Goal: Task Accomplishment & Management: Use online tool/utility

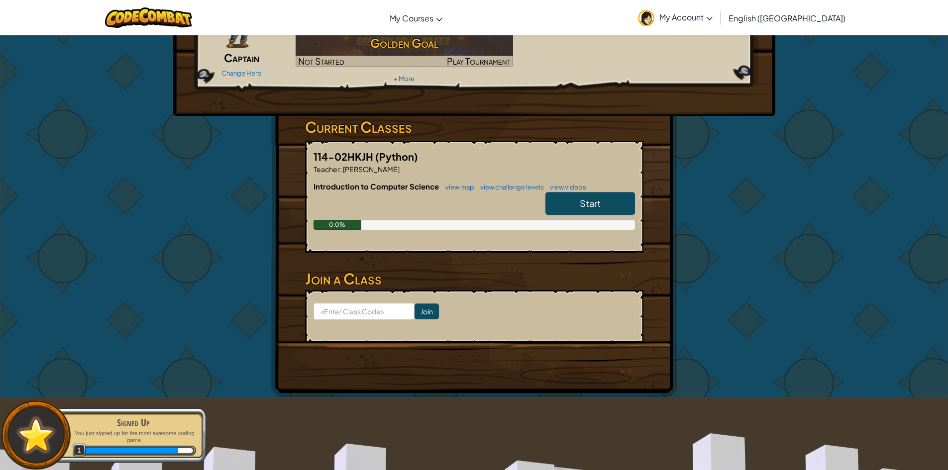
scroll to position [71, 0]
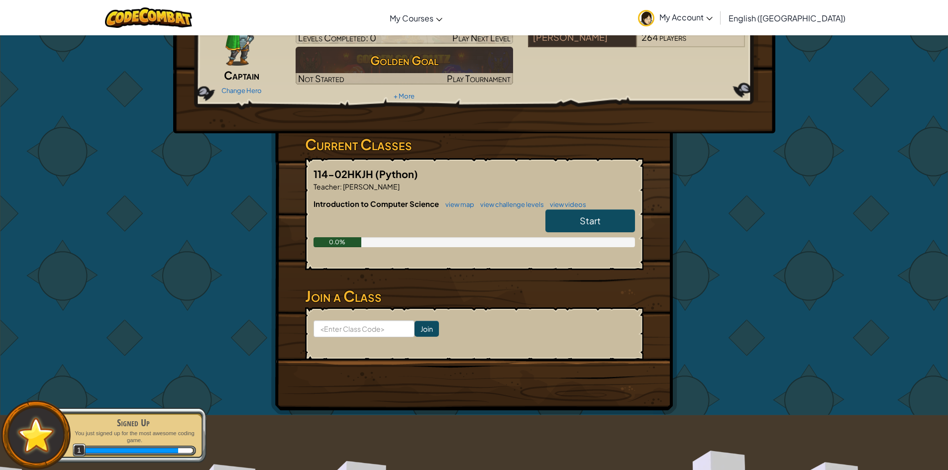
click at [607, 220] on link "Start" at bounding box center [590, 220] width 90 height 23
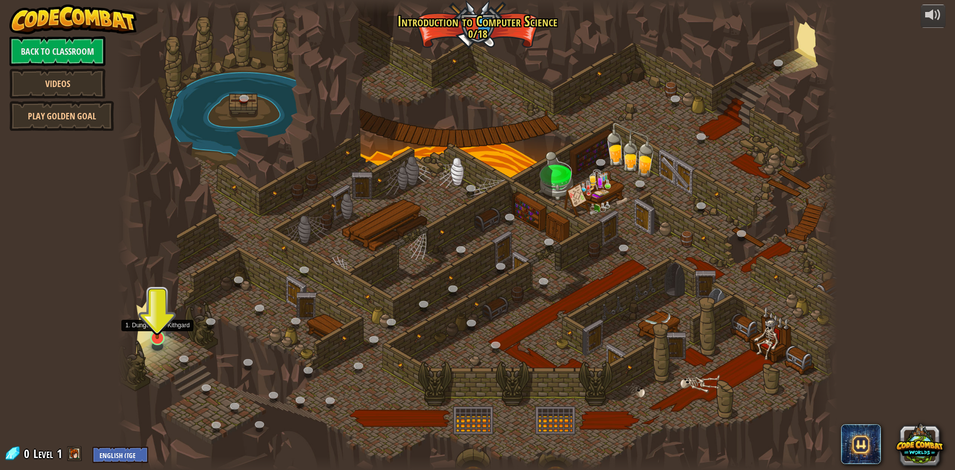
click at [156, 338] on img at bounding box center [157, 317] width 19 height 44
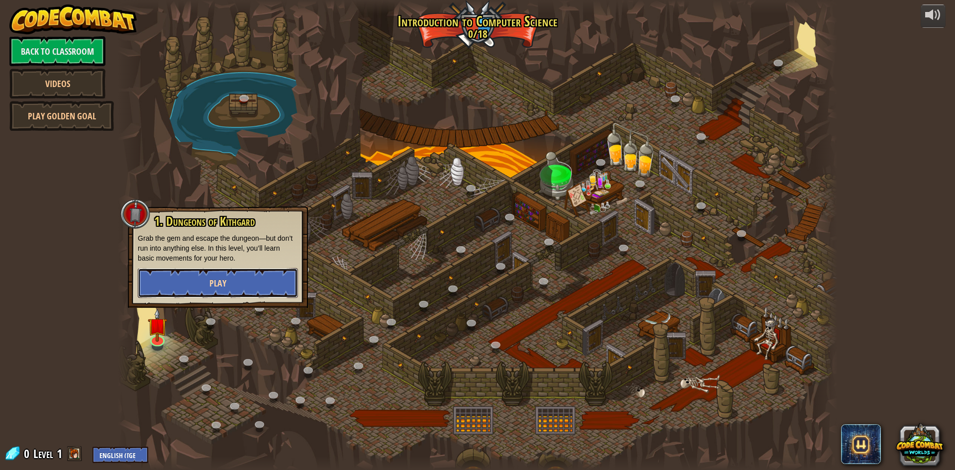
click at [193, 278] on button "Play" at bounding box center [218, 283] width 160 height 30
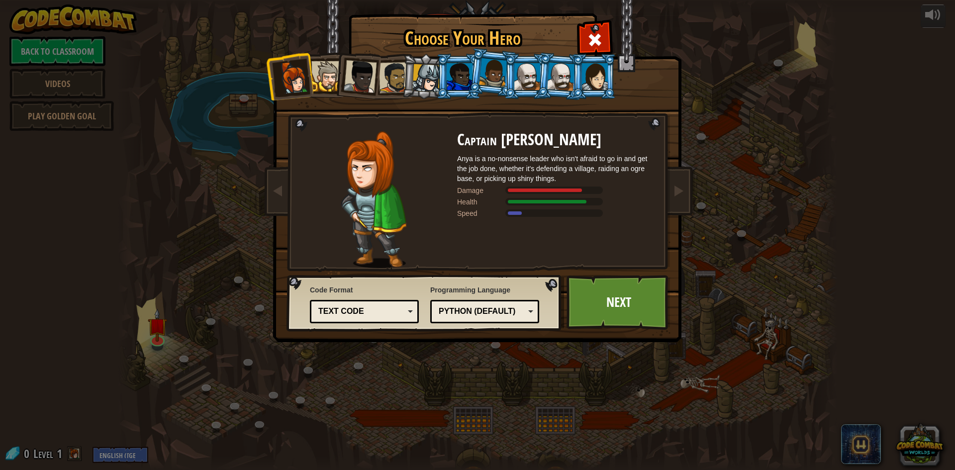
click at [322, 77] on div at bounding box center [326, 76] width 30 height 30
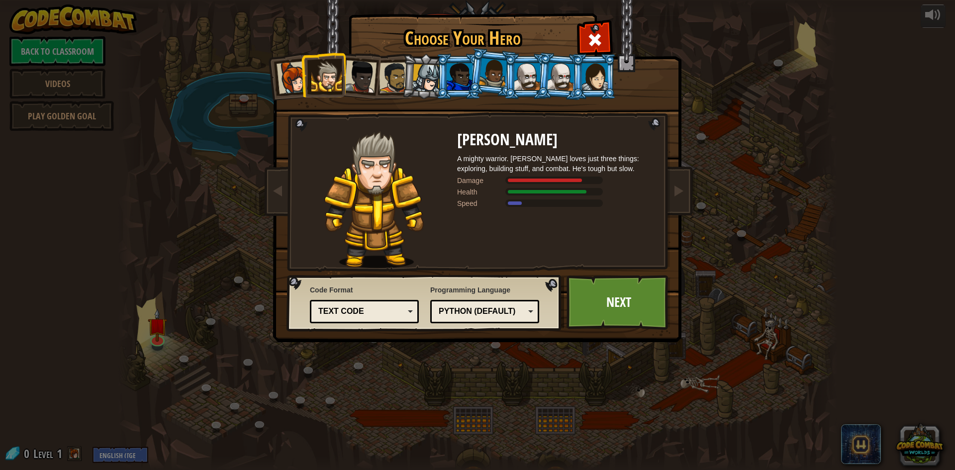
click at [397, 90] on div at bounding box center [394, 77] width 31 height 31
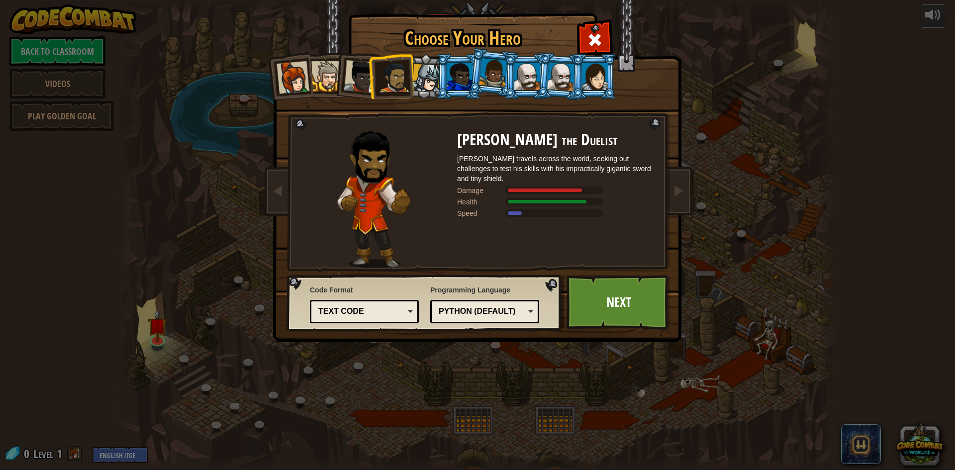
click at [413, 86] on li at bounding box center [391, 76] width 46 height 46
click at [435, 85] on div at bounding box center [426, 78] width 28 height 28
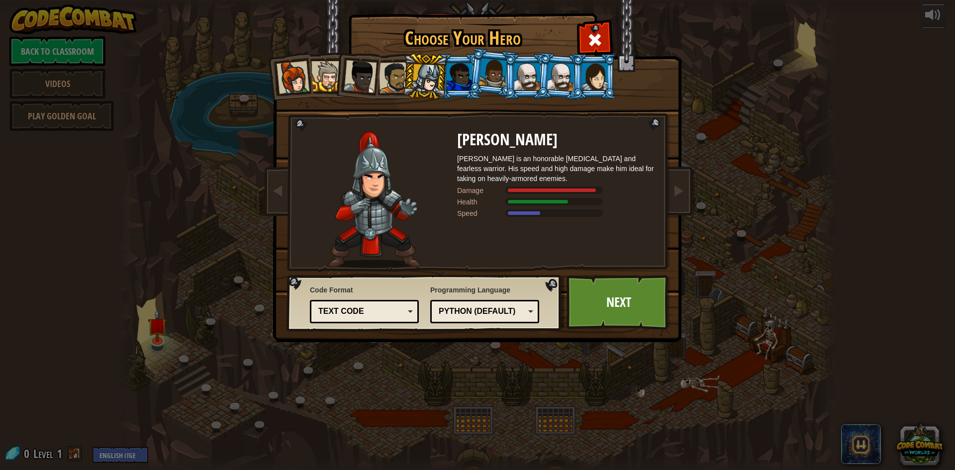
click at [466, 83] on div at bounding box center [460, 76] width 26 height 27
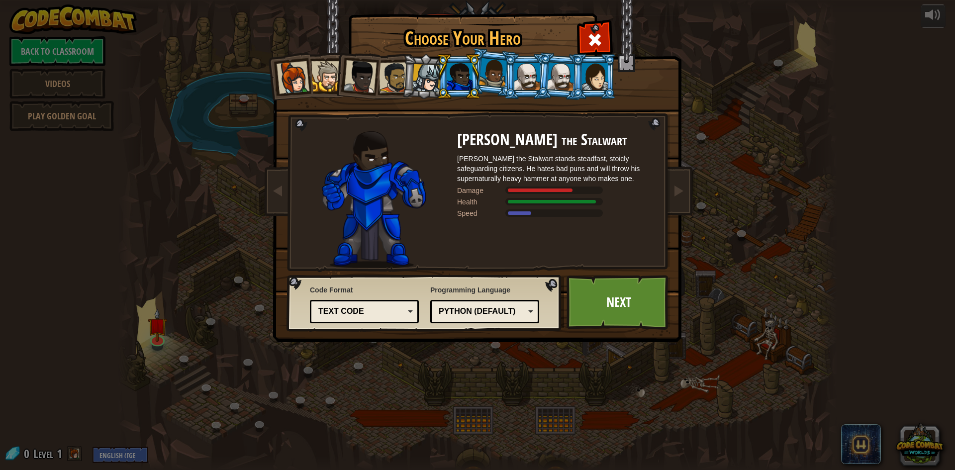
click at [504, 82] on li at bounding box center [526, 76] width 45 height 45
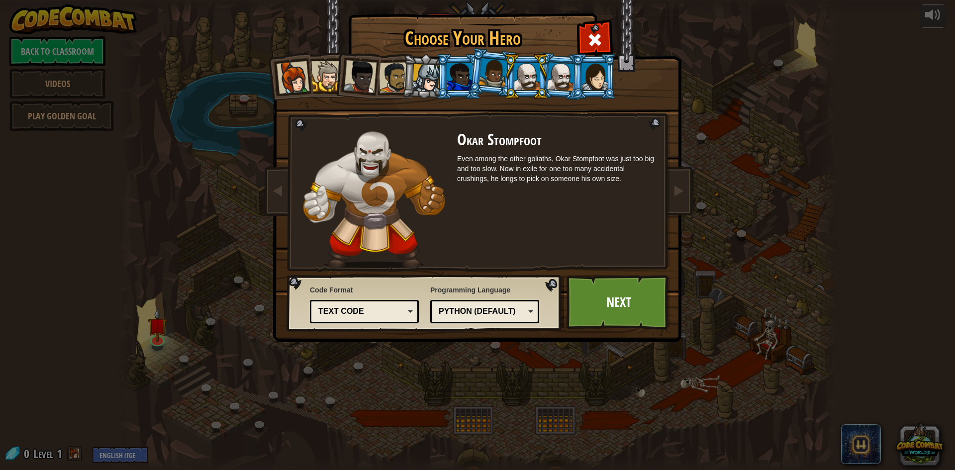
click at [528, 77] on div at bounding box center [527, 76] width 26 height 27
click at [533, 74] on div at bounding box center [527, 76] width 26 height 27
drag, startPoint x: 557, startPoint y: 74, endPoint x: 574, endPoint y: 75, distance: 17.0
click at [557, 74] on div at bounding box center [561, 76] width 28 height 28
click at [599, 85] on div at bounding box center [595, 76] width 26 height 27
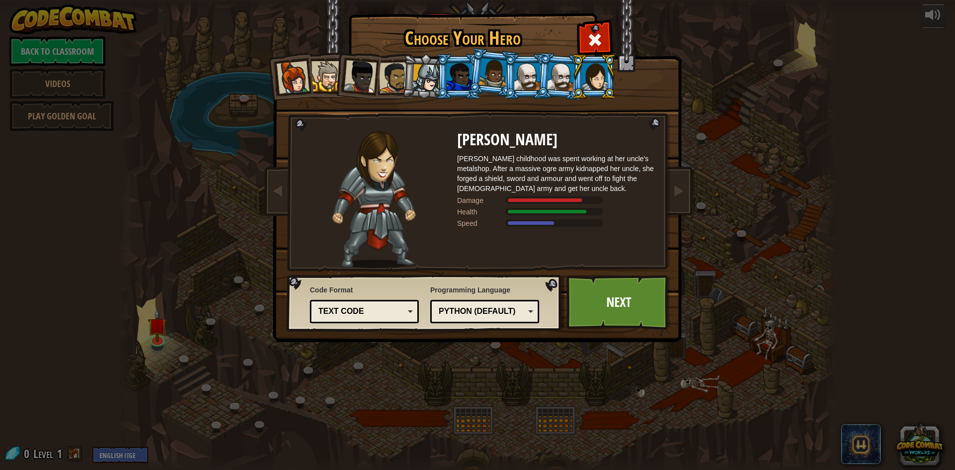
click at [293, 76] on div at bounding box center [293, 77] width 33 height 33
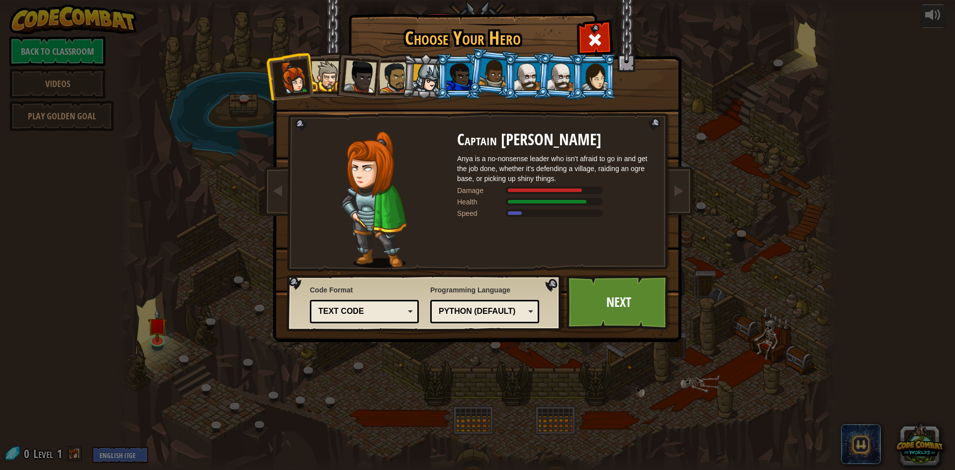
click at [336, 68] on li at bounding box center [357, 74] width 49 height 49
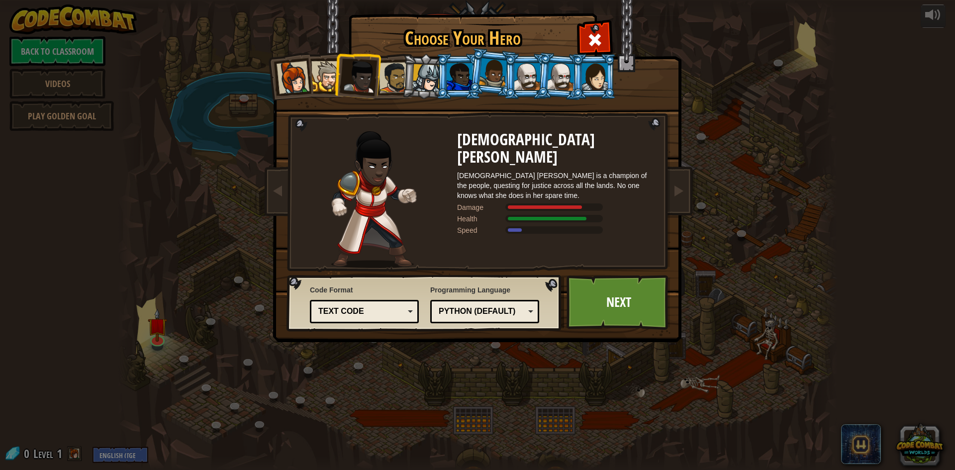
click at [398, 87] on div at bounding box center [394, 77] width 31 height 31
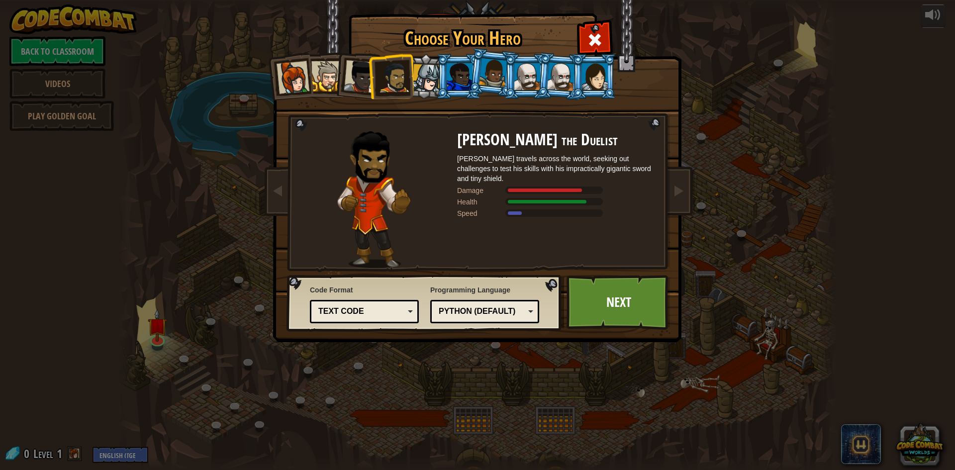
click at [423, 79] on div at bounding box center [426, 78] width 28 height 28
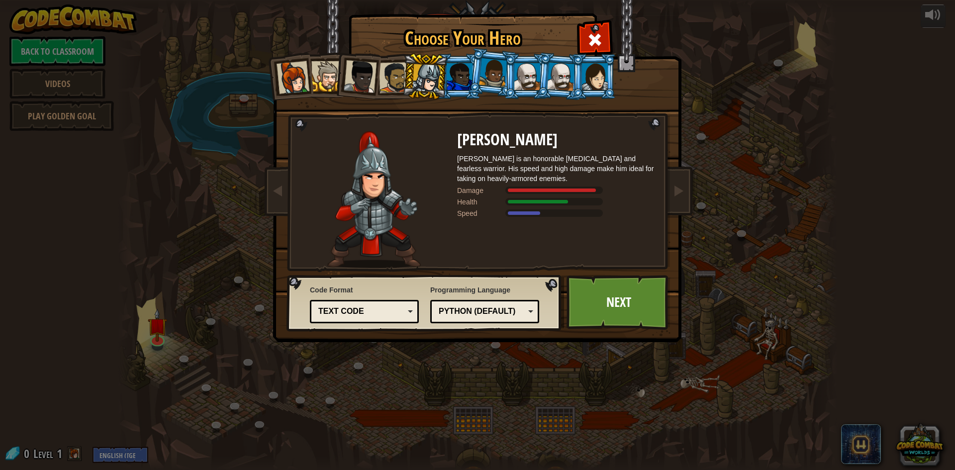
click at [395, 90] on div at bounding box center [394, 77] width 31 height 31
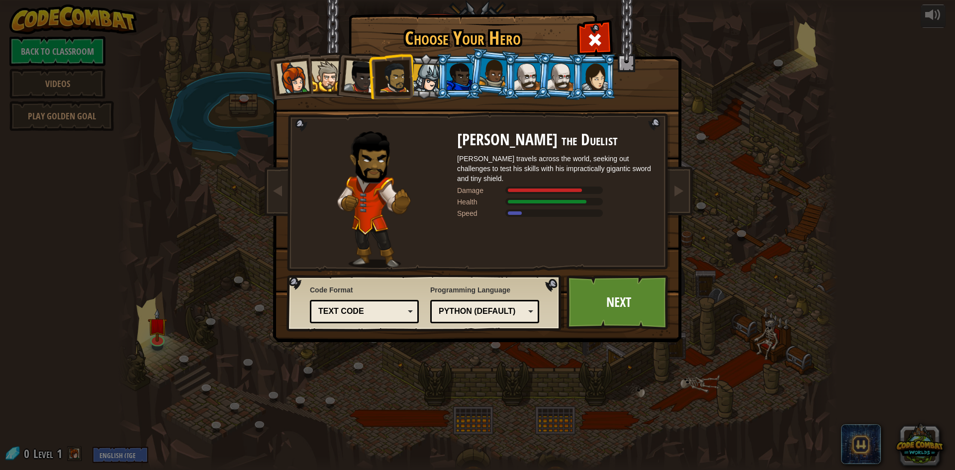
click at [379, 72] on div at bounding box center [394, 77] width 31 height 31
click at [367, 77] on div at bounding box center [360, 76] width 33 height 33
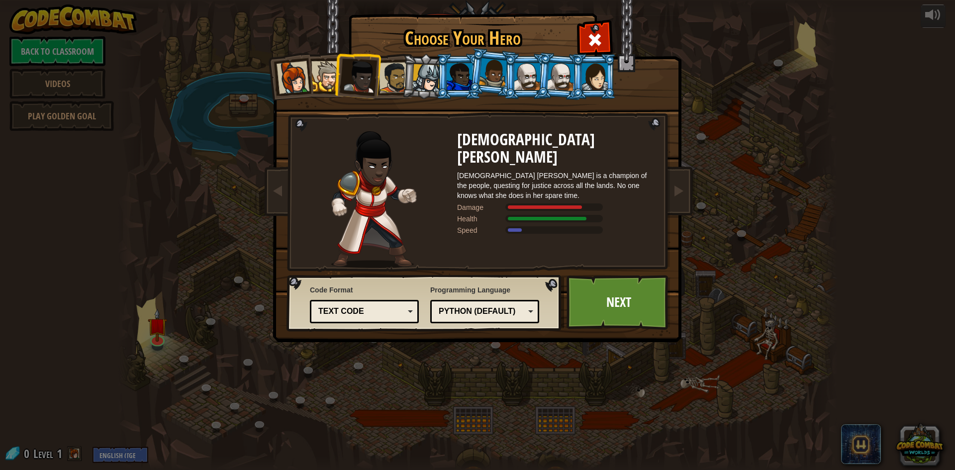
click at [445, 84] on li at bounding box center [458, 76] width 45 height 45
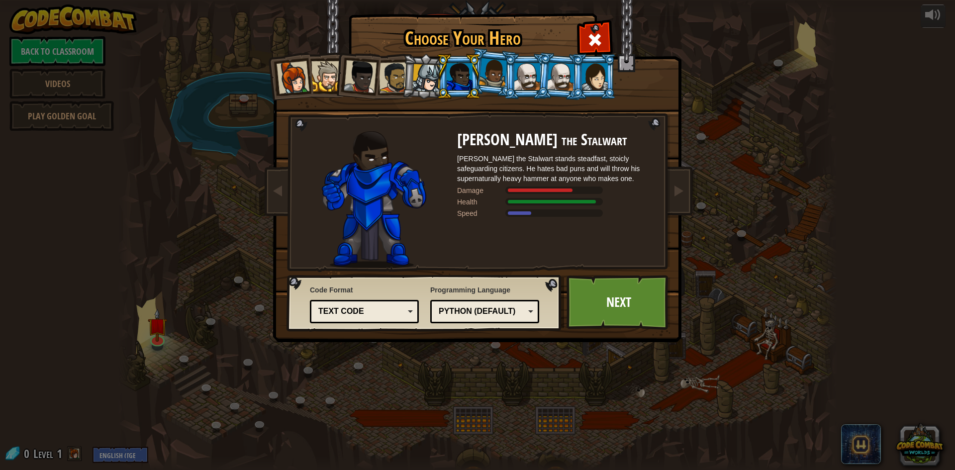
click at [474, 80] on li at bounding box center [458, 76] width 45 height 45
click at [490, 80] on div at bounding box center [493, 72] width 28 height 29
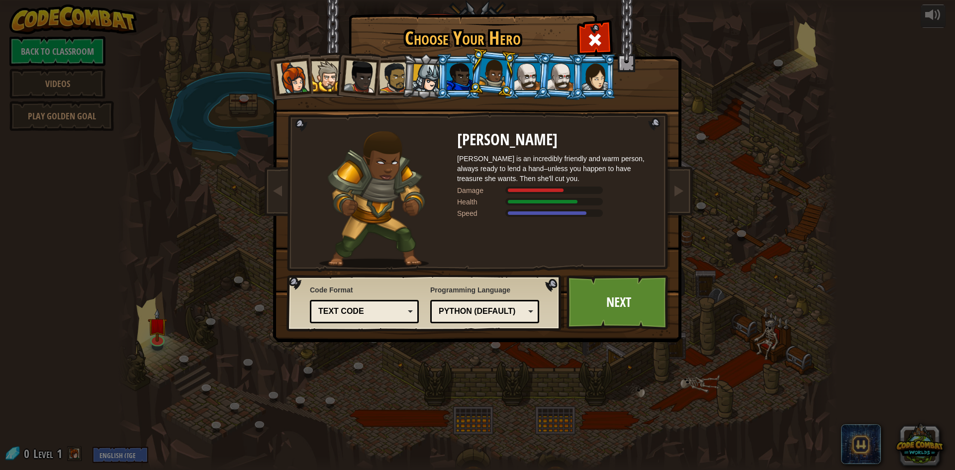
click at [527, 85] on div at bounding box center [527, 76] width 26 height 27
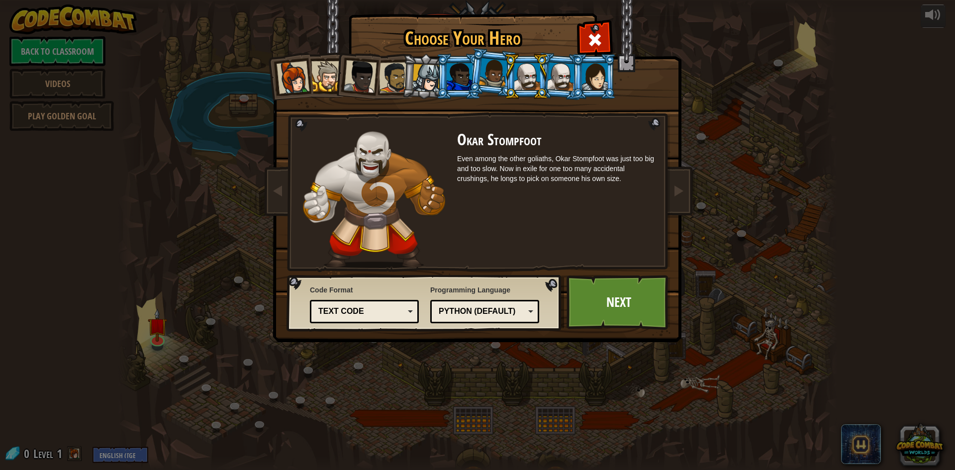
click at [556, 83] on div at bounding box center [561, 76] width 28 height 28
click at [588, 83] on div at bounding box center [595, 76] width 26 height 27
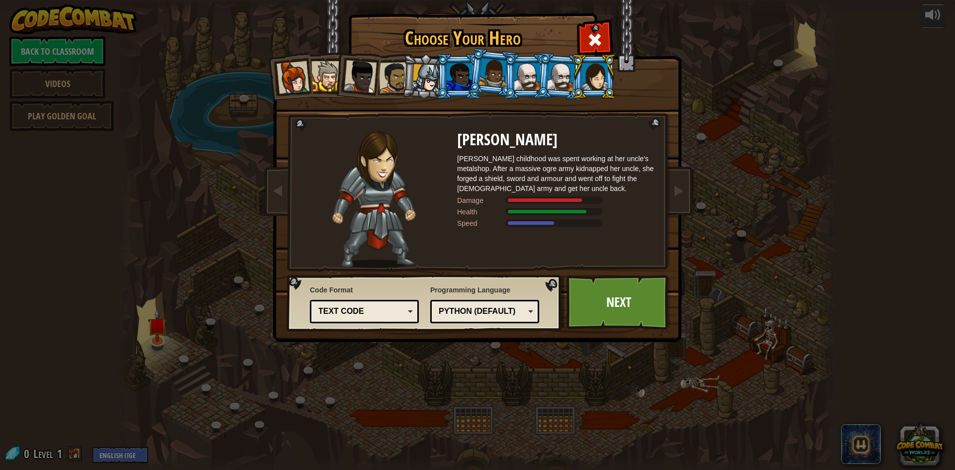
click at [341, 85] on li at bounding box center [357, 74] width 49 height 49
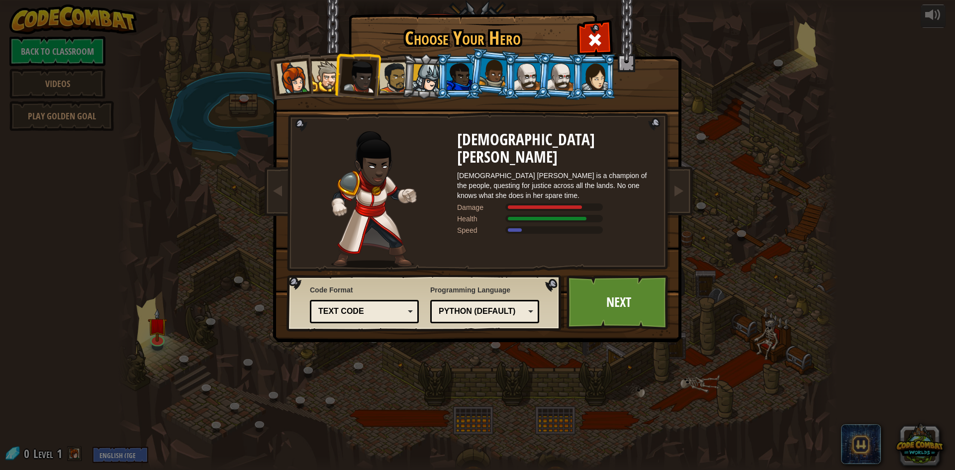
click at [329, 88] on div at bounding box center [326, 76] width 30 height 30
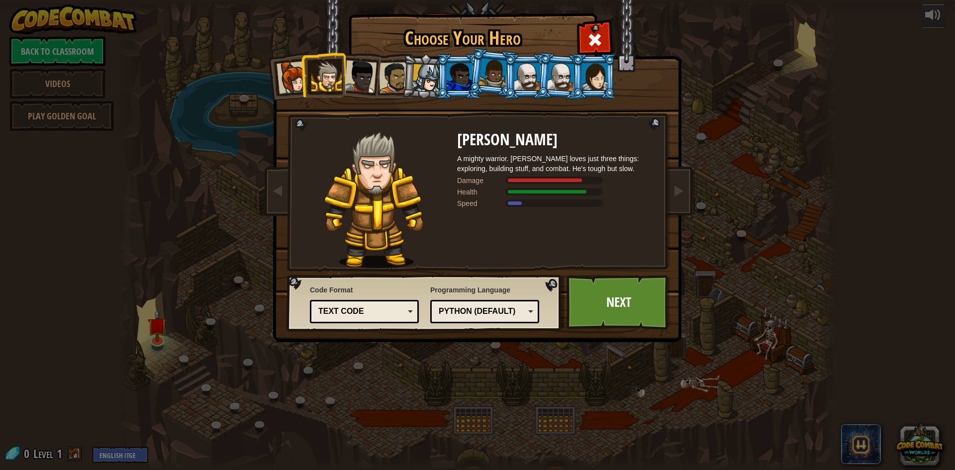
click at [602, 68] on div at bounding box center [595, 76] width 26 height 27
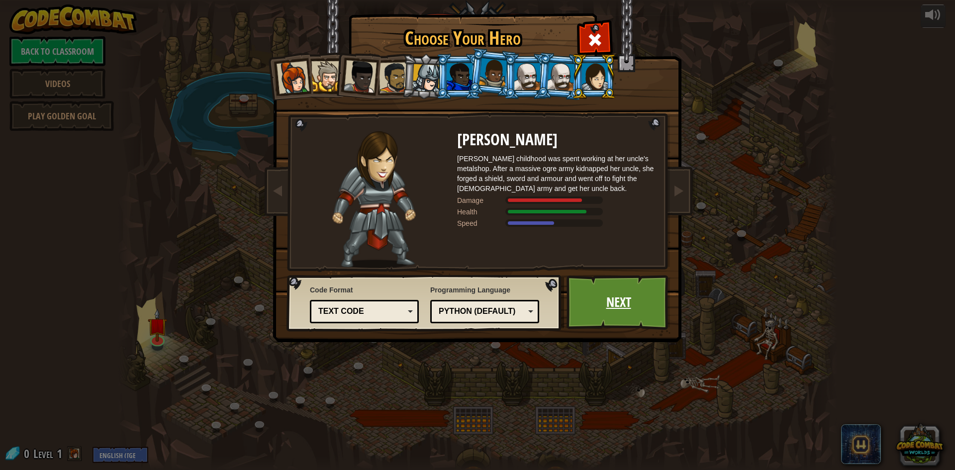
click at [591, 298] on link "Next" at bounding box center [619, 302] width 104 height 55
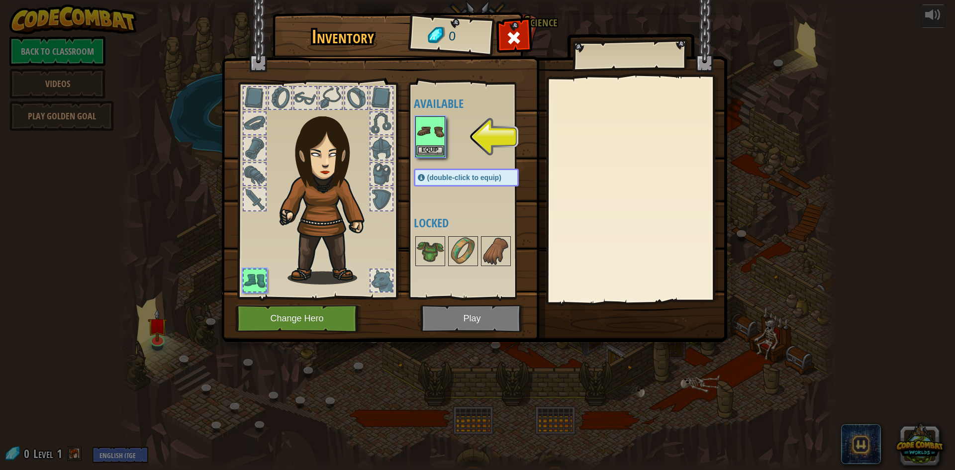
drag, startPoint x: 413, startPoint y: 145, endPoint x: 425, endPoint y: 143, distance: 12.2
click at [425, 143] on div "Available Equip (double-click to equip) Locked" at bounding box center [470, 191] width 122 height 216
click at [425, 143] on img at bounding box center [430, 131] width 28 height 28
click at [381, 192] on div at bounding box center [382, 200] width 22 height 22
click at [433, 123] on img at bounding box center [430, 131] width 28 height 28
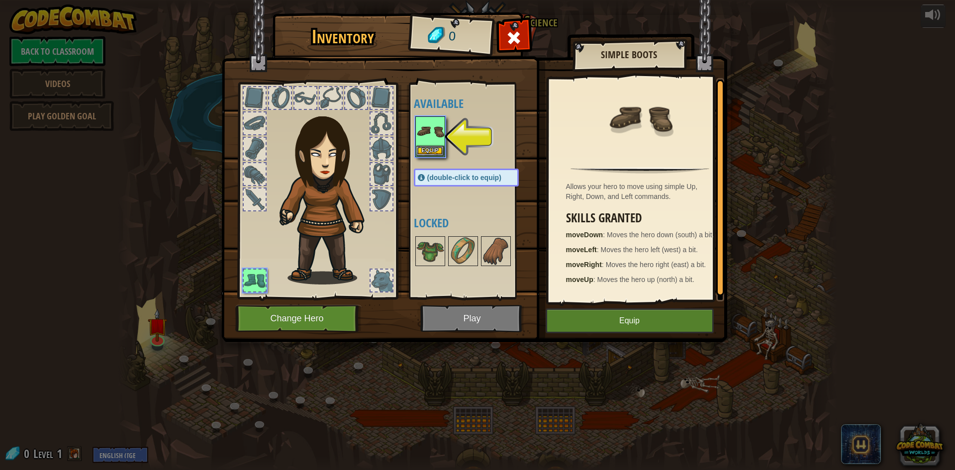
click at [588, 342] on img at bounding box center [474, 161] width 506 height 361
click at [595, 330] on button "Equip" at bounding box center [630, 320] width 168 height 25
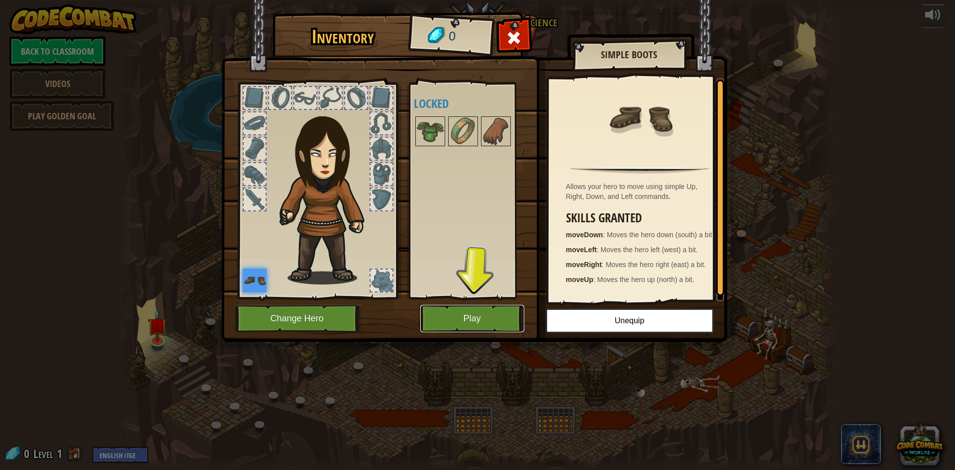
click at [477, 305] on button "Play" at bounding box center [472, 318] width 104 height 27
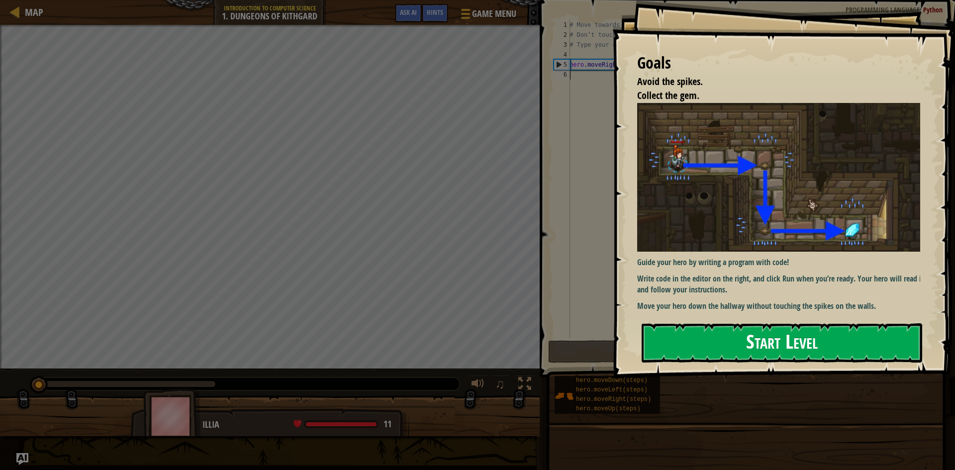
click at [721, 344] on button "Start Level" at bounding box center [782, 342] width 281 height 39
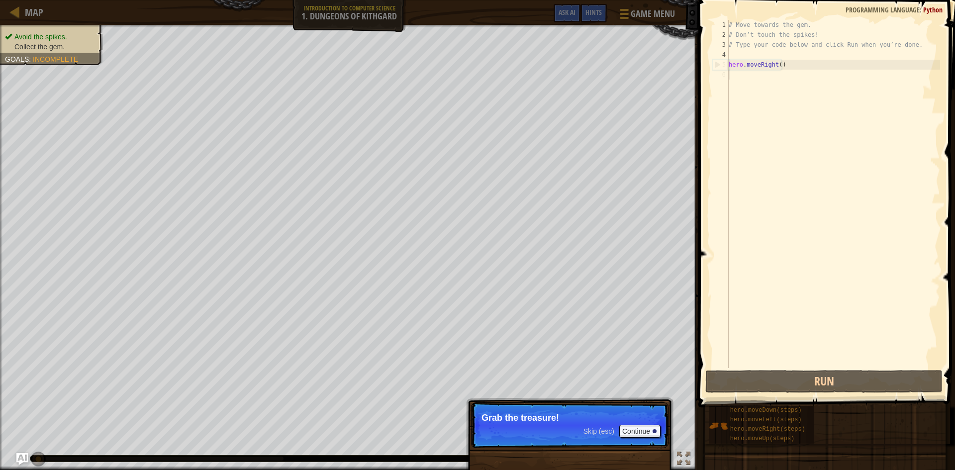
click at [588, 451] on div "Skip (esc) Continue Grab the treasure!" at bounding box center [569, 475] width 207 height 147
click at [640, 426] on button "Continue" at bounding box center [639, 431] width 41 height 13
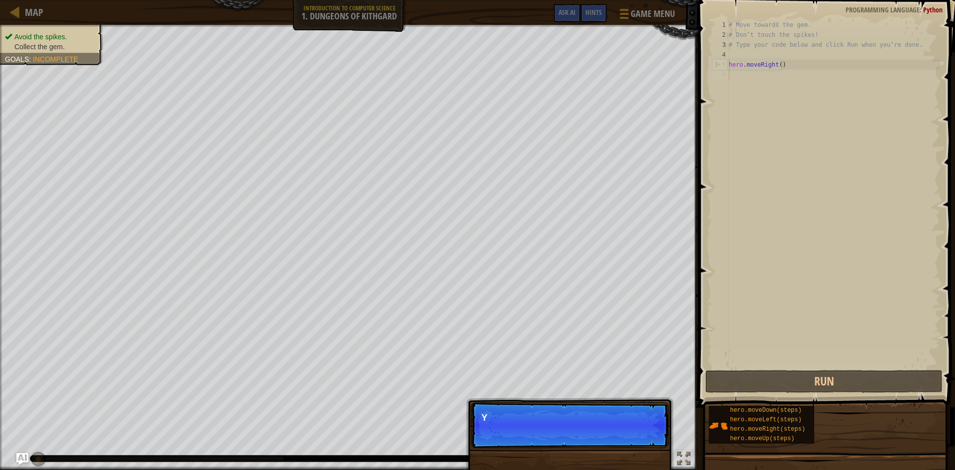
scroll to position [4, 0]
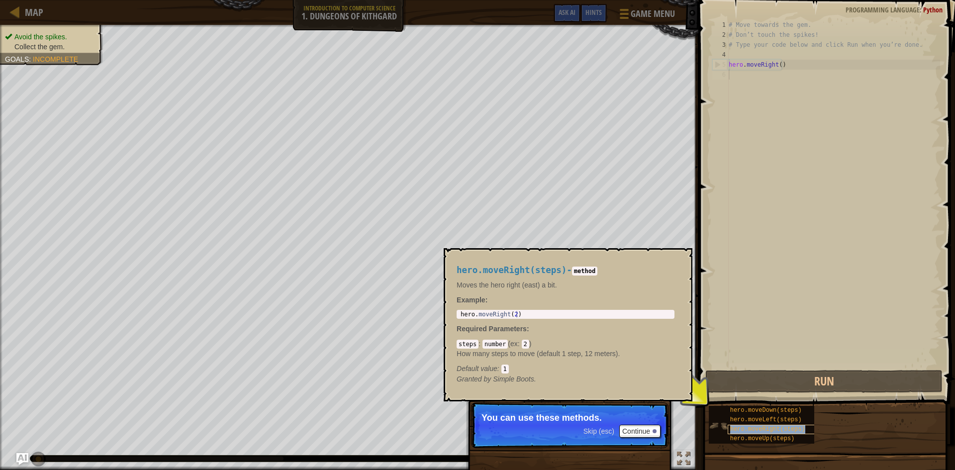
click at [762, 428] on span "hero.moveRight(steps)" at bounding box center [767, 429] width 75 height 7
click at [763, 414] on div "hero.moveDown(steps)" at bounding box center [776, 410] width 96 height 9
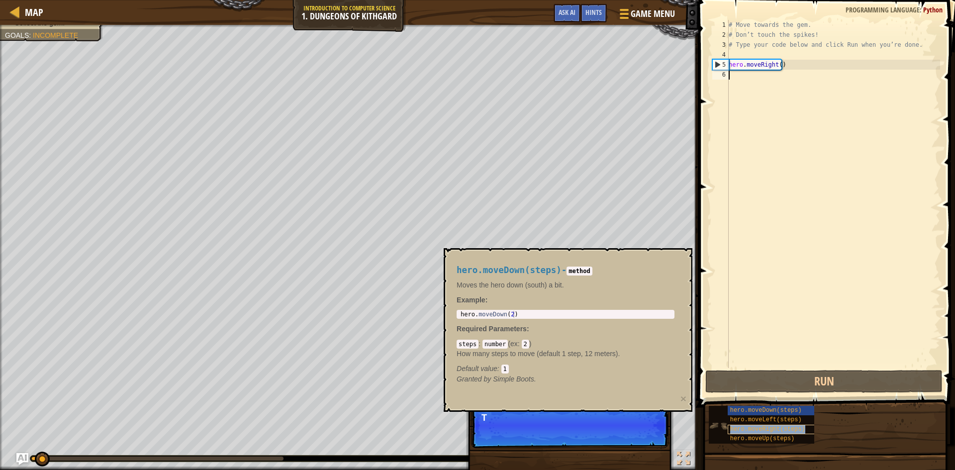
click at [762, 432] on span "hero.moveRight(steps)" at bounding box center [767, 429] width 75 height 7
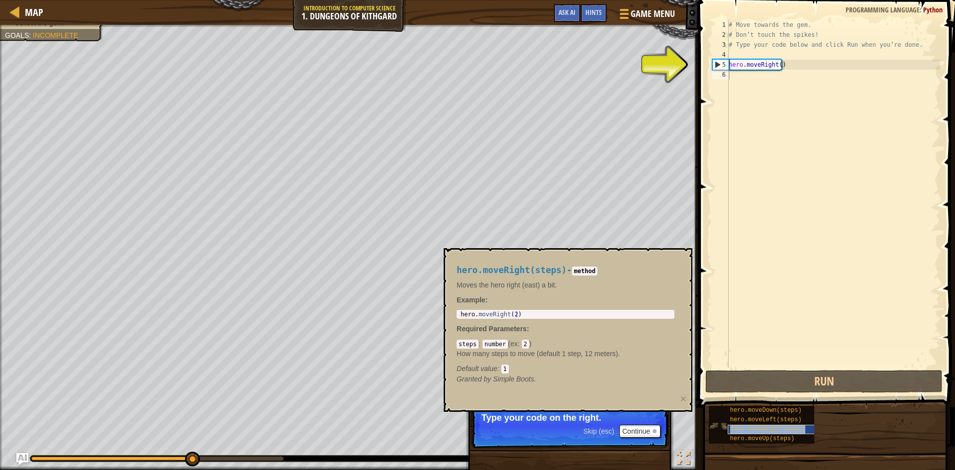
click at [766, 427] on span "hero.moveRight(steps)" at bounding box center [767, 429] width 75 height 7
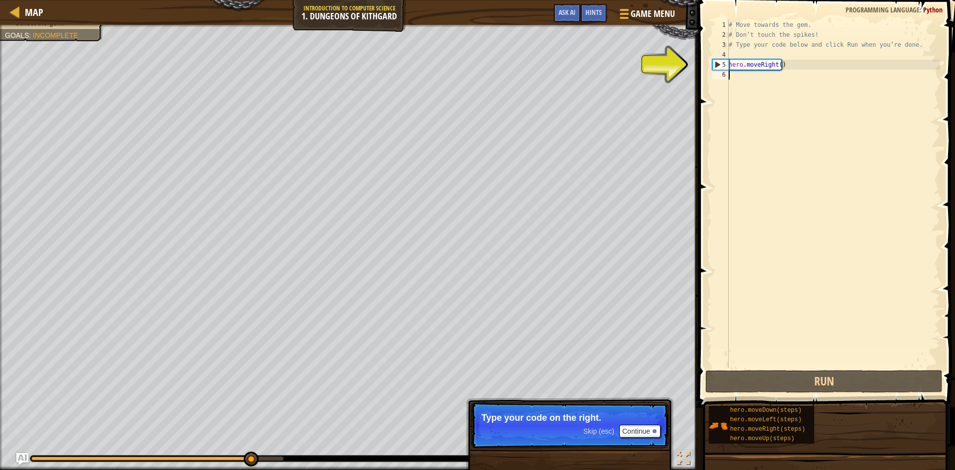
click at [794, 63] on div "# Move towards the gem. # Don’t touch the spikes! # Type your code below and cl…" at bounding box center [833, 204] width 213 height 368
type textarea "hero.moveRight()"
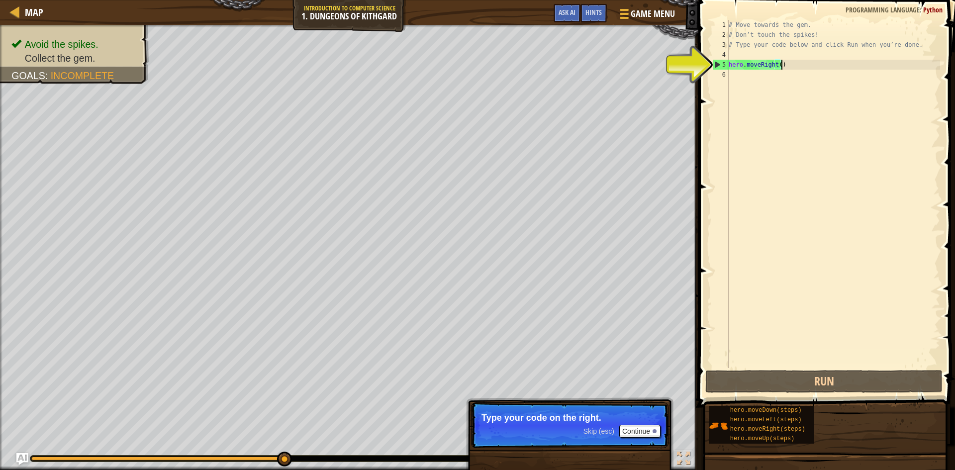
click at [767, 57] on div "# Move towards the gem. # Don’t touch the spikes! # Type your code below and cl…" at bounding box center [833, 204] width 213 height 368
click at [769, 71] on div "# Move towards the gem. # Don’t touch the spikes! # Type your code below and cl…" at bounding box center [833, 204] width 213 height 368
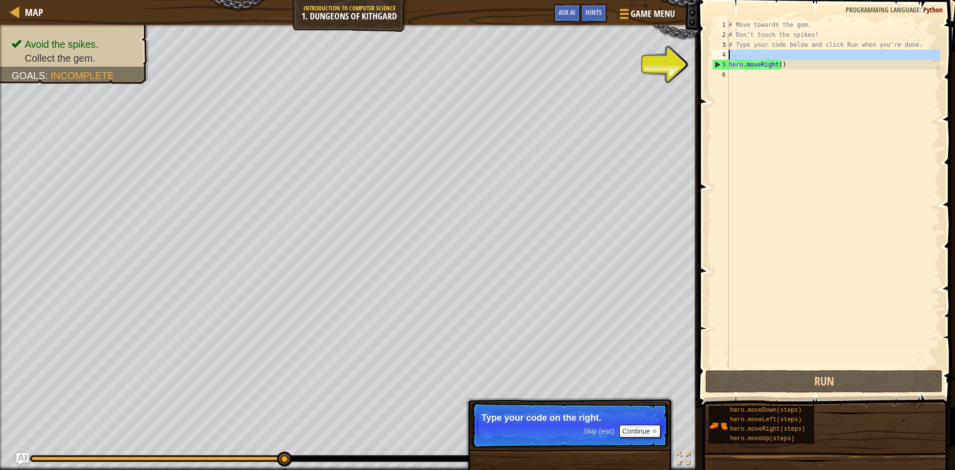
drag, startPoint x: 718, startPoint y: 59, endPoint x: 727, endPoint y: 53, distance: 11.0
click at [727, 53] on div "4" at bounding box center [720, 55] width 16 height 10
type textarea "hero.moveRight()"
click at [734, 73] on div "# Move towards the gem. # Don’t touch the spikes! # Type your code below and cl…" at bounding box center [833, 204] width 213 height 368
drag, startPoint x: 734, startPoint y: 75, endPoint x: 747, endPoint y: 69, distance: 14.0
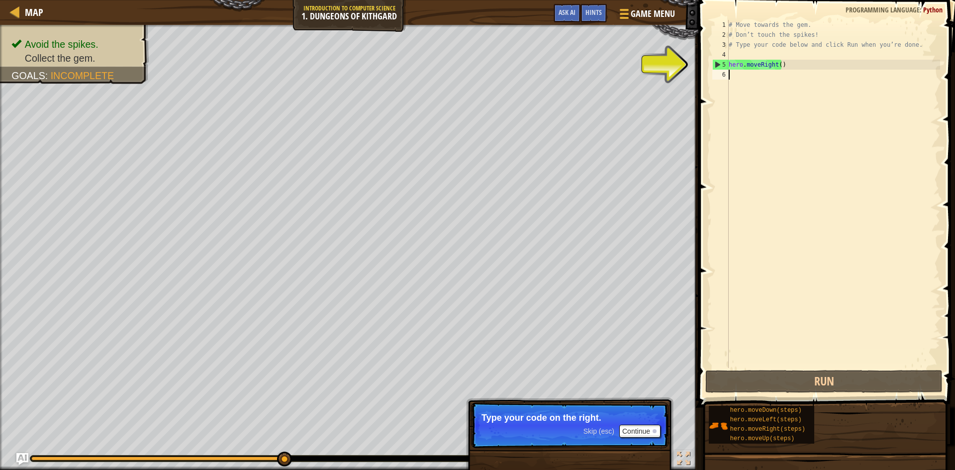
click at [735, 75] on div "# Move towards the gem. # Don’t touch the spikes! # Type your code below and cl…" at bounding box center [833, 204] width 213 height 368
drag, startPoint x: 775, startPoint y: 70, endPoint x: 780, endPoint y: 67, distance: 6.0
click at [777, 69] on div "# Move towards the gem. # Don’t touch the spikes! # Type your code below and cl…" at bounding box center [833, 204] width 213 height 368
click at [782, 66] on div "# Move towards the gem. # Don’t touch the spikes! # Type your code below and cl…" at bounding box center [833, 194] width 213 height 348
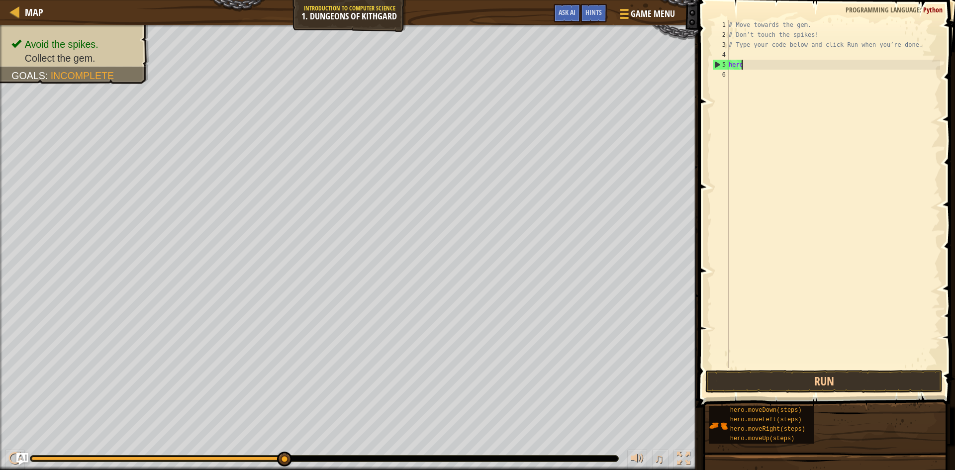
type textarea "h"
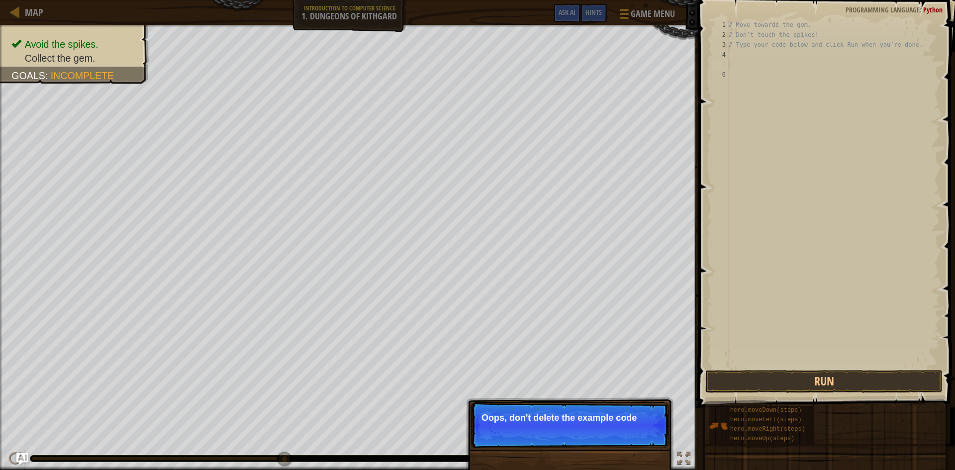
click at [535, 443] on p "↻ Reload Oops, don't delete the example code" at bounding box center [569, 425] width 197 height 46
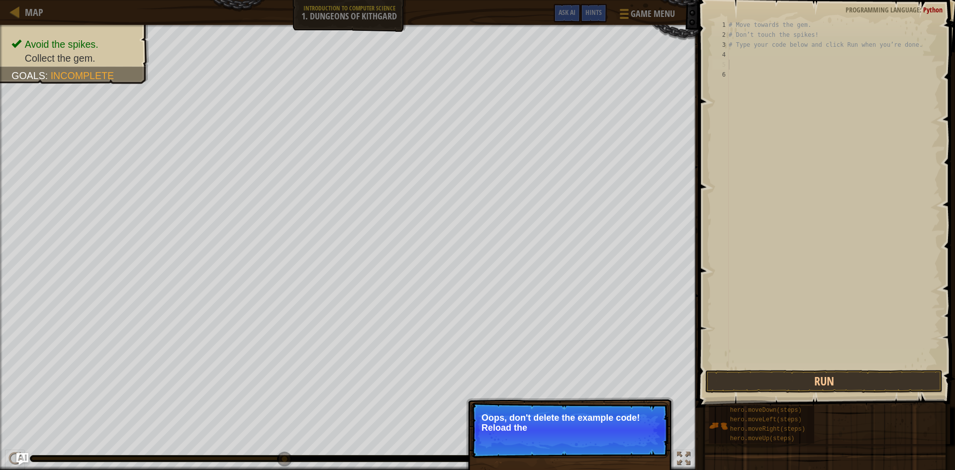
click at [581, 417] on p "Oops, don't delete the example code! Reload the" at bounding box center [570, 423] width 177 height 20
click at [583, 428] on p "Oops, don't delete the example code! Reload the original code." at bounding box center [570, 423] width 177 height 20
click at [585, 429] on p "Oops, don't delete the example code! Reload the original code." at bounding box center [570, 423] width 177 height 20
click at [654, 444] on button "↻ Reload" at bounding box center [638, 440] width 44 height 15
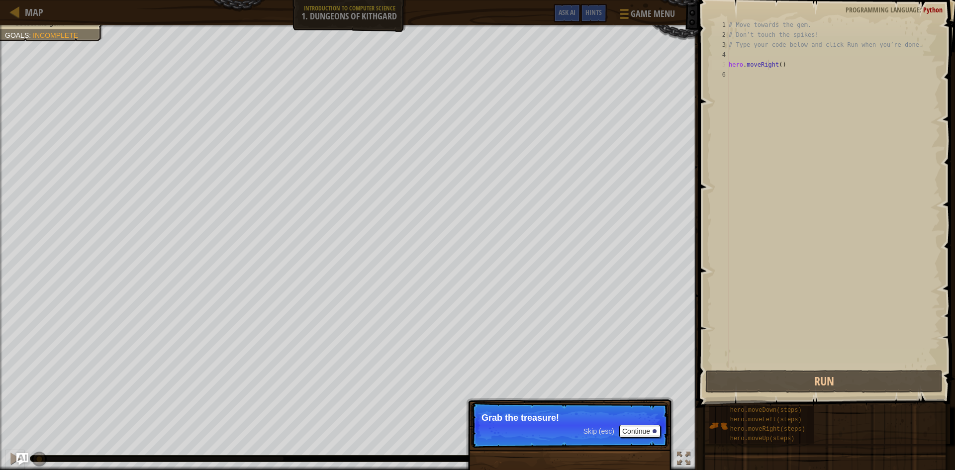
click at [769, 69] on div "# Move towards the gem. # Don’t touch the spikes! # Type your code below and cl…" at bounding box center [833, 204] width 213 height 368
type textarea "hero.moveRight()"
click at [796, 64] on div "# Move towards the gem. # Don’t touch the spikes! # Type your code below and cl…" at bounding box center [833, 204] width 213 height 368
click at [786, 53] on div "# Move towards the gem. # Don’t touch the spikes! # Type your code below and cl…" at bounding box center [833, 204] width 213 height 368
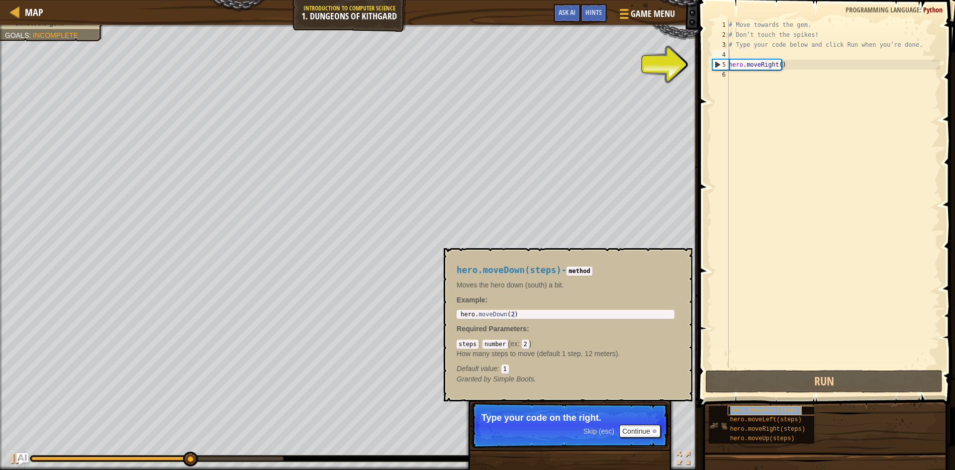
click at [749, 411] on span "hero.moveDown(steps)" at bounding box center [766, 410] width 72 height 7
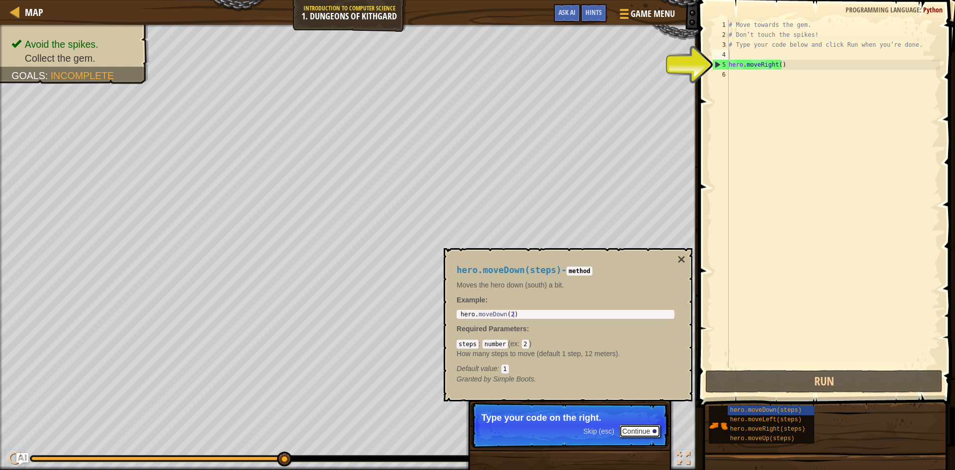
click at [657, 430] on button "Continue" at bounding box center [639, 431] width 41 height 13
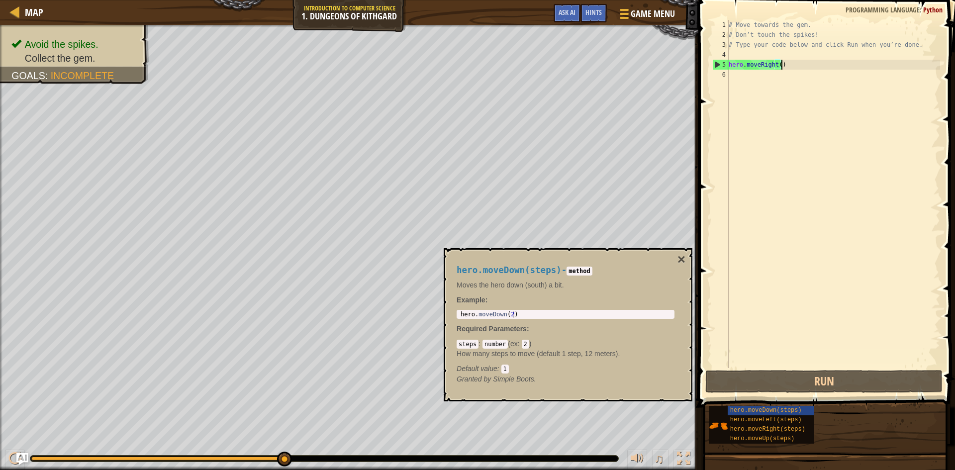
click at [805, 64] on div "# Move towards the gem. # Don’t touch the spikes! # Type your code below and cl…" at bounding box center [833, 204] width 213 height 368
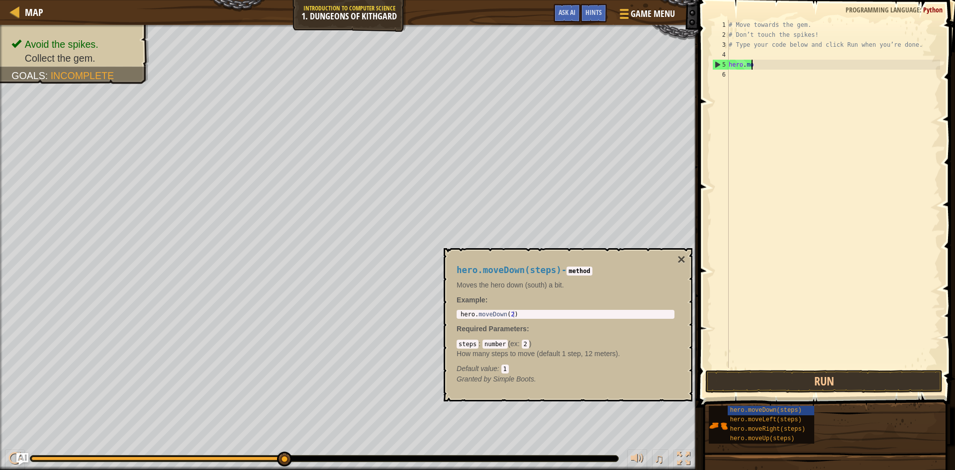
type textarea "h"
click at [741, 59] on div "# Move towards the gem. # Don’t touch the spikes! # Type your code below and cl…" at bounding box center [833, 204] width 213 height 368
click at [733, 56] on div "# Move towards the gem. # Don’t touch the spikes! # Type your code below and cl…" at bounding box center [833, 204] width 213 height 368
click at [830, 388] on button "Run" at bounding box center [823, 381] width 237 height 23
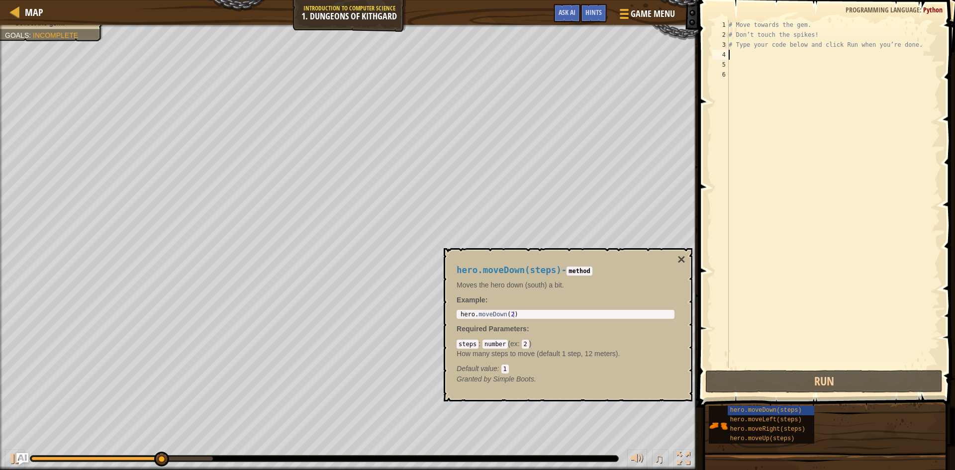
click at [748, 57] on div "# Move towards the gem. # Don’t touch the spikes! # Type your code below and cl…" at bounding box center [833, 204] width 213 height 368
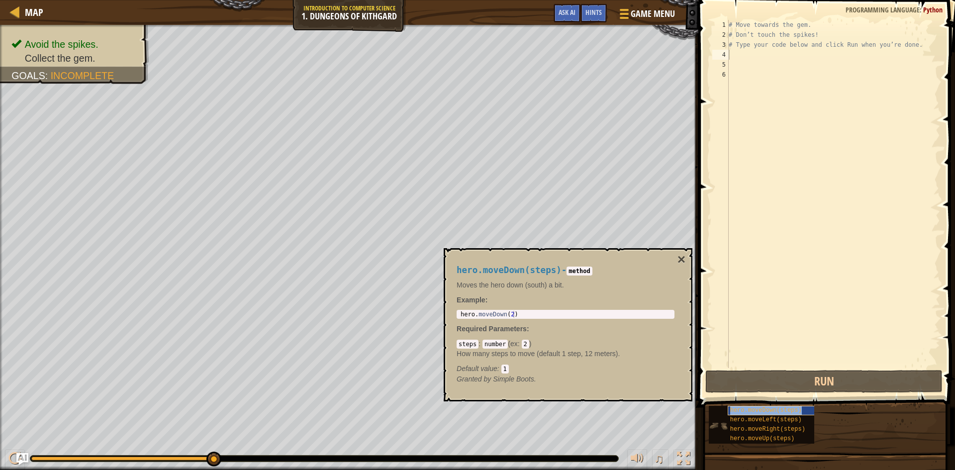
click at [807, 407] on div "hero.moveDown(steps)" at bounding box center [776, 410] width 96 height 9
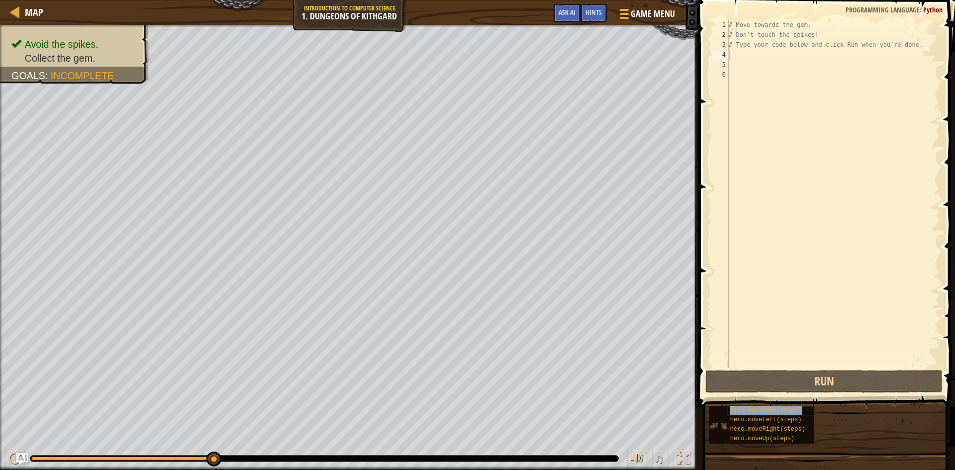
copy span "hero.moveDown(steps)"
paste textarea "hero.moveDown(steps)"
type textarea "hero.moveDown(steps)"
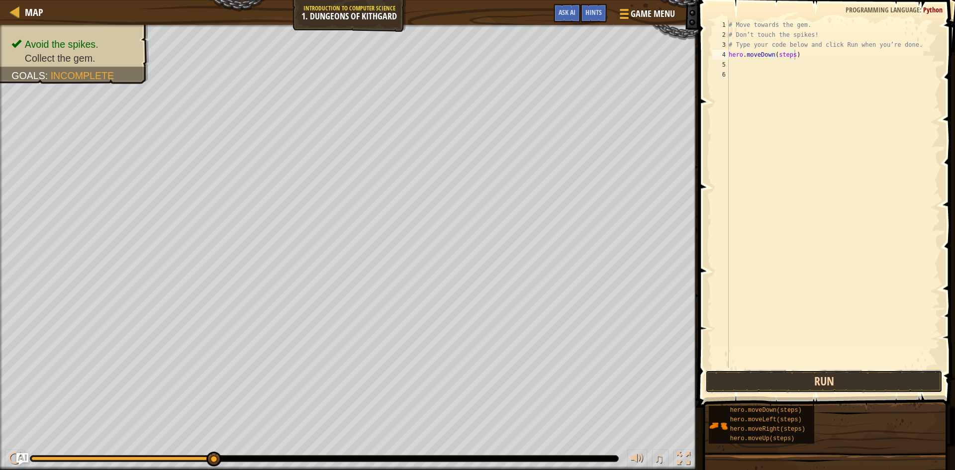
click at [745, 380] on button "Run" at bounding box center [823, 381] width 237 height 23
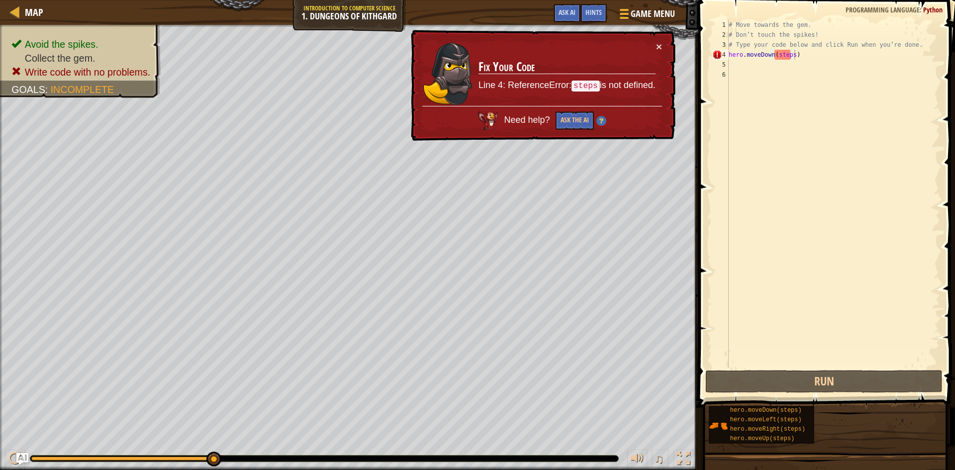
click at [648, 48] on td "Fix Your Code Line 4: ReferenceError: steps is not defined." at bounding box center [567, 73] width 178 height 65
click at [662, 45] on div "× Fix Your Code Line 4: ReferenceError: steps is not defined. Need help? Ask th…" at bounding box center [542, 85] width 267 height 111
click at [855, 60] on div "# Move towards the gem. # Don’t touch the spikes! # Type your code below and cl…" at bounding box center [833, 204] width 213 height 368
click at [855, 57] on div "# Move towards the gem. # Don’t touch the spikes! # Type your code below and cl…" at bounding box center [833, 204] width 213 height 368
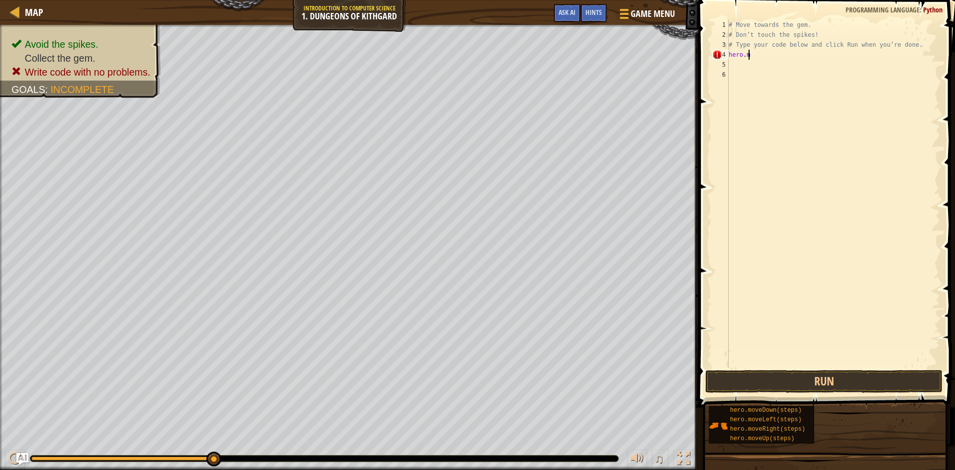
type textarea "h"
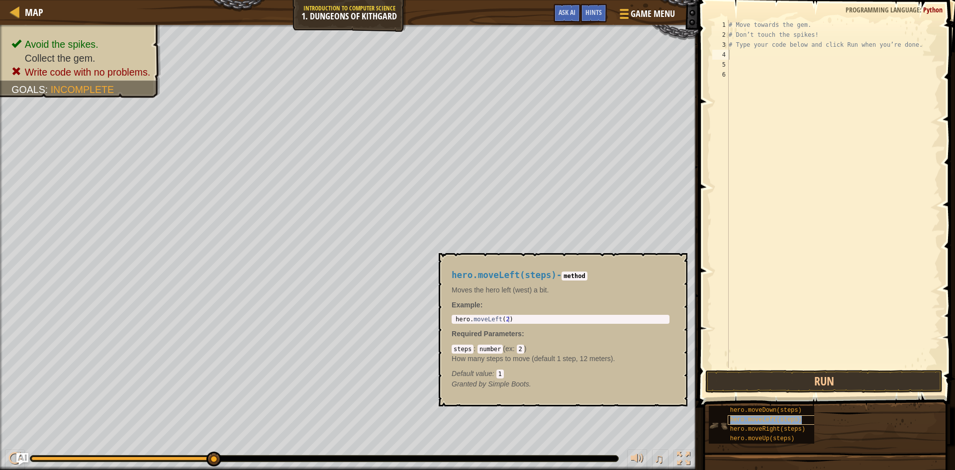
copy span "hero.moveLeft(steps)"
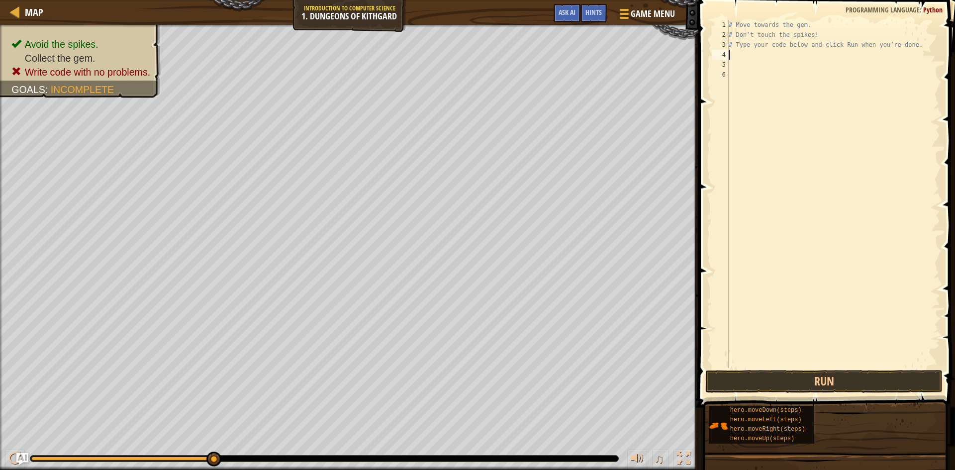
paste textarea "hero.moveLeft(steps)"
type textarea "hero.moveLeft(steps)"
click at [731, 389] on button "Run" at bounding box center [823, 381] width 237 height 23
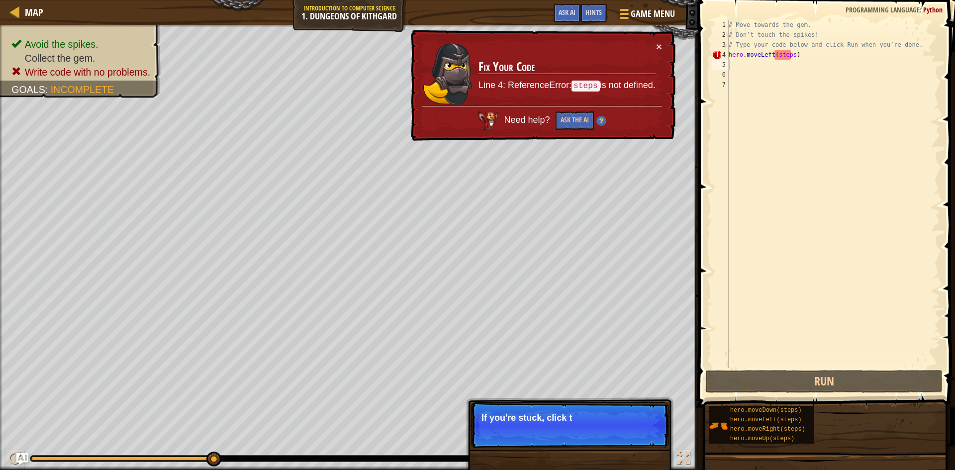
click at [665, 41] on div "× Fix Your Code Line 4: ReferenceError: steps is not defined. Need help? Ask th…" at bounding box center [542, 85] width 267 height 111
click at [807, 54] on div "# Move towards the gem. # Don’t touch the spikes! # Type your code below and cl…" at bounding box center [833, 204] width 213 height 368
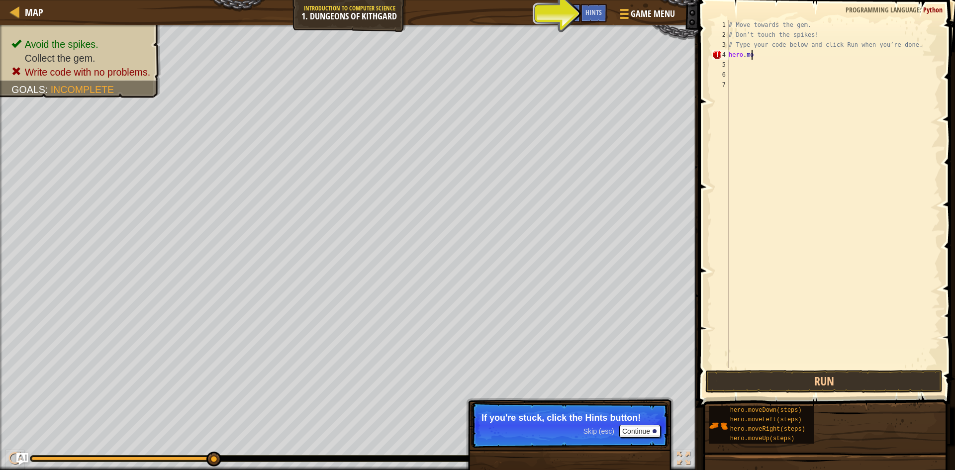
type textarea "h"
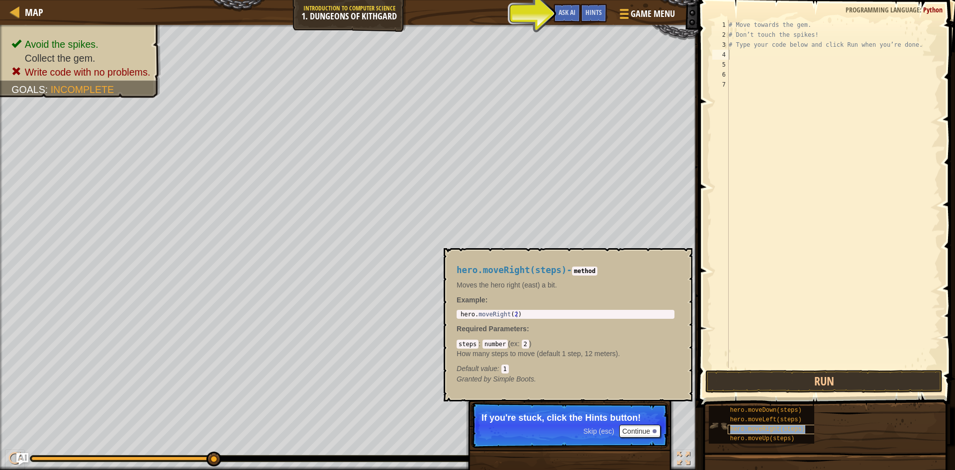
copy span "hero.moveRight(steps)"
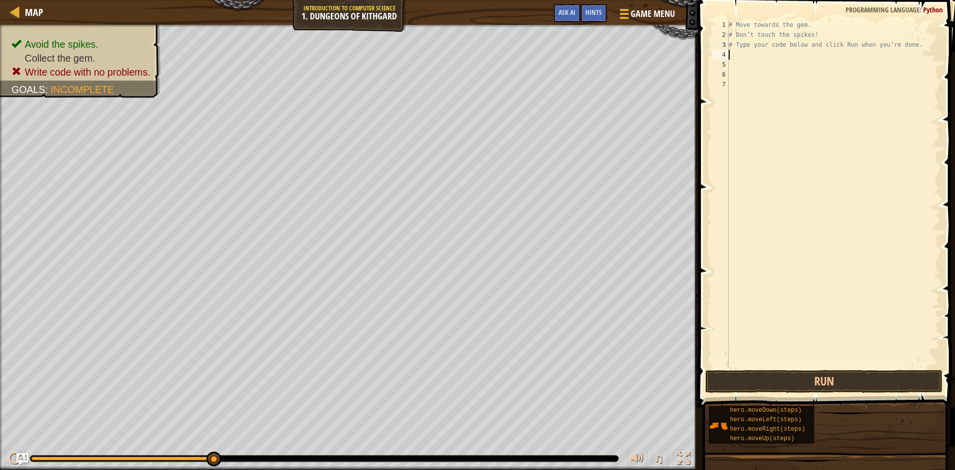
paste textarea "hero.moveRight(steps)"
click at [715, 382] on button "Run" at bounding box center [823, 381] width 237 height 23
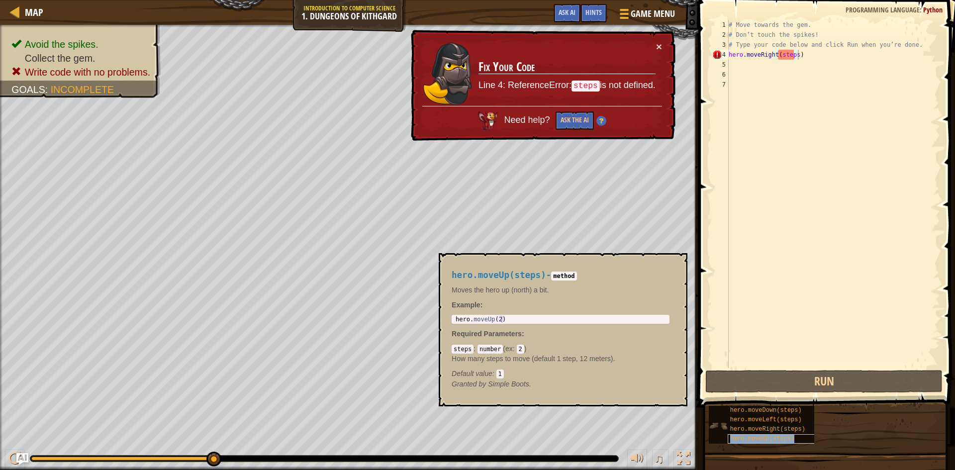
copy span "hero.moveUp(steps)"
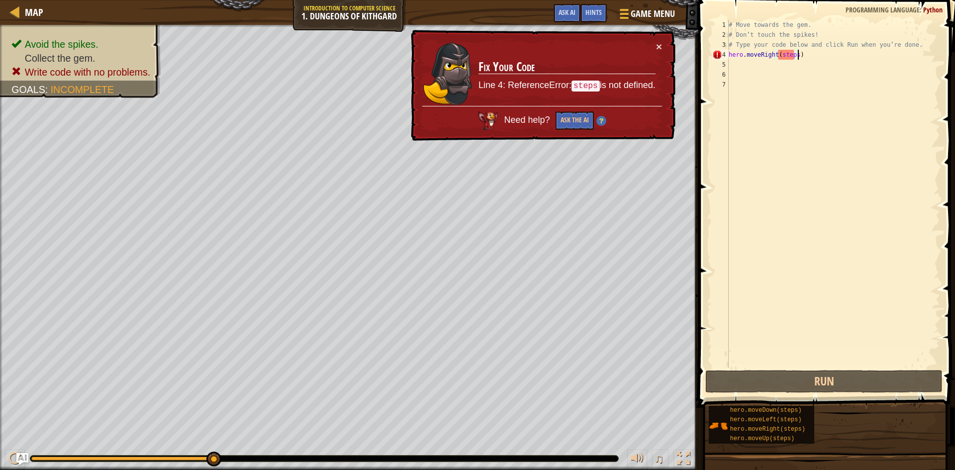
click at [818, 53] on div "# Move towards the gem. # Don’t touch the spikes! # Type your code below and cl…" at bounding box center [833, 204] width 213 height 368
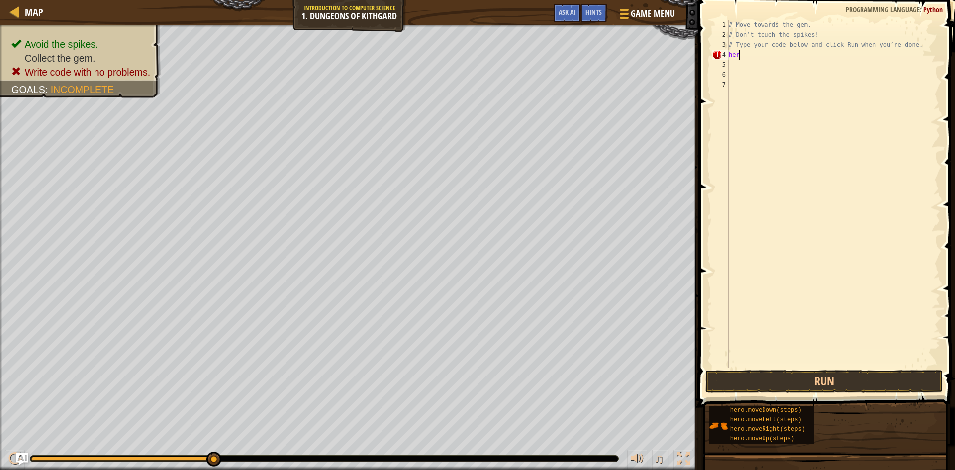
type textarea "h"
paste textarea "hero.moveUp(steps)"
click at [754, 376] on button "Run" at bounding box center [823, 381] width 237 height 23
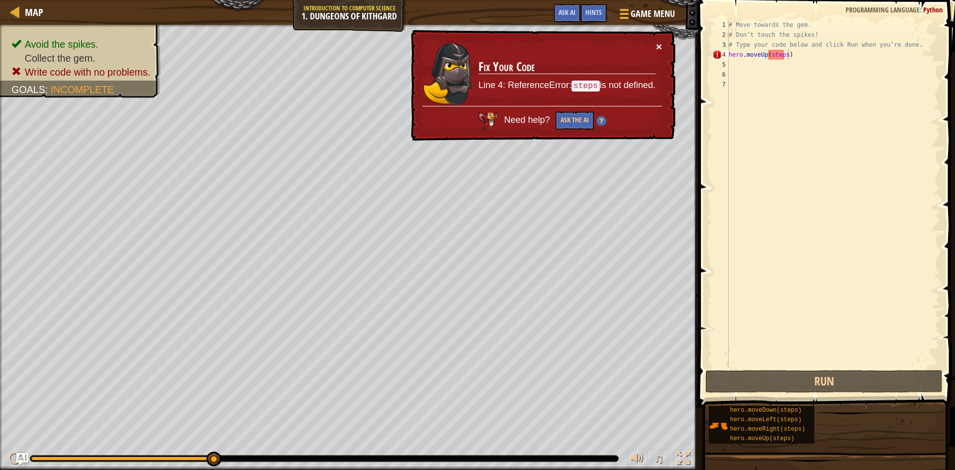
click at [658, 43] on button "×" at bounding box center [659, 46] width 6 height 10
drag, startPoint x: 814, startPoint y: 49, endPoint x: 809, endPoint y: 53, distance: 6.4
click at [813, 51] on div "# Move towards the gem. # Don’t touch the spikes! # Type your code below and cl…" at bounding box center [833, 204] width 213 height 368
click at [793, 58] on div "# Move towards the gem. # Don’t touch the spikes! # Type your code below and cl…" at bounding box center [833, 194] width 213 height 348
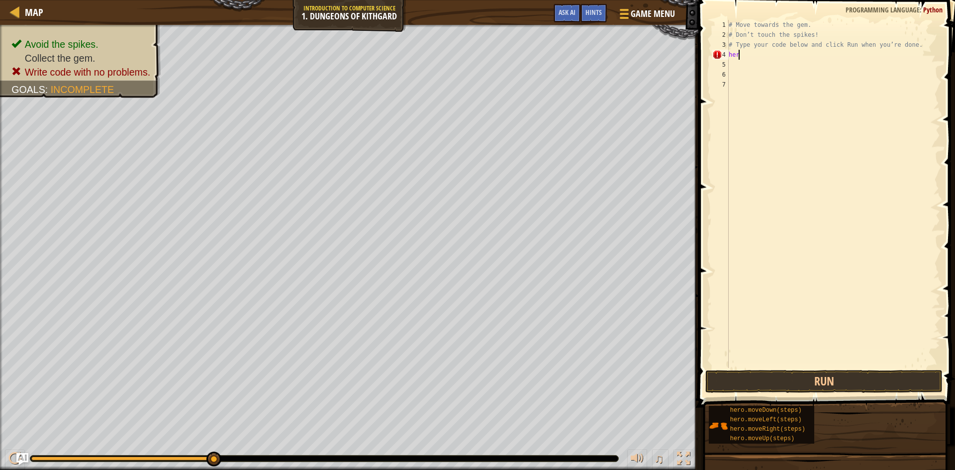
type textarea "h"
type textarea "# Type your c"
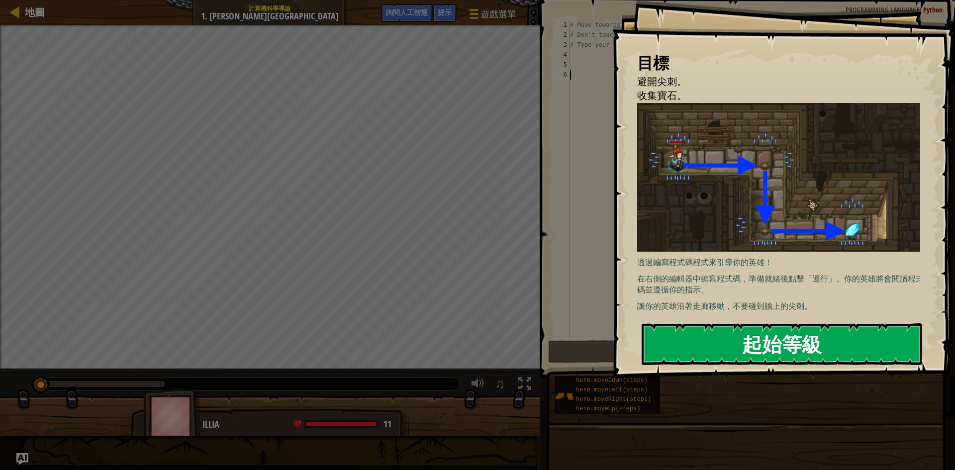
click at [828, 346] on button "起始等級" at bounding box center [782, 344] width 281 height 42
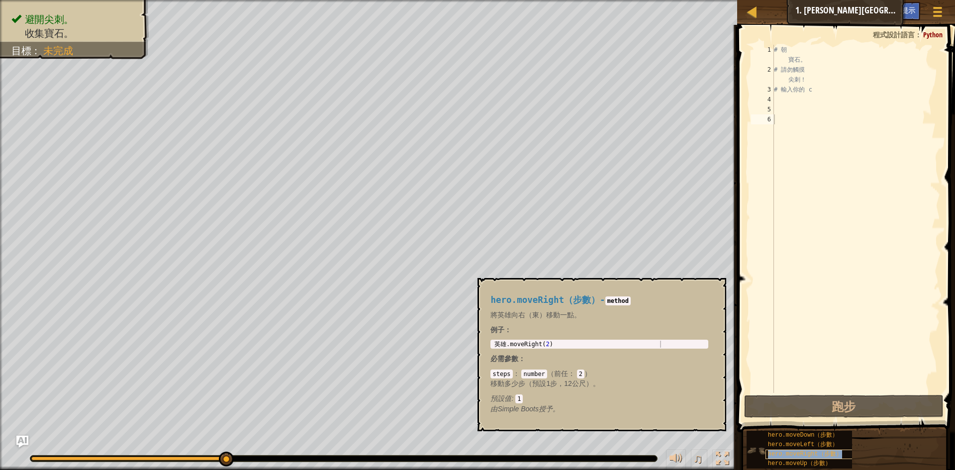
click at [782, 454] on font "hero.moveRight（步數）" at bounding box center [805, 454] width 74 height 7
type textarea "hero.moveRight(2)"
click at [550, 345] on div "英雄 .moveRight ( 2 )" at bounding box center [599, 351] width 214 height 21
copy font "hero.moveRight（步數）"
click at [807, 106] on div "# 朝 寶石。 # 請勿觸摸 尖刺！ # 輸入你的 c" at bounding box center [856, 234] width 168 height 378
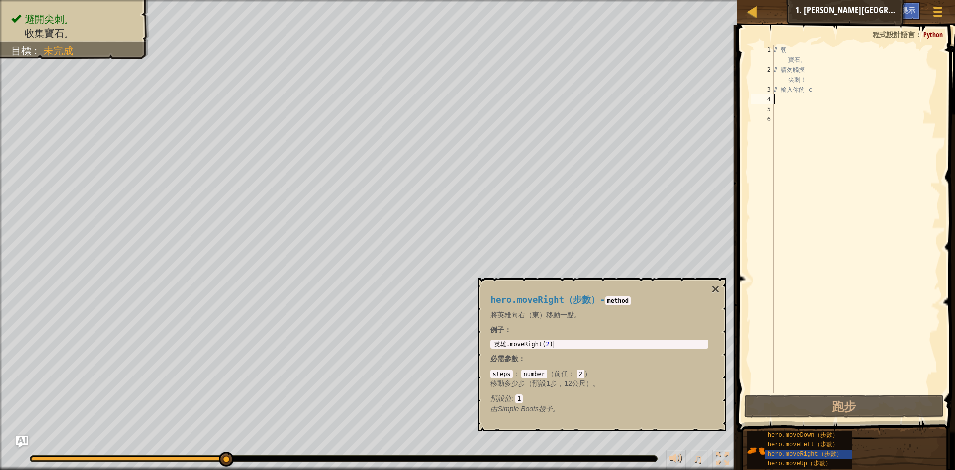
click at [808, 98] on div "# 朝 寶石。 # 請勿觸摸 尖刺！ # 輸入你的 c" at bounding box center [856, 234] width 168 height 378
paste textarea "hero.moveRight（步數）"
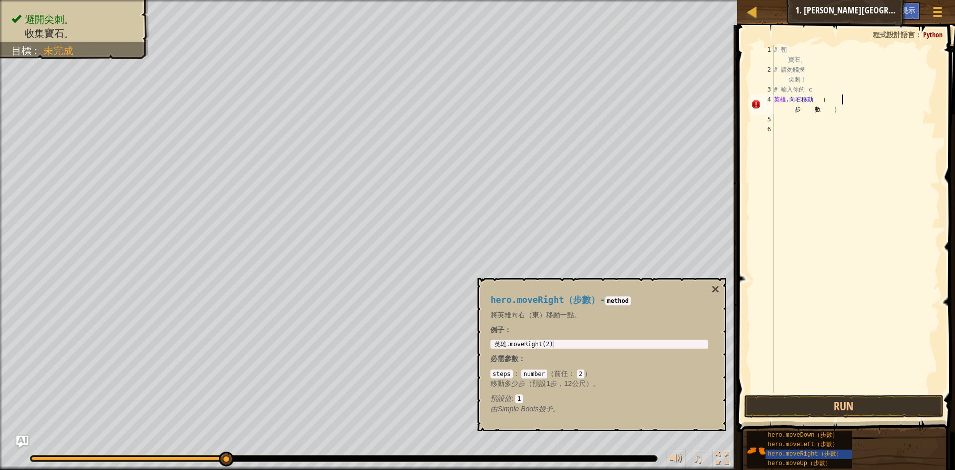
click at [843, 98] on div "# 朝 寶石。 # 請勿觸摸 尖刺！ # 輸入你的 c 英雄 . 向右移動 （ 步 數 ）" at bounding box center [856, 234] width 168 height 378
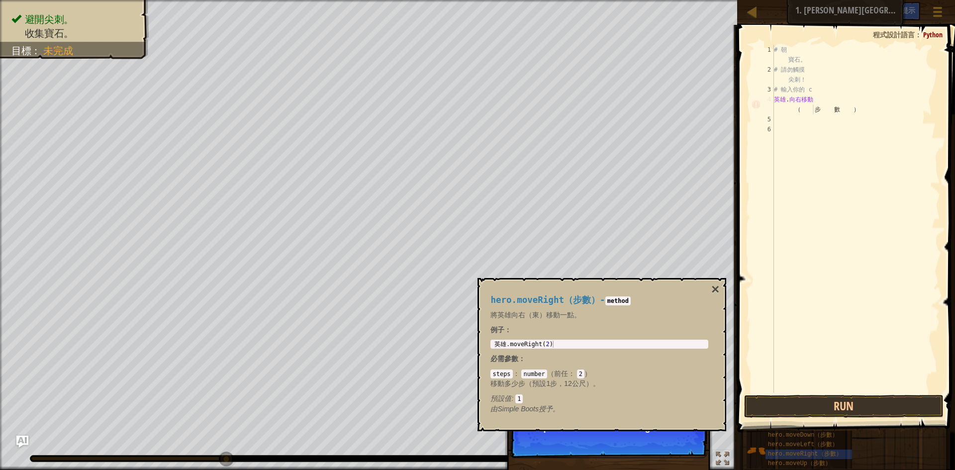
click at [825, 109] on div "# 朝 寶石。 # 請勿觸摸 尖刺！ # 輸入你的 c 英雄 . 向右移動 （ 步 數 ）" at bounding box center [856, 234] width 168 height 378
click at [811, 107] on div "# 朝 寶石。 # 請勿觸摸 尖刺！ # 輸入你的 c 英雄 . 向右移動 （ 步 數 ）" at bounding box center [856, 234] width 168 height 378
click at [830, 110] on div "# 朝 寶石。 # 請勿觸摸 尖刺！ # 輸入你的 c 英雄 . 向右移動 （ 步 數 ）" at bounding box center [856, 234] width 168 height 378
click at [803, 111] on div "# 朝 寶石。 # 請勿觸摸 尖刺！ # 輸入你的 c 英雄 . 向右移動 （ 步 數 ）" at bounding box center [856, 234] width 168 height 378
type textarea "hero.mo3veRight（步數）"
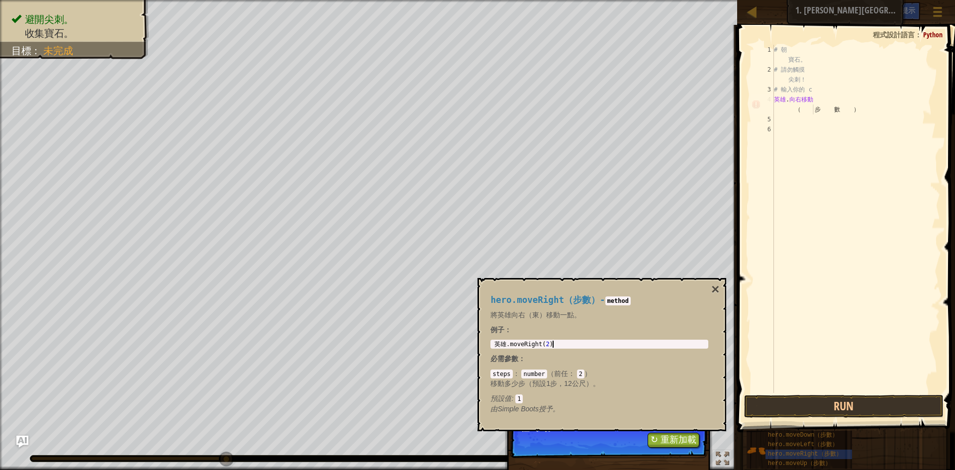
click at [550, 346] on div "英雄 .moveRight ( 2 )" at bounding box center [599, 351] width 214 height 21
click at [908, 419] on span at bounding box center [847, 214] width 226 height 437
click at [894, 401] on button "Run" at bounding box center [843, 406] width 199 height 23
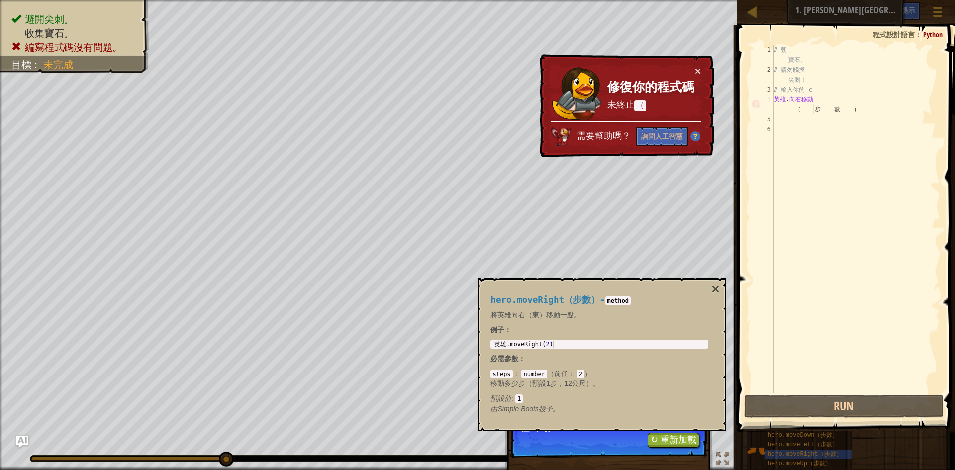
click at [810, 108] on div "# 朝 寶石。 # 請勿觸摸 尖刺！ # 輸入你的 c 英雄 . 向右移動 （ 步 數 ）" at bounding box center [856, 234] width 168 height 378
click at [815, 98] on div "# 朝 寶石。 # 請勿觸摸 尖刺！ # 輸入你的 c 英雄 . 向右移動 （ 步 數 ）" at bounding box center [856, 234] width 168 height 378
click at [802, 113] on div "# 朝 寶石。 # 請勿觸摸 尖刺！ # 輸入你的 c 英雄 . 向右移動 （ 步 數 ）" at bounding box center [856, 234] width 168 height 378
click at [778, 125] on div "# 朝 寶石。 # 請勿觸摸 尖刺！ # 輸入你的 c 英雄 . 向右移動 （ 步 數 ）" at bounding box center [856, 234] width 168 height 378
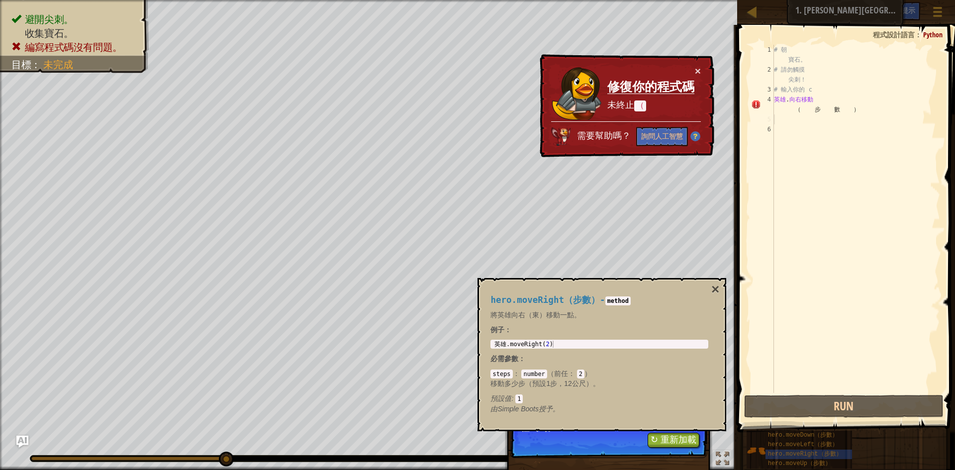
click at [784, 122] on div "# 朝 寶石。 # 請勿觸摸 尖刺！ # 輸入你的 c 英雄 . 向右移動 （ 步 數 ）" at bounding box center [856, 234] width 168 height 378
click at [789, 122] on div "# 朝 寶石。 # 請勿觸摸 尖刺！ # 輸入你的 c 英雄 . 向右移動 （ 步 數 ）" at bounding box center [856, 234] width 168 height 378
drag, startPoint x: 763, startPoint y: 165, endPoint x: 768, endPoint y: 166, distance: 5.1
click at [715, 288] on font "×" at bounding box center [715, 289] width 8 height 15
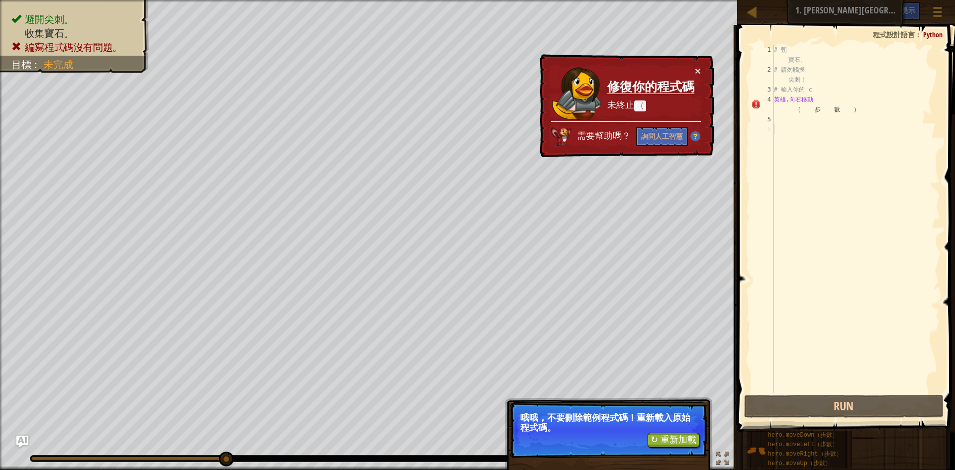
click at [797, 125] on div "# 朝 寶石。 # 請勿觸摸 尖刺！ # 輸入你的 c 英雄 . 向右移動 （ 步 數 ）" at bounding box center [856, 234] width 168 height 378
click at [670, 132] on font "詢問人工智慧" at bounding box center [662, 135] width 42 height 9
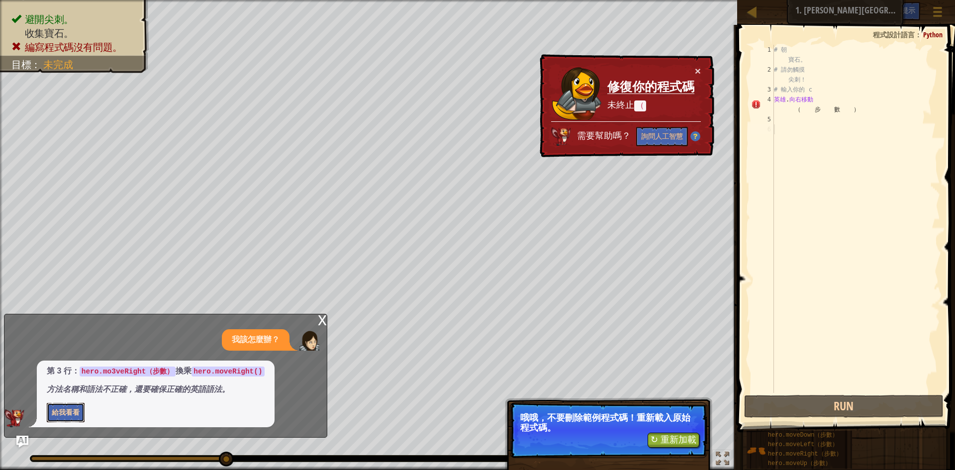
click at [73, 410] on font "給我看看" at bounding box center [66, 411] width 28 height 9
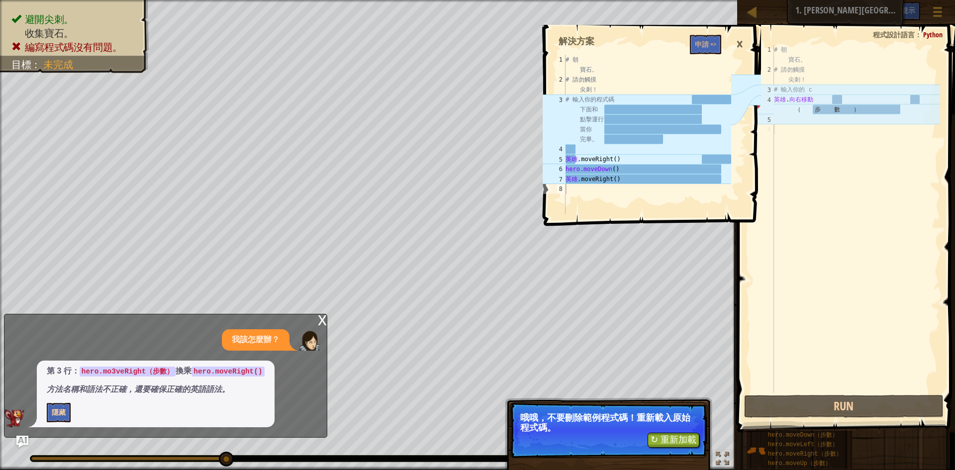
click at [738, 40] on font "×" at bounding box center [739, 44] width 7 height 22
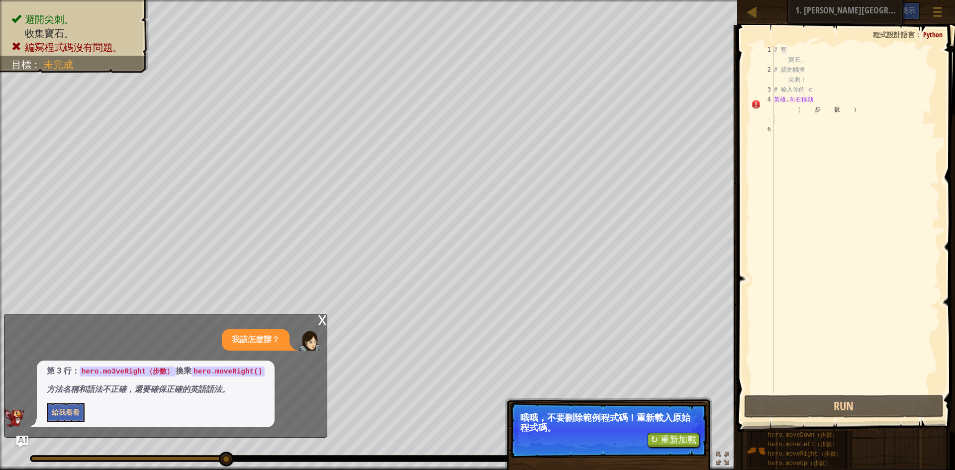
drag, startPoint x: 797, startPoint y: 114, endPoint x: 791, endPoint y: 112, distance: 6.5
click at [795, 114] on div "# 朝 寶石。 # 請勿觸摸 尖刺！ # 輸入你的 c 英雄 . 向右移動 （ 步 數 ）" at bounding box center [856, 234] width 168 height 378
click at [788, 112] on div "# 朝 寶石。 # 請勿觸摸 尖刺！ # 輸入你的 c 英雄 . 向右移動 （ 步 數 ）" at bounding box center [856, 234] width 168 height 378
type textarea "hero.mo3veRight（步數）"
click at [787, 104] on div "# 朝 寶石。 # 請勿觸摸 尖刺！ # 輸入你的 c 英雄 . 向右移動 （ 步 數 ）" at bounding box center [856, 234] width 168 height 378
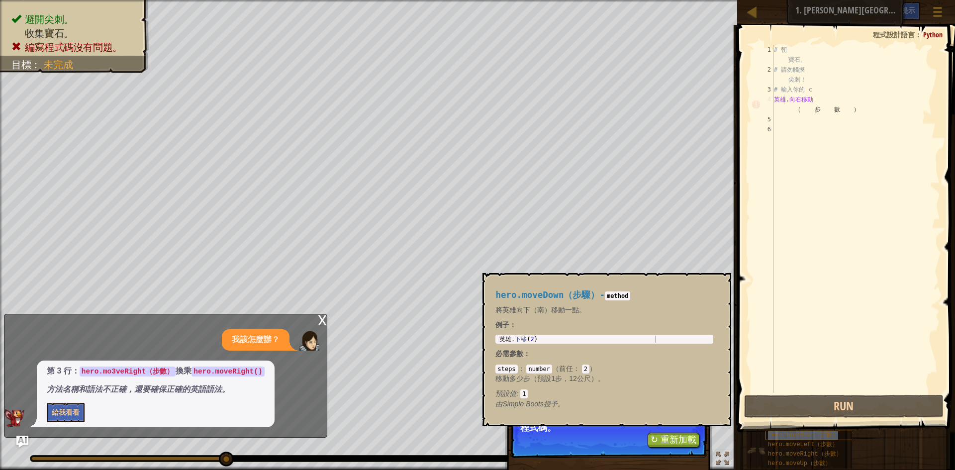
copy font "hero.moveDown（步數）"
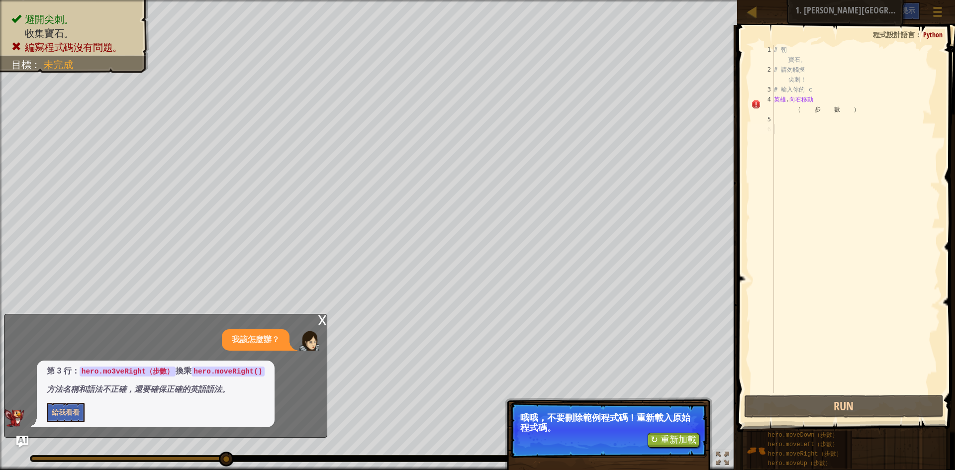
drag, startPoint x: 795, startPoint y: 124, endPoint x: 786, endPoint y: 169, distance: 45.6
click at [786, 169] on div "# 朝 寶石。 # 請勿觸摸 尖刺！ # 輸入你的 c 英雄 . 向右移動 （ 步 數 ）" at bounding box center [856, 234] width 168 height 378
drag, startPoint x: 787, startPoint y: 121, endPoint x: 775, endPoint y: 115, distance: 13.6
drag, startPoint x: 775, startPoint y: 115, endPoint x: 908, endPoint y: 74, distance: 139.2
drag, startPoint x: 908, startPoint y: 74, endPoint x: 930, endPoint y: 60, distance: 26.1
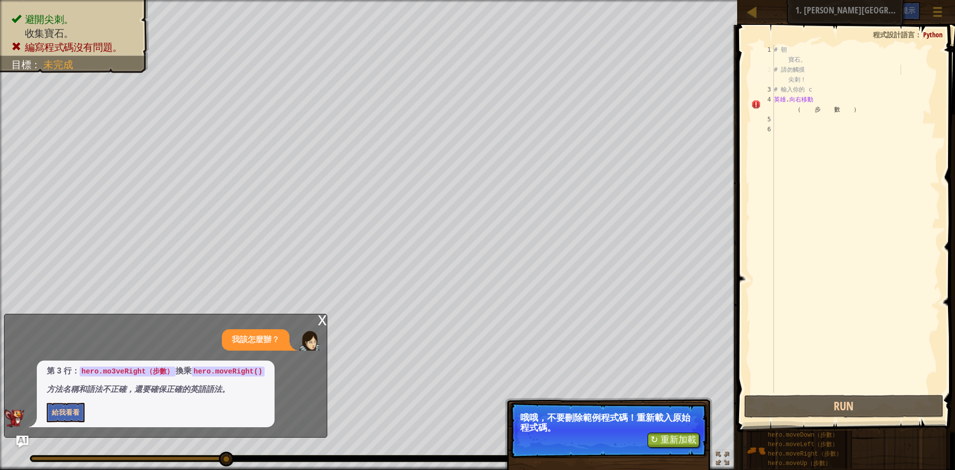
click at [930, 60] on div "# 朝 寶石。 # 請勿觸摸 尖刺！ # 輸入你的 c 英雄 . 向右移動 （ 步 數 ）" at bounding box center [856, 234] width 168 height 378
type textarea "# Move towards the gem."
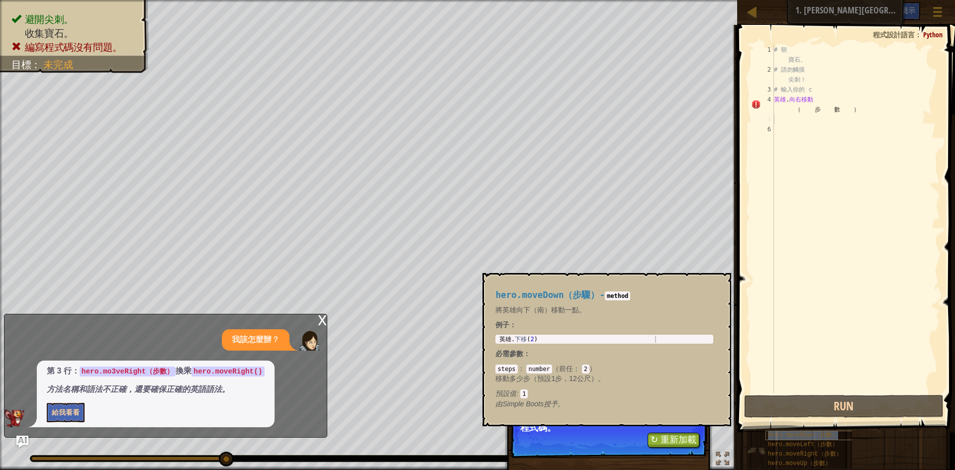
copy font "hero.moveDown（步數）"
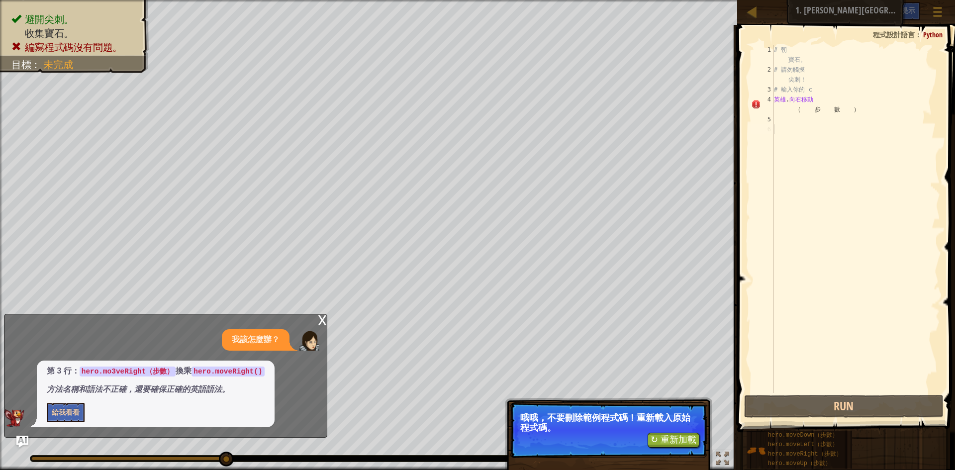
drag, startPoint x: 796, startPoint y: 120, endPoint x: 785, endPoint y: 132, distance: 16.6
drag, startPoint x: 785, startPoint y: 132, endPoint x: 793, endPoint y: 118, distance: 16.7
drag, startPoint x: 793, startPoint y: 118, endPoint x: 784, endPoint y: 277, distance: 158.9
click at [784, 277] on div "# 朝 寶石。 # 請勿觸摸 尖刺！ # 輸入你的 c 英雄 . 向右移動 （ 步 數 ）" at bounding box center [856, 234] width 168 height 378
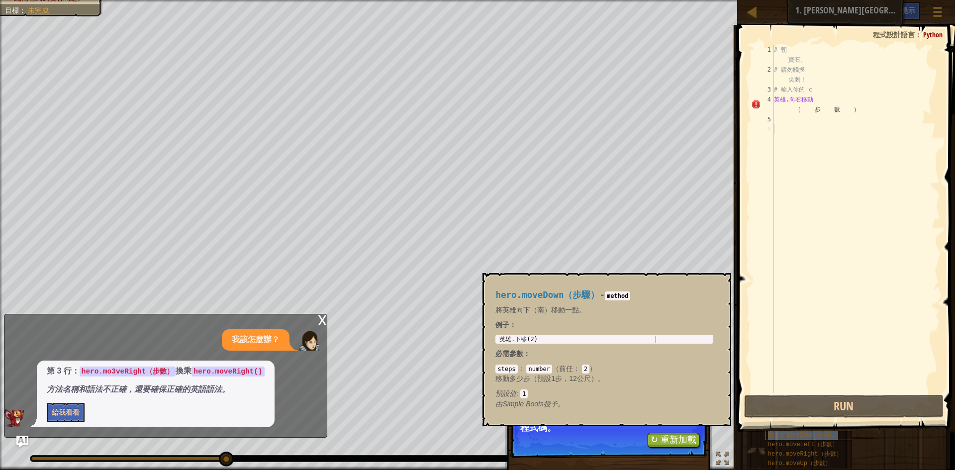
copy font "hero.moveDown（步數）"
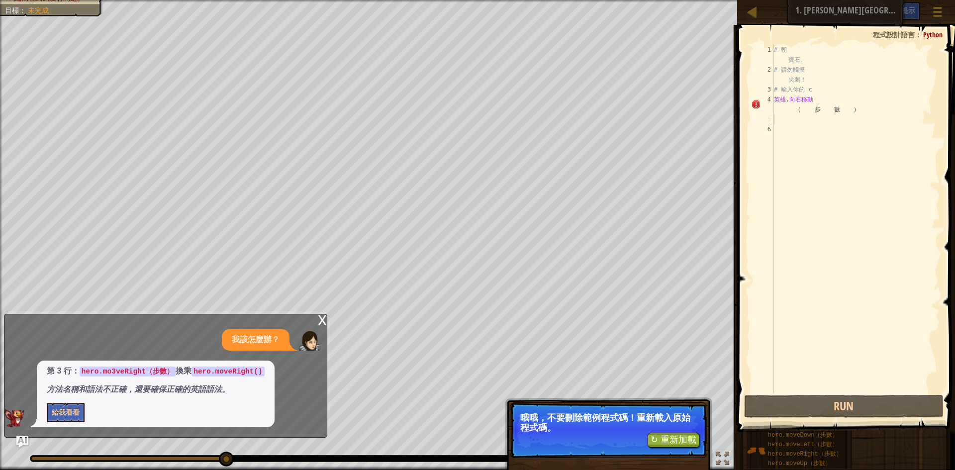
drag, startPoint x: 796, startPoint y: 119, endPoint x: 767, endPoint y: 215, distance: 100.4
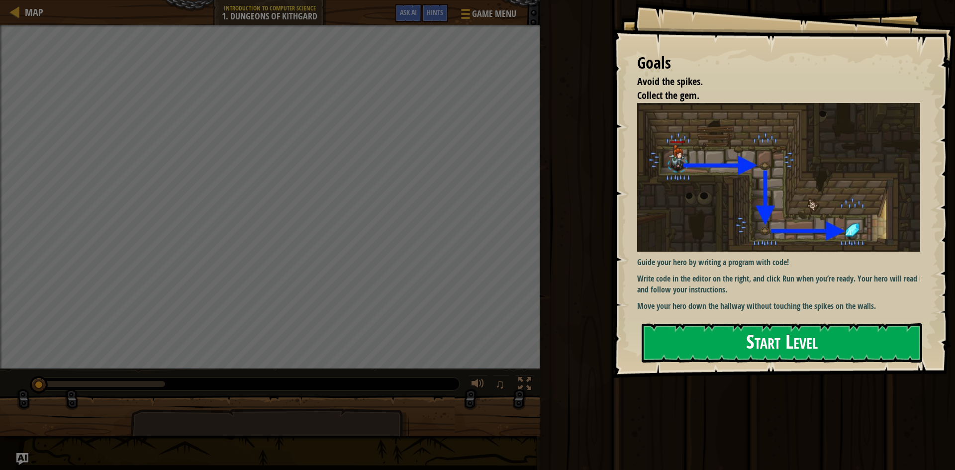
click at [774, 355] on button "Start Level" at bounding box center [782, 342] width 281 height 39
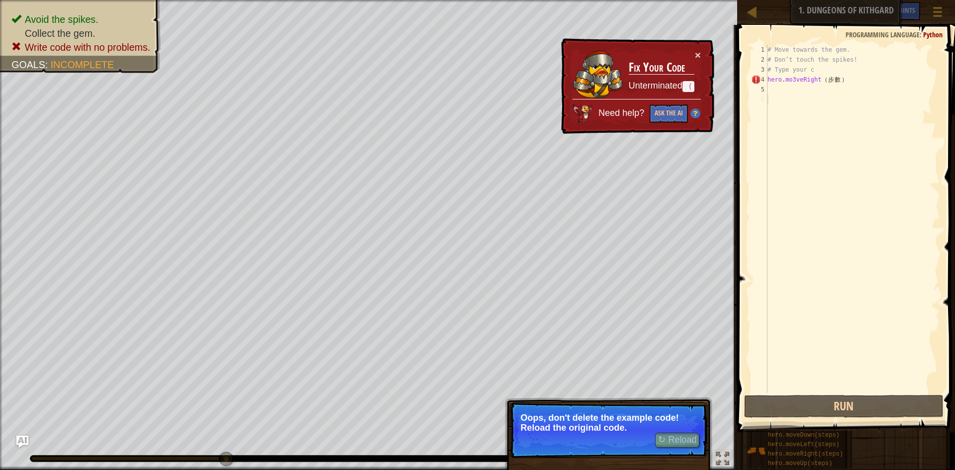
click at [701, 50] on div "× Fix Your Code Unterminated （ Need help? Ask the AI" at bounding box center [636, 86] width 155 height 96
type textarea "hero.mo3veRight（步數）"
click at [822, 77] on div "# Move towards the gem. # Don’t touch the spikes! # Type your c hero . mo3veRig…" at bounding box center [853, 229] width 175 height 368
click at [853, 76] on div "# Move towards the gem. # Don’t touch the spikes! # Type your c hero . mo3veRig…" at bounding box center [853, 229] width 175 height 368
click at [846, 80] on div "# Move towards the gem. # Don’t touch the spikes! # Type your c hero . mo3veRig…" at bounding box center [853, 229] width 175 height 368
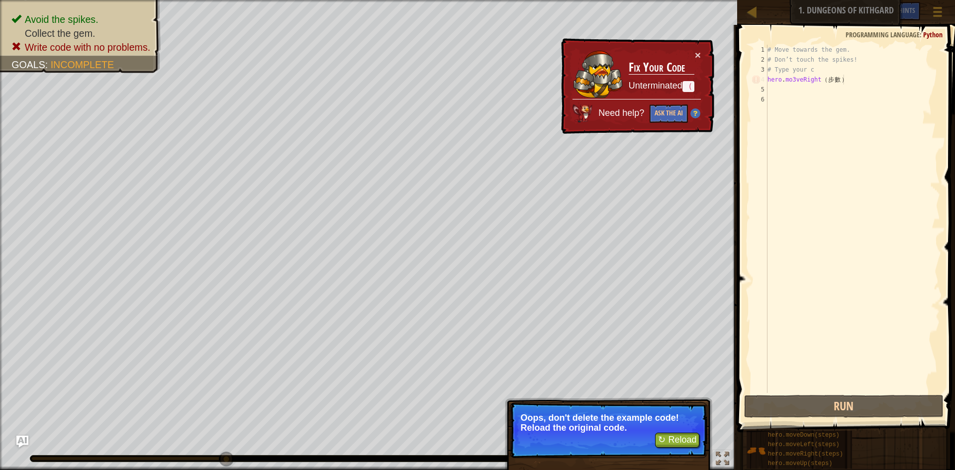
click at [825, 97] on div "# Move towards the gem. # Don’t touch the spikes! # Type your c hero . mo3veRig…" at bounding box center [853, 229] width 175 height 368
click at [804, 95] on div "# Move towards the gem. # Don’t touch the spikes! # Type your c hero . mo3veRig…" at bounding box center [853, 229] width 175 height 368
click at [771, 90] on div "# Move towards the gem. # Don’t touch the spikes! # Type your c hero . mo3veRig…" at bounding box center [853, 229] width 175 height 368
click at [852, 80] on div "# Move towards the gem. # Don’t touch the spikes! # Type your c hero . mo3veRig…" at bounding box center [853, 229] width 175 height 368
click at [853, 74] on div "# Move towards the gem. # Don’t touch the spikes! # Type your c hero . mo3veRig…" at bounding box center [853, 229] width 175 height 368
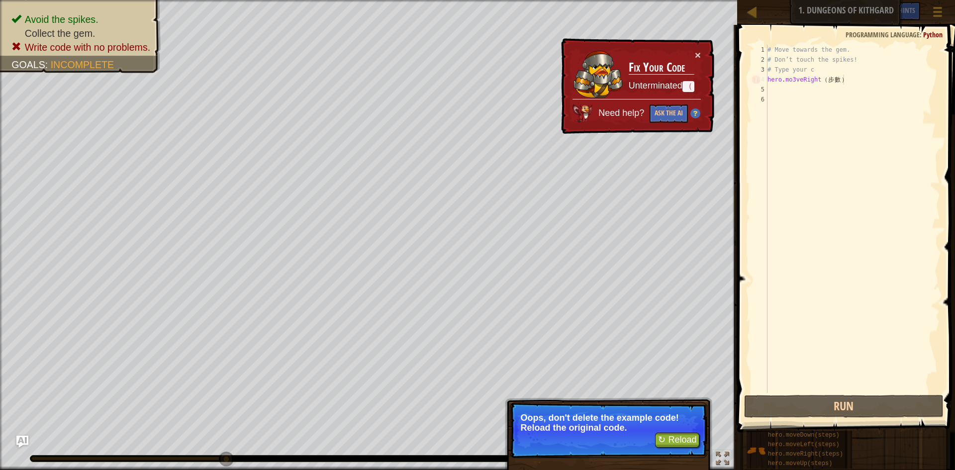
click at [849, 78] on div "# Move towards the gem. # Don’t touch the spikes! # Type your c hero . mo3veRig…" at bounding box center [853, 229] width 175 height 368
type textarea "hero.mo3veRight（步數）"
click at [821, 82] on div "# Move towards the gem. # Don’t touch the spikes! # Type your c hero . mo3veRig…" at bounding box center [853, 229] width 175 height 368
click at [816, 79] on div "# Move towards the gem. # Don’t touch the spikes! # Type your c hero . mo3veRig…" at bounding box center [853, 229] width 175 height 368
click at [691, 437] on button "↻ Reload" at bounding box center [677, 440] width 44 height 15
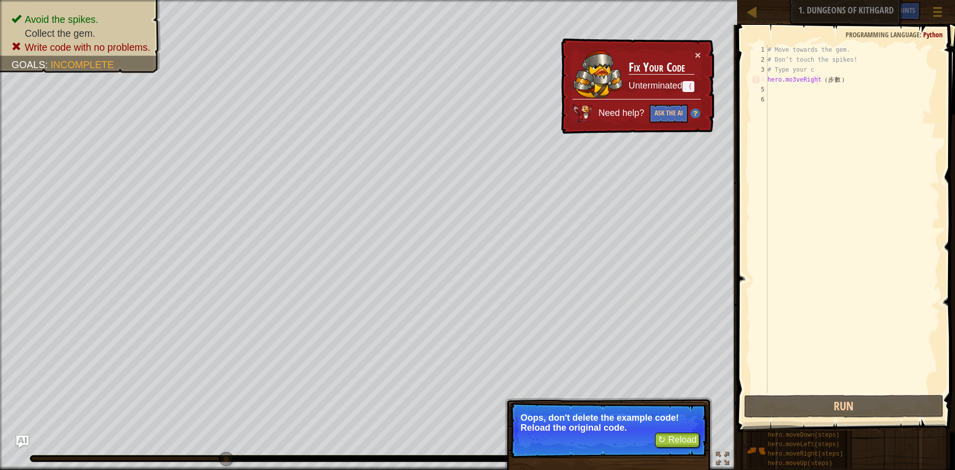
scroll to position [4, 0]
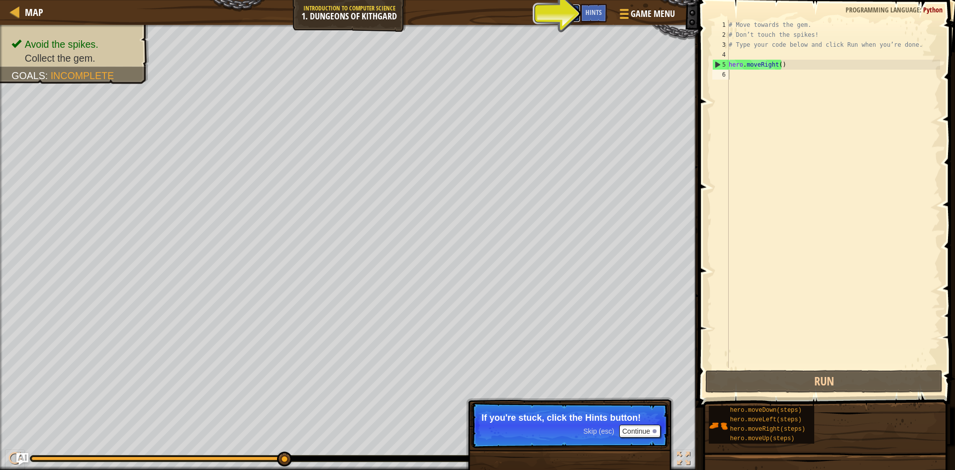
click at [569, 14] on span "Ask AI" at bounding box center [567, 11] width 17 height 9
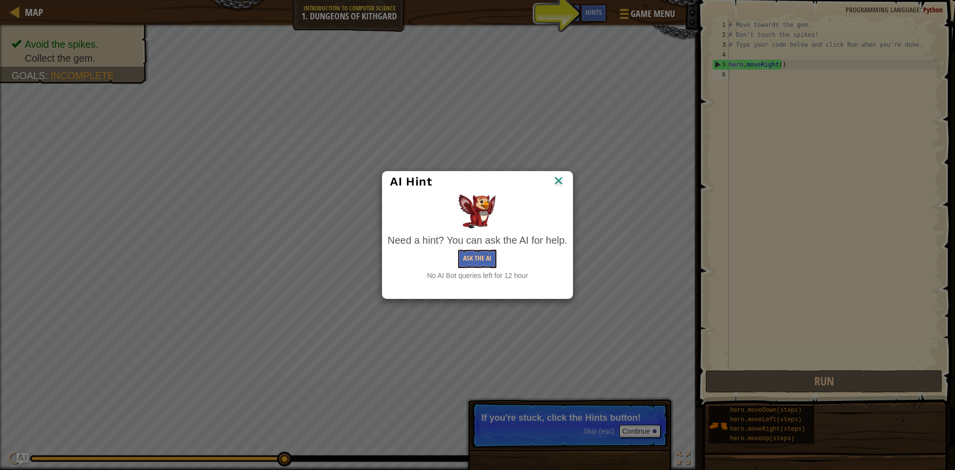
click at [555, 184] on img at bounding box center [558, 181] width 13 height 15
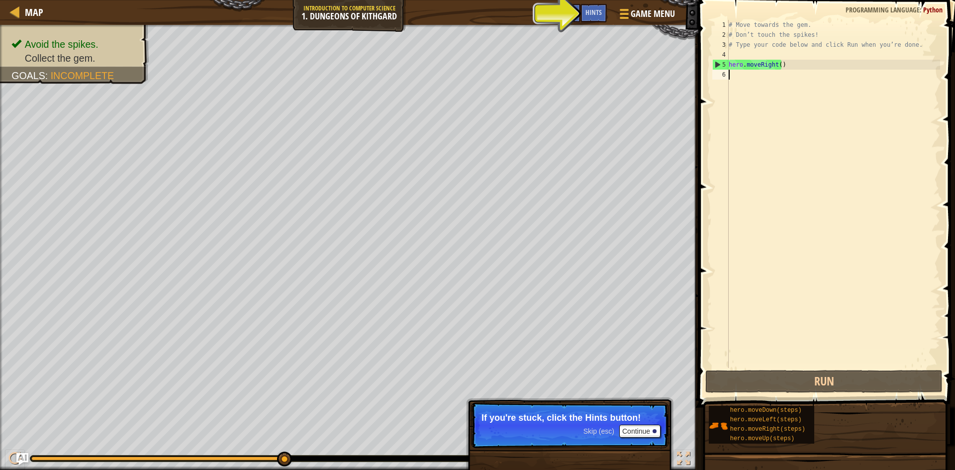
click at [755, 82] on div "# Move towards the gem. # Don’t touch the spikes! # Type your code below and cl…" at bounding box center [833, 204] width 213 height 368
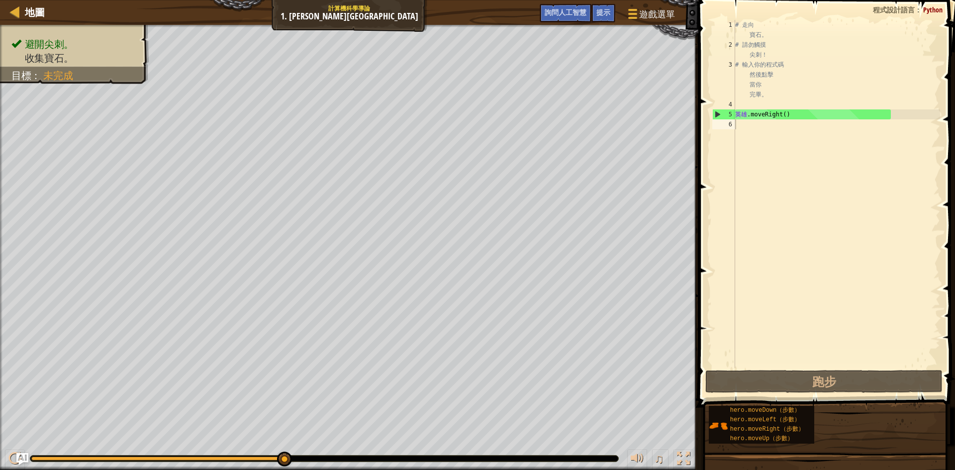
click at [758, 123] on div "# 走向 寶石。 # 請勿觸摸 尖刺！ # 輸入你的程式碼 然後點擊 當你 完畢。 英雄 .moveRight ( )" at bounding box center [836, 209] width 207 height 378
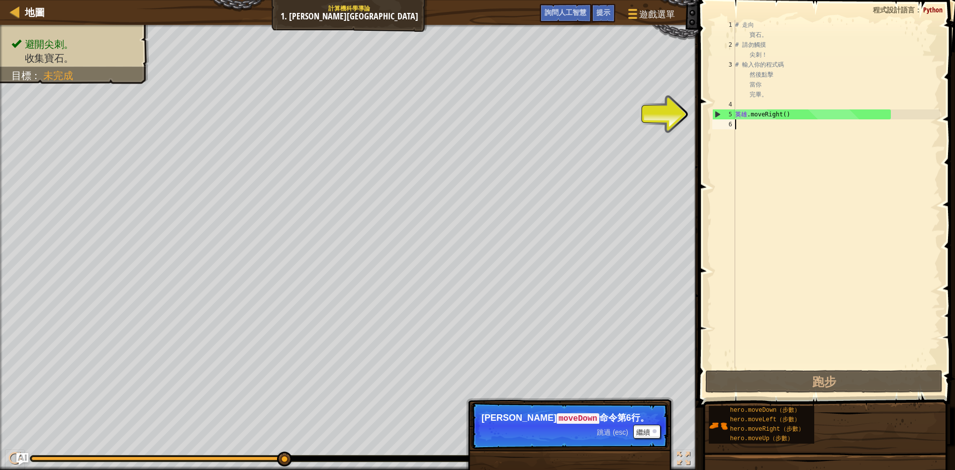
type textarea "h"
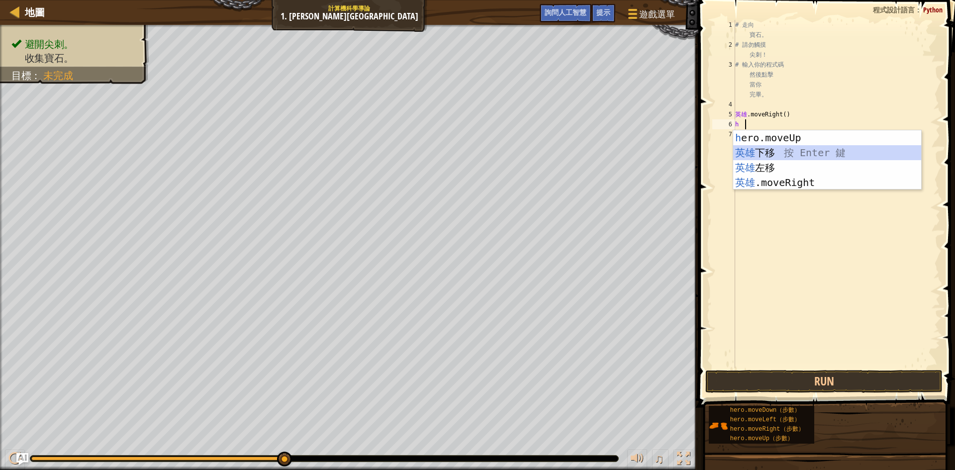
click at [776, 155] on div "h ero.moveUp 按回車鍵 英雄 下移 按 Enter 鍵 英雄 左移 按 Enter 鍵 英雄 .moveRight 按 Enter 鍵" at bounding box center [827, 175] width 188 height 90
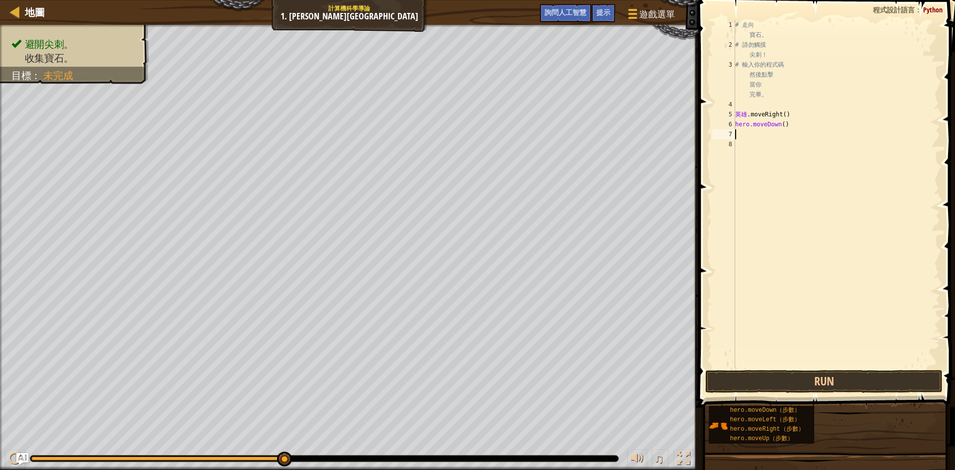
click at [769, 135] on div "# 走向 寶石。 # 請勿觸摸 尖刺！ # 輸入你的程式碼 然後點擊 當你 完畢。 英雄 .moveRight ( ) hero.moveDown ( )" at bounding box center [836, 209] width 207 height 378
click at [776, 388] on button "Run" at bounding box center [823, 381] width 237 height 23
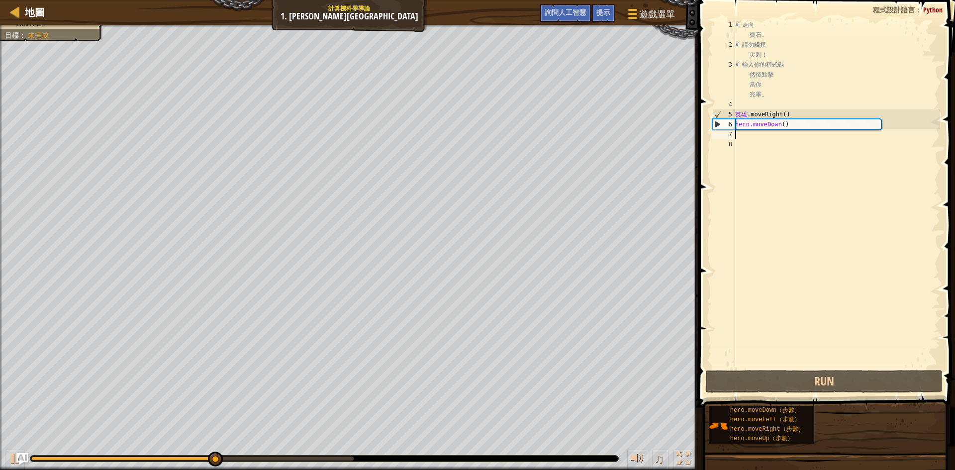
click at [749, 135] on div "# 走向 寶石。 # 請勿觸摸 尖刺！ # 輸入你的程式碼 然後點擊 當你 完畢。 英雄 .moveRight ( ) hero.moveDown ( )" at bounding box center [836, 209] width 207 height 378
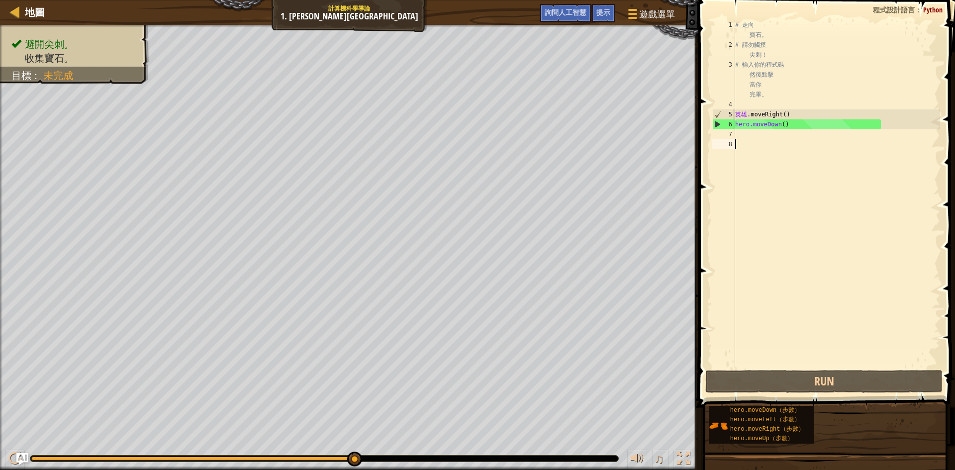
click at [747, 140] on div "# 走向 寶石。 # 請勿觸摸 尖刺！ # 輸入你的程式碼 然後點擊 當你 完畢。 英雄 .moveRight ( ) hero.moveDown ( )" at bounding box center [836, 209] width 207 height 378
click at [747, 137] on div "# 走向 寶石。 # 請勿觸摸 尖刺！ # 輸入你的程式碼 然後點擊 當你 完畢。 英雄 .moveRight ( ) hero.moveDown ( )" at bounding box center [836, 209] width 207 height 378
type textarea "h"
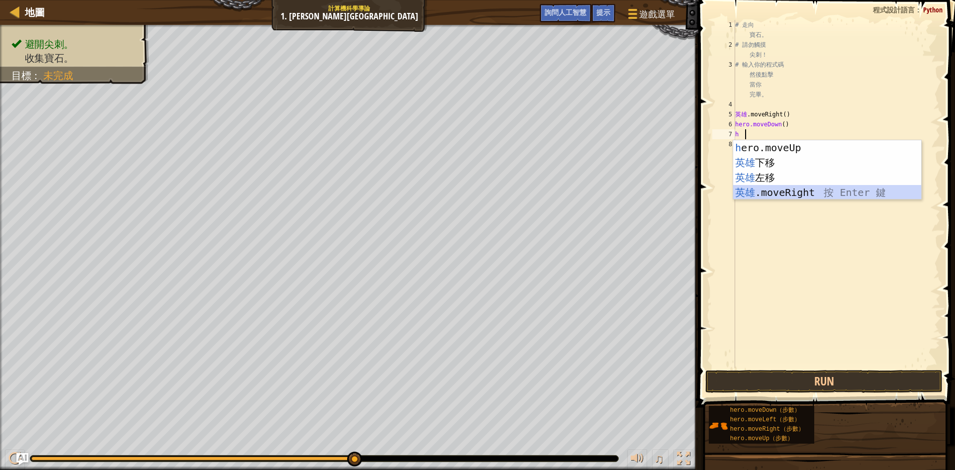
click at [774, 198] on div "h ero.moveUp 按回車鍵 英雄 下移 按 Enter 鍵 英雄 左移 按 Enter 鍵 英雄 .moveRight 按 Enter 鍵" at bounding box center [827, 185] width 188 height 90
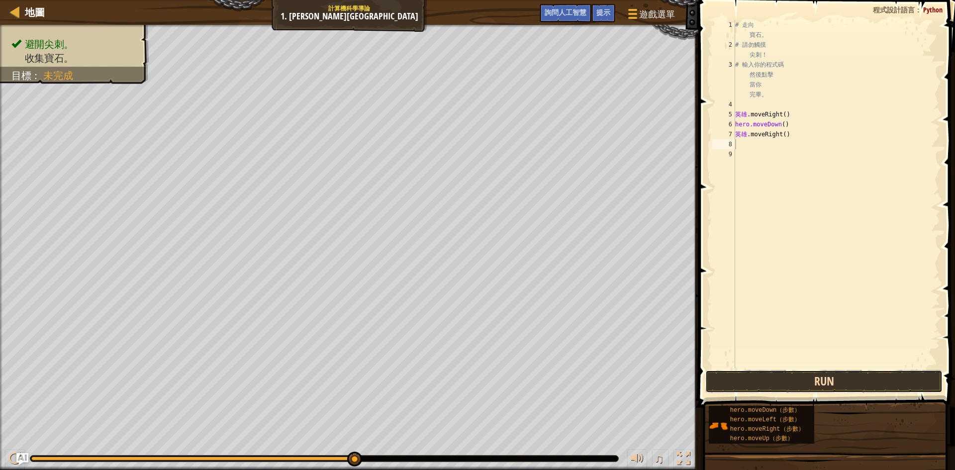
click at [743, 375] on button "Run" at bounding box center [823, 381] width 237 height 23
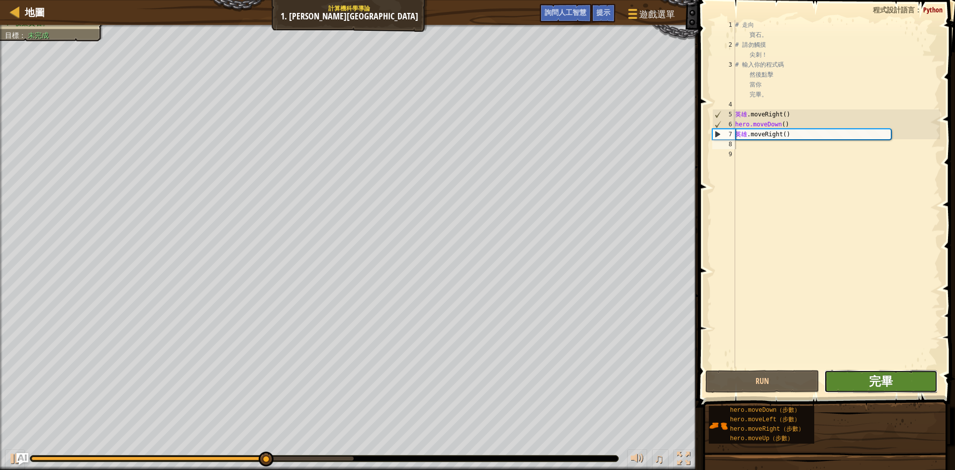
click at [881, 377] on font "完畢" at bounding box center [881, 381] width 24 height 16
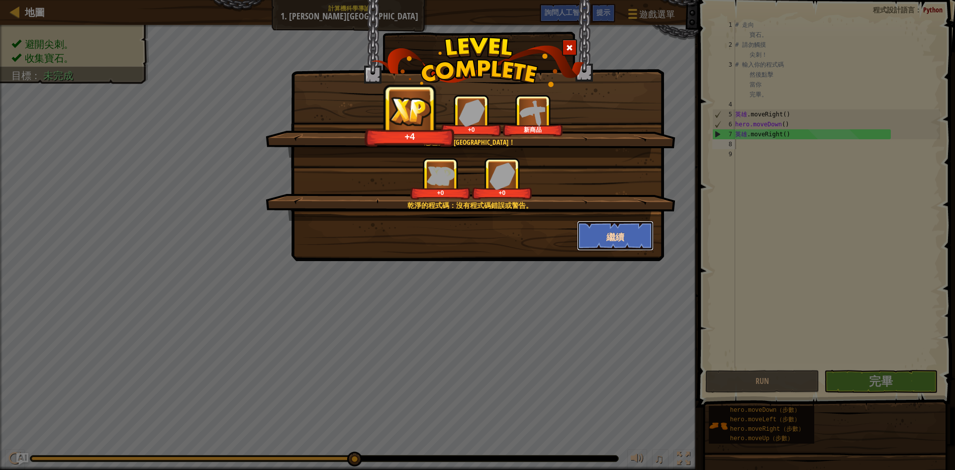
click at [631, 239] on button "繼續" at bounding box center [615, 236] width 77 height 30
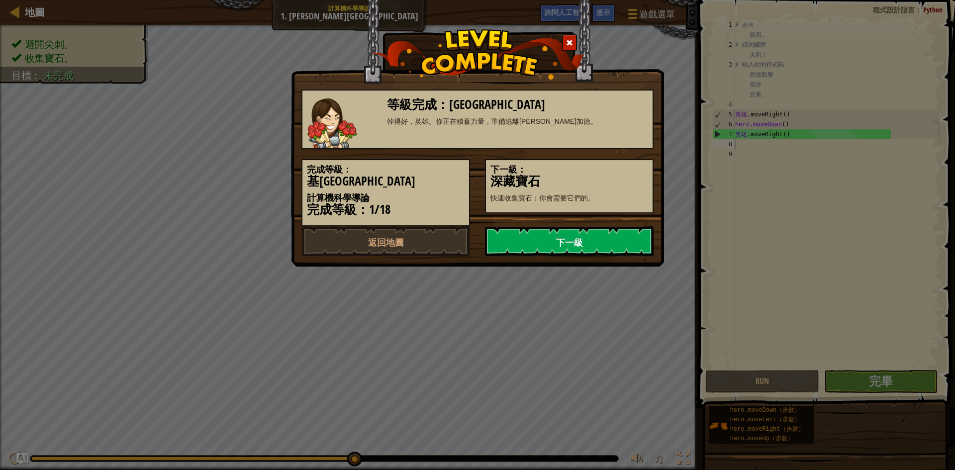
click at [620, 237] on link "下一級" at bounding box center [569, 241] width 169 height 30
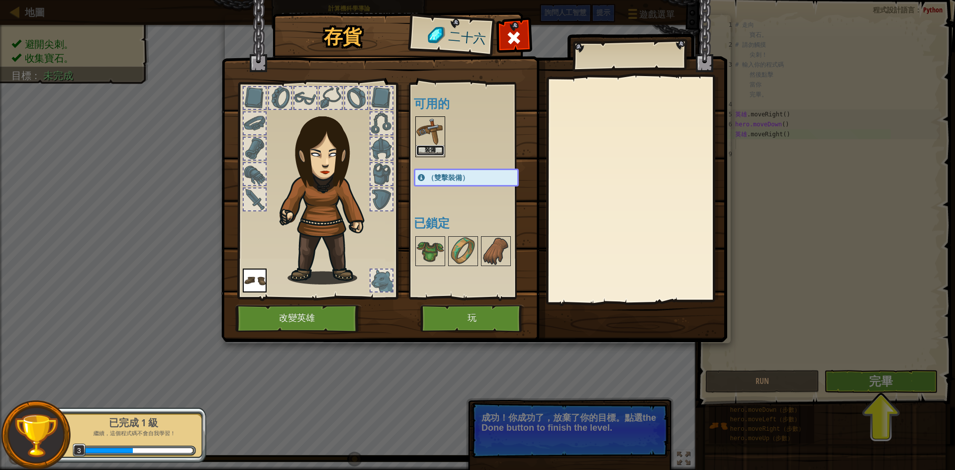
click at [438, 153] on button "裝備" at bounding box center [430, 150] width 28 height 10
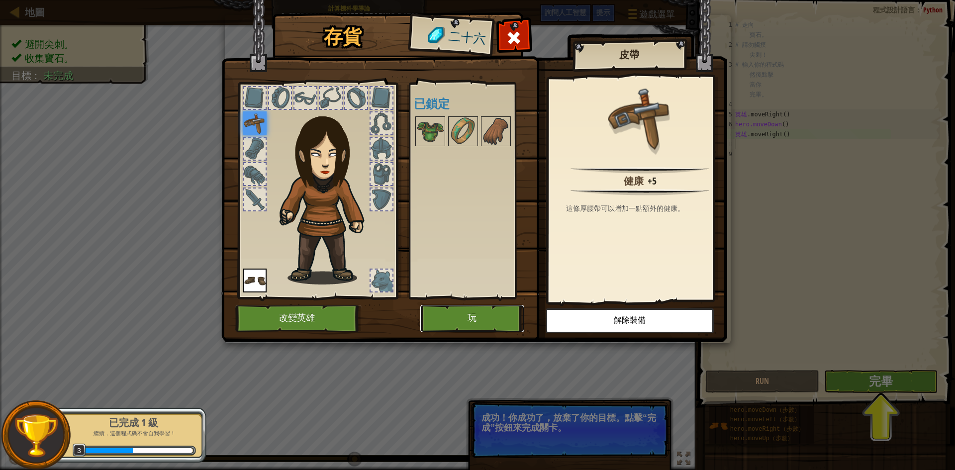
click at [488, 313] on button "玩" at bounding box center [472, 318] width 104 height 27
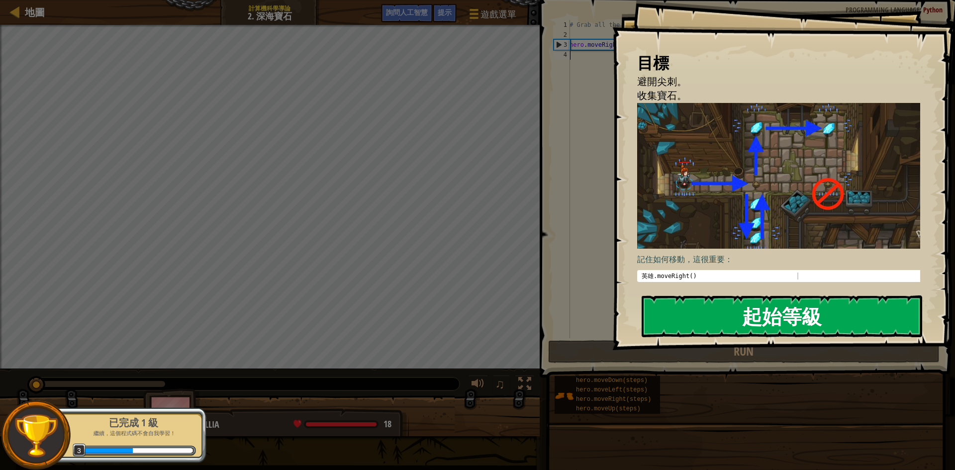
click at [708, 334] on button "起始等級" at bounding box center [782, 316] width 281 height 42
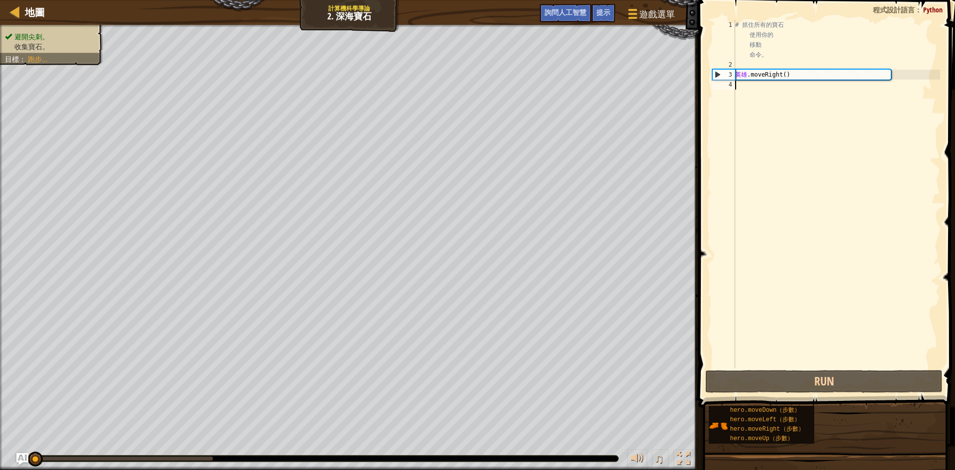
click at [786, 85] on div "# 抓住所有的寶石 使用你的 移動 命令。 英雄 .moveRight ( )" at bounding box center [836, 219] width 207 height 398
click at [745, 92] on div "# 抓住所有的寶石 使用你的 移動 命令。 英雄 .moveRight ( )" at bounding box center [836, 219] width 207 height 398
type textarea "h"
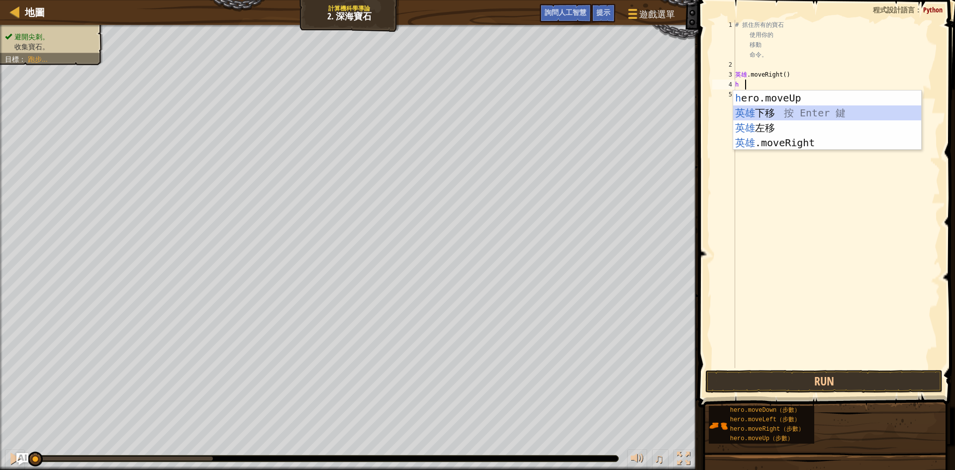
click at [765, 120] on div "h ero.moveUp 按回車鍵 英雄 下移 按 Enter 鍵 英雄 左移 按 Enter 鍵 英雄 .moveRight 按 Enter 鍵" at bounding box center [827, 136] width 188 height 90
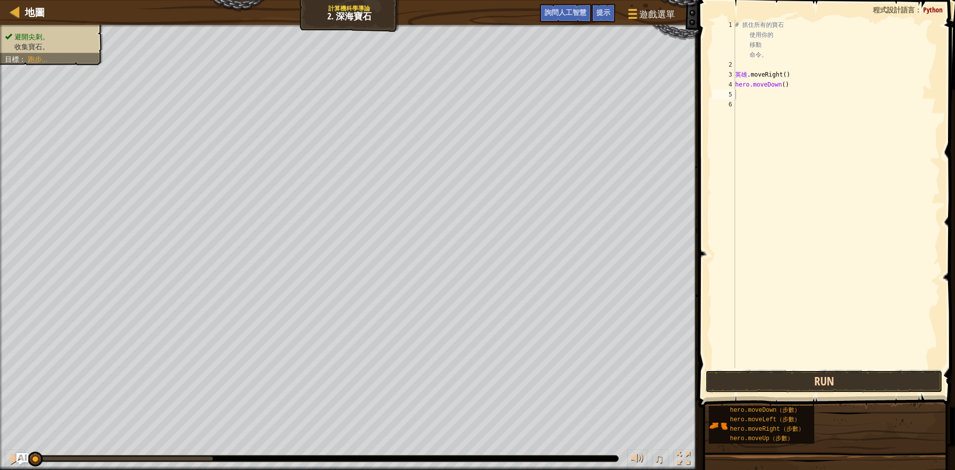
click at [774, 387] on button "Run" at bounding box center [823, 381] width 237 height 23
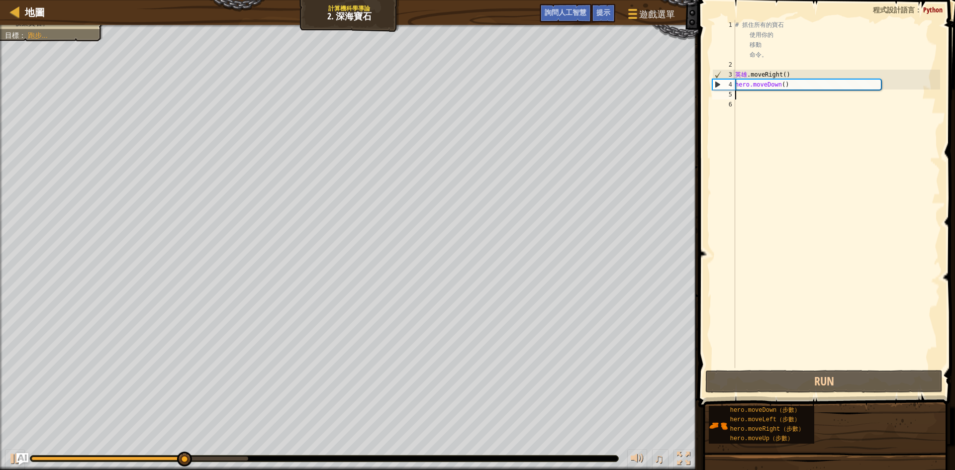
click at [769, 97] on div "# 抓住所有的寶石 使用你的 移動 命令。 英雄 .moveRight ( ) hero.moveDown ( )" at bounding box center [836, 219] width 207 height 398
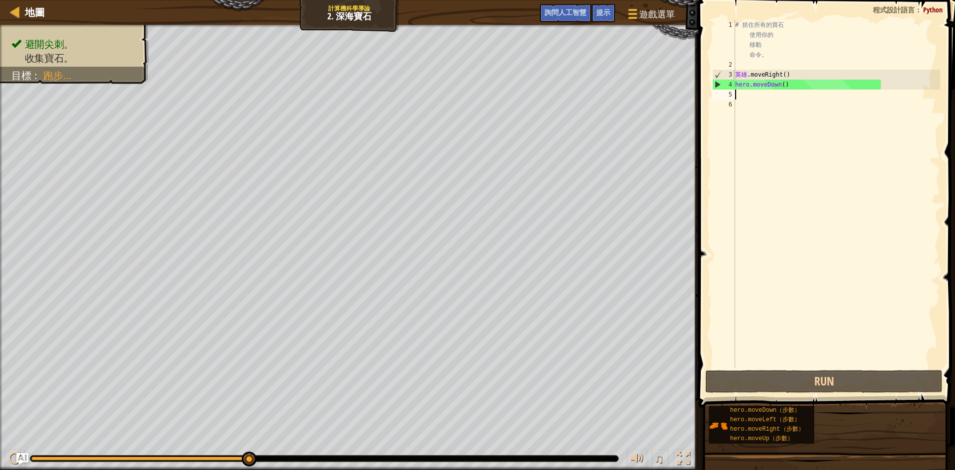
type textarea "h"
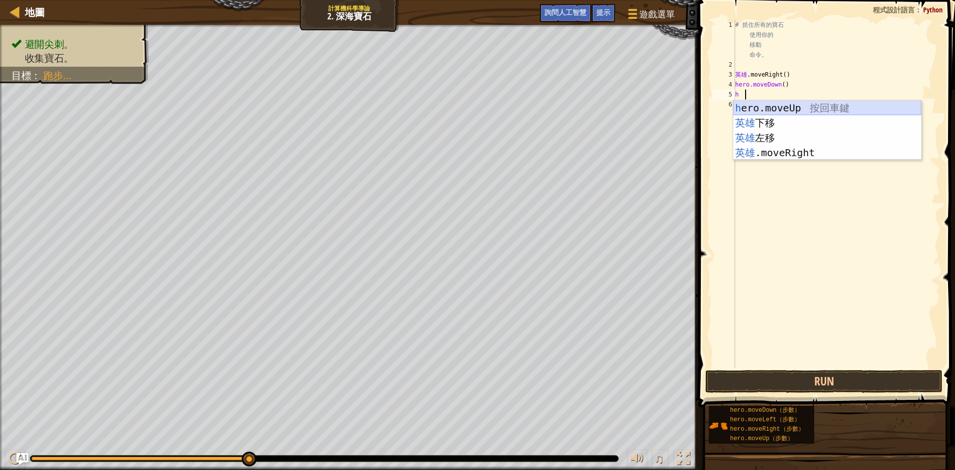
click at [766, 109] on div "h ero.moveUp 按回車鍵 英雄 下移 按 Enter 鍵 英雄 左移 按 Enter 鍵 英雄 .moveRight 按 Enter 鍵" at bounding box center [827, 145] width 188 height 90
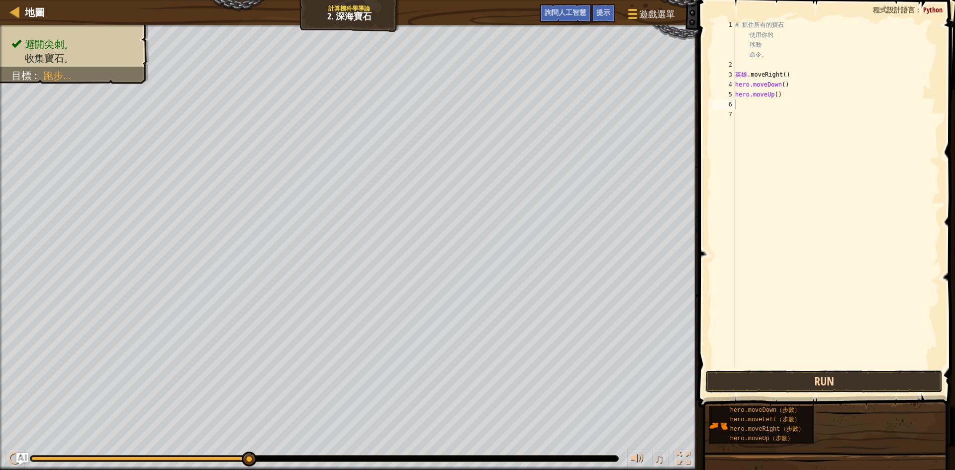
click at [795, 378] on button "Run" at bounding box center [823, 381] width 237 height 23
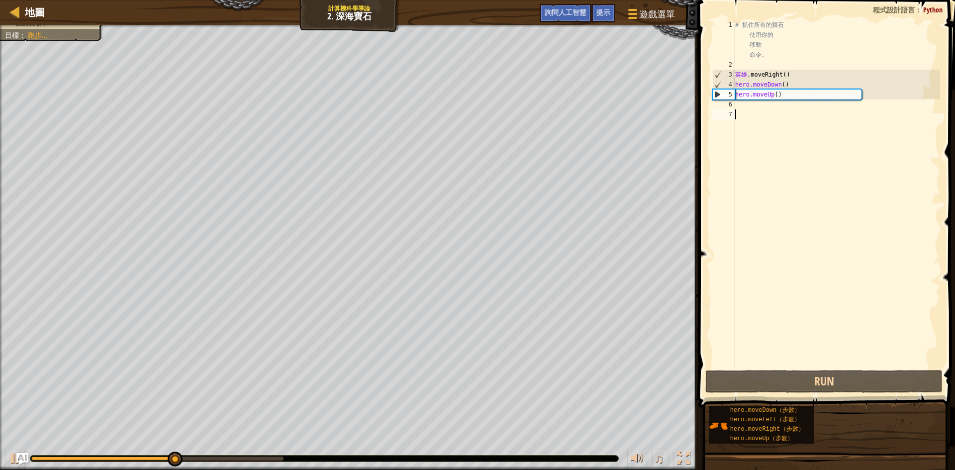
click at [749, 110] on div "# 抓住所有的寶石 使用你的 移動 命令。 英雄 .moveRight ( ) hero.moveDown ( ) hero.moveUp ( )" at bounding box center [836, 219] width 207 height 398
type textarea "h"
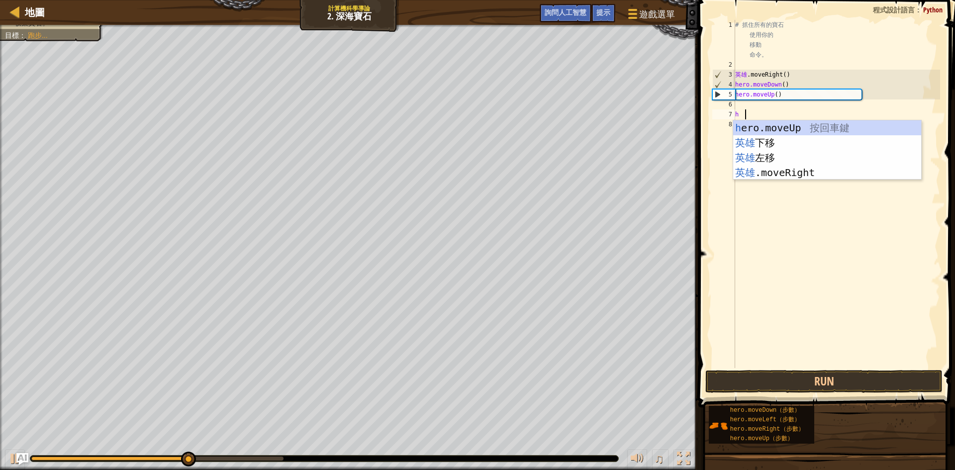
click at [749, 100] on div "# 抓住所有的寶石 使用你的 移動 命令。 英雄 .moveRight ( ) hero.moveDown ( ) hero.moveUp ( ) h" at bounding box center [836, 219] width 207 height 398
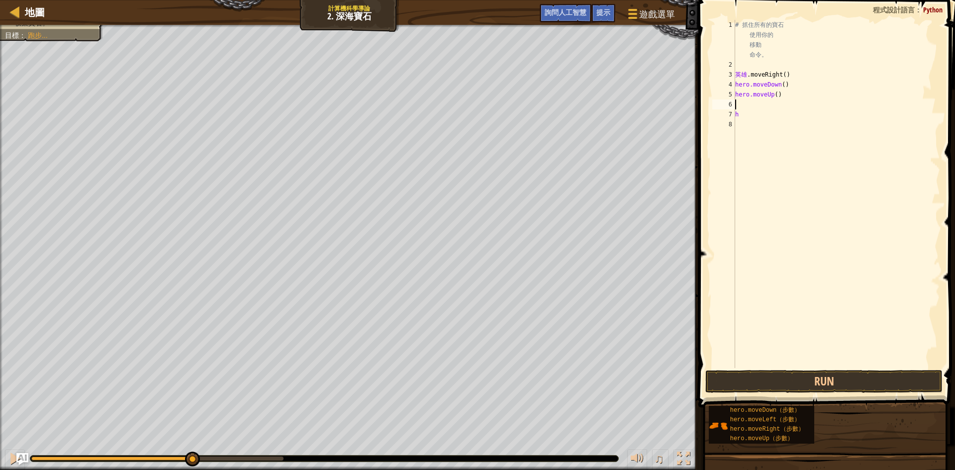
click at [750, 106] on div "# 抓住所有的寶石 使用你的 移動 命令。 英雄 .moveRight ( ) hero.moveDown ( ) hero.moveUp ( ) h" at bounding box center [836, 219] width 207 height 398
type textarea "h"
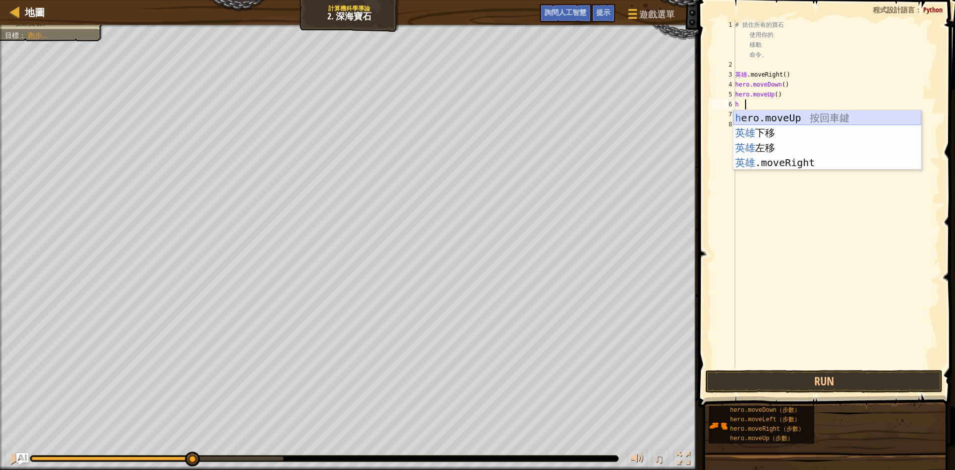
click at [754, 116] on div "h ero.moveUp 按回車鍵 英雄 下移 按 Enter 鍵 英雄 左移 按 Enter 鍵 英雄 .moveRight 按 Enter 鍵" at bounding box center [827, 155] width 188 height 90
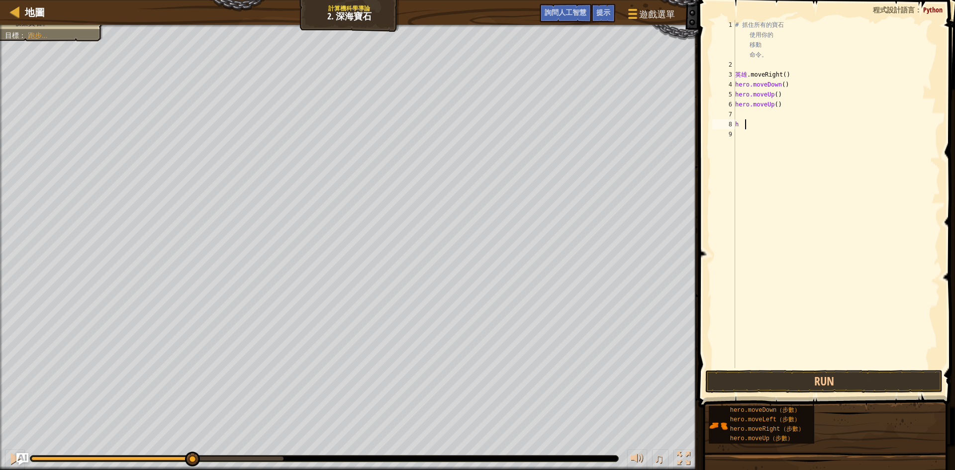
click at [758, 123] on div "# 抓住所有的寶石 使用你的 移動 命令。 英雄 .moveRight ( ) hero.moveDown ( ) hero.moveUp ( ) hero.…" at bounding box center [836, 219] width 207 height 398
type textarea "h"
click at [762, 377] on button "Run" at bounding box center [823, 381] width 237 height 23
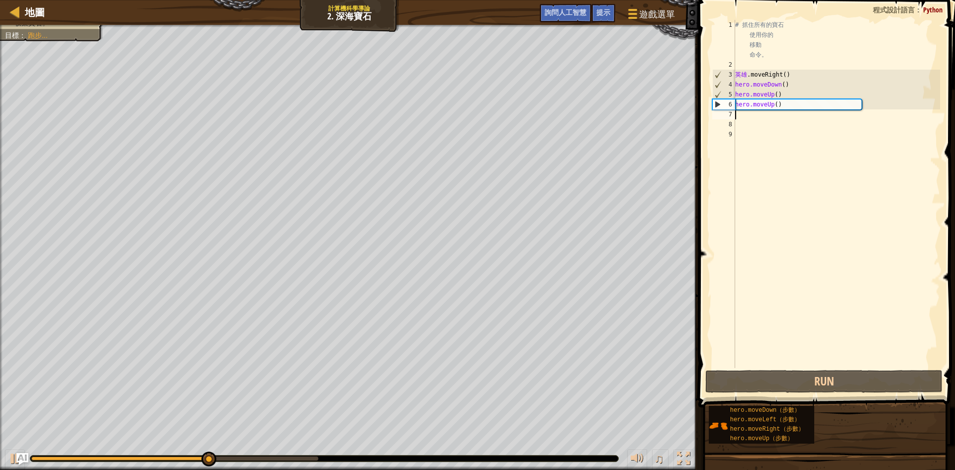
click at [751, 114] on div "# 抓住所有的寶石 使用你的 移動 命令。 英雄 .moveRight ( ) hero.moveDown ( ) hero.moveUp ( ) hero.…" at bounding box center [836, 219] width 207 height 398
type textarea "h"
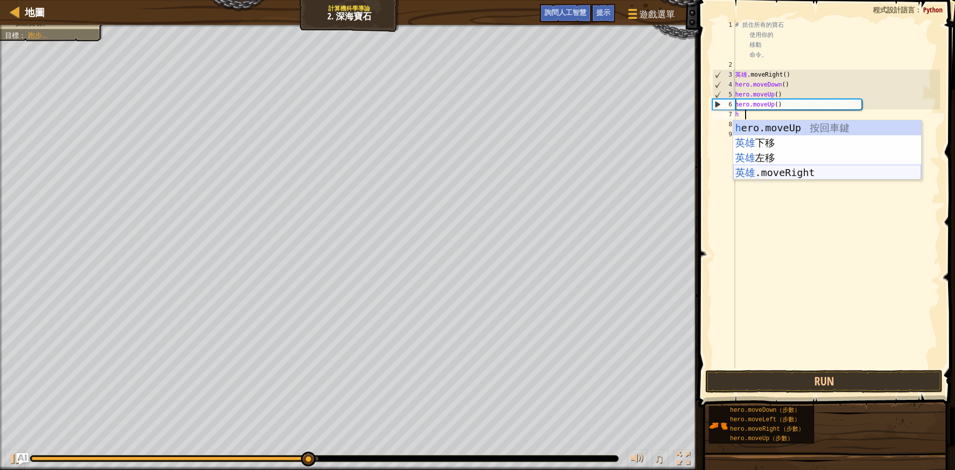
click at [827, 169] on div "h ero.moveUp 按回車鍵 英雄 下移 按 Enter 鍵 英雄 左移 按 Enter 鍵 英雄 .moveRight 按 Enter 鍵" at bounding box center [827, 165] width 188 height 90
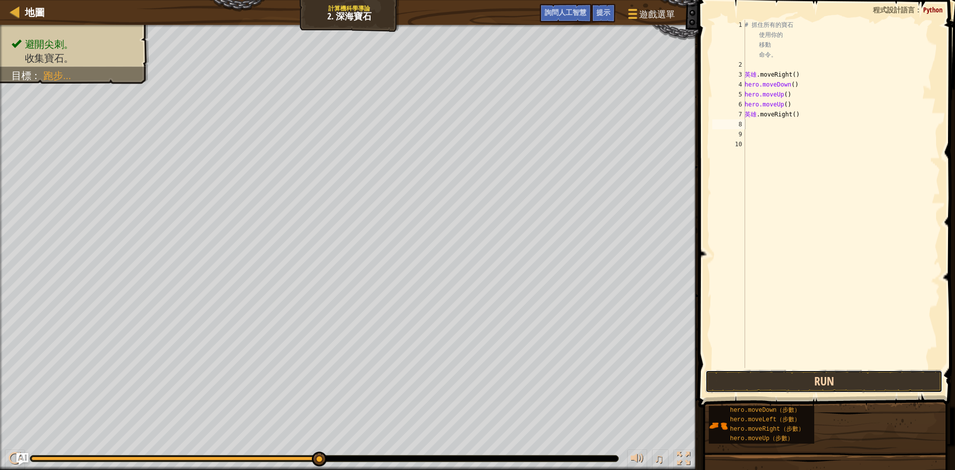
click at [783, 387] on button "Run" at bounding box center [823, 381] width 237 height 23
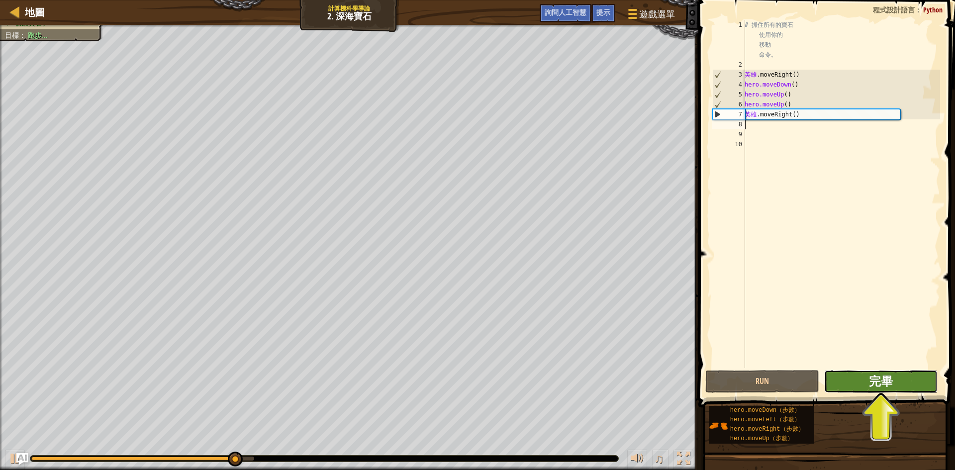
click at [877, 387] on font "完畢" at bounding box center [881, 381] width 24 height 16
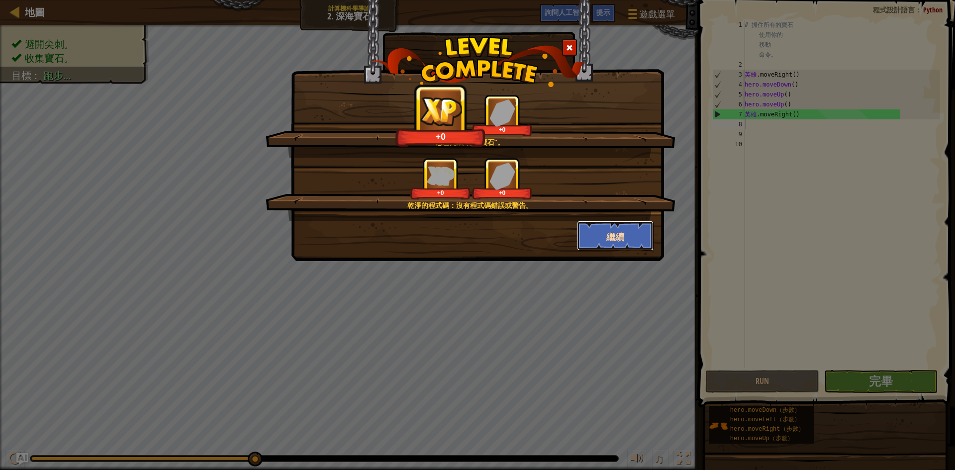
click at [645, 233] on button "繼續" at bounding box center [615, 236] width 77 height 30
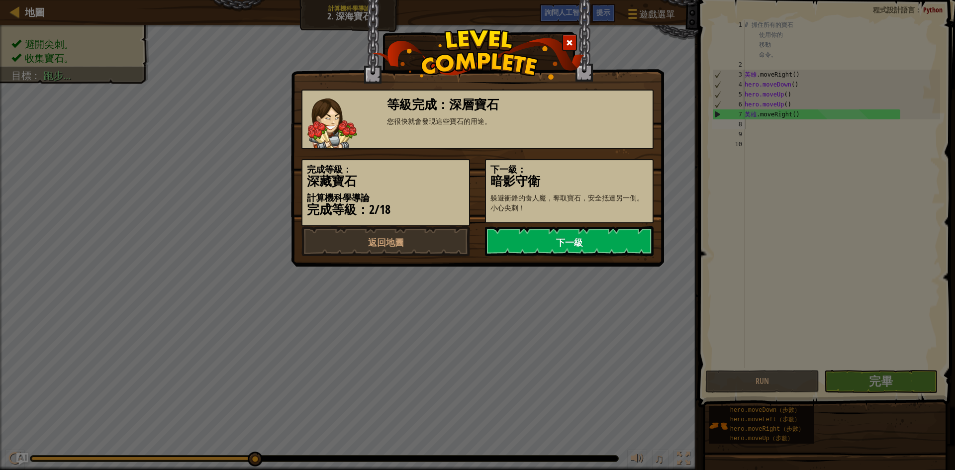
click at [608, 233] on link "下一級" at bounding box center [569, 241] width 169 height 30
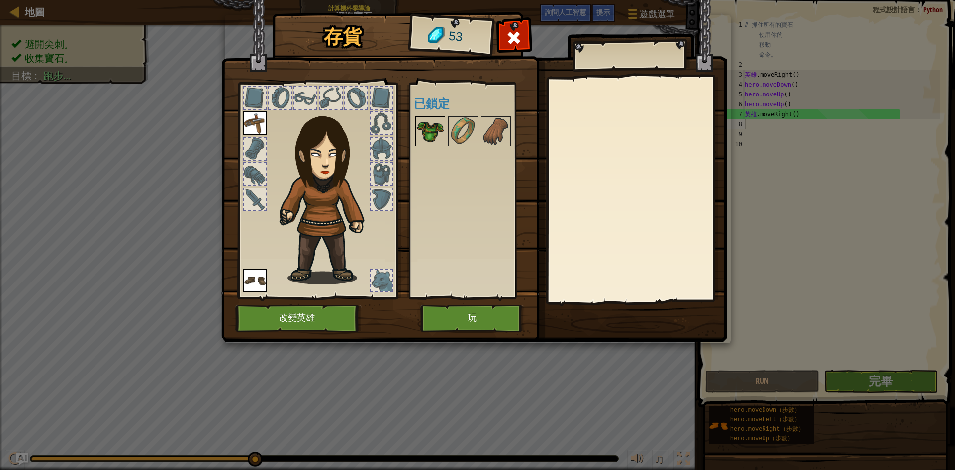
drag, startPoint x: 419, startPoint y: 140, endPoint x: 440, endPoint y: 134, distance: 22.3
click at [420, 140] on img at bounding box center [430, 131] width 28 height 28
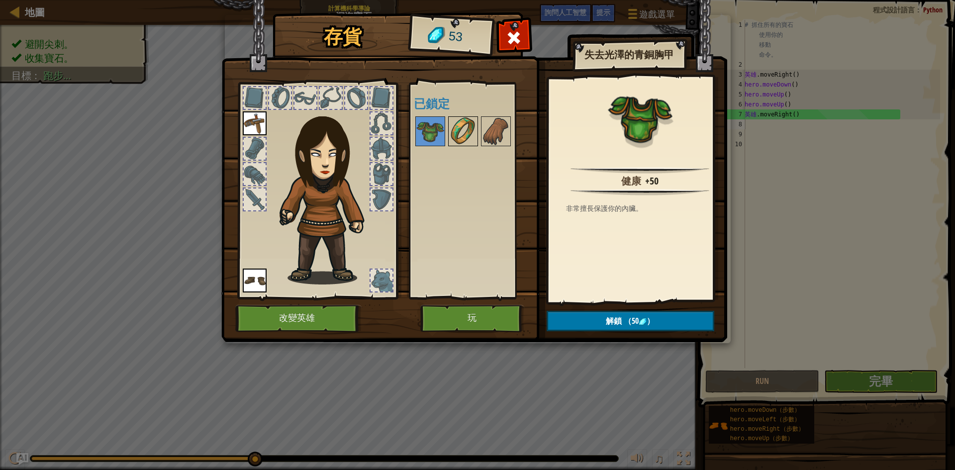
click at [466, 138] on img at bounding box center [463, 131] width 28 height 28
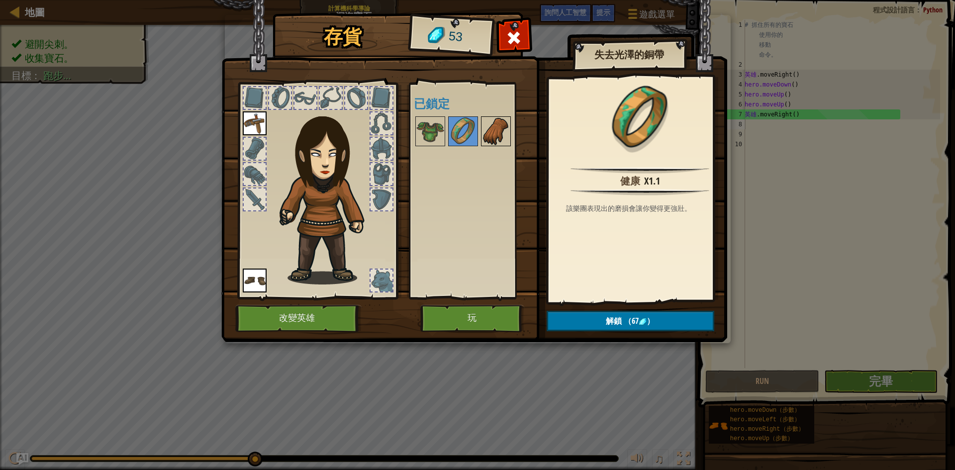
click at [498, 131] on img at bounding box center [496, 131] width 28 height 28
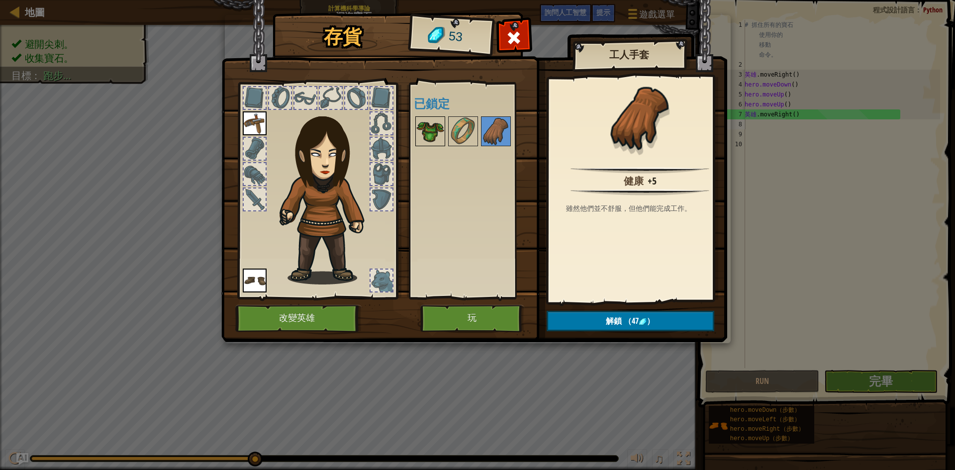
click at [430, 127] on img at bounding box center [430, 131] width 28 height 28
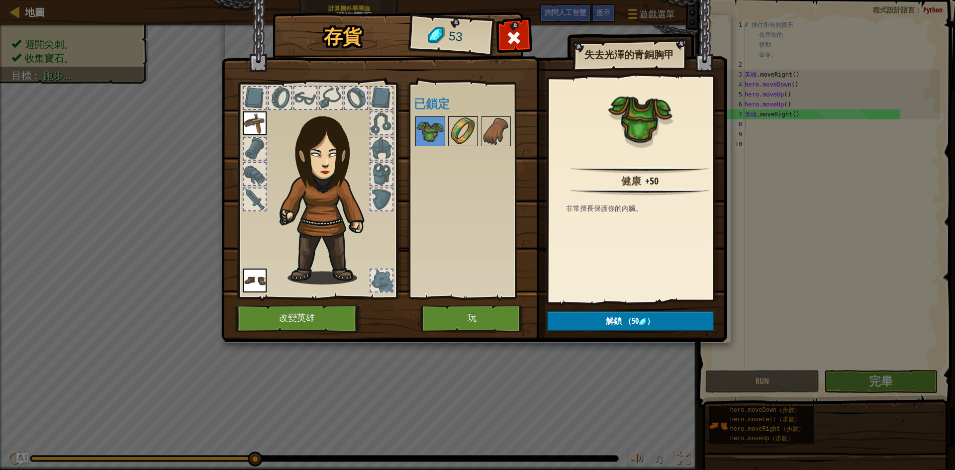
click at [459, 127] on img at bounding box center [463, 131] width 28 height 28
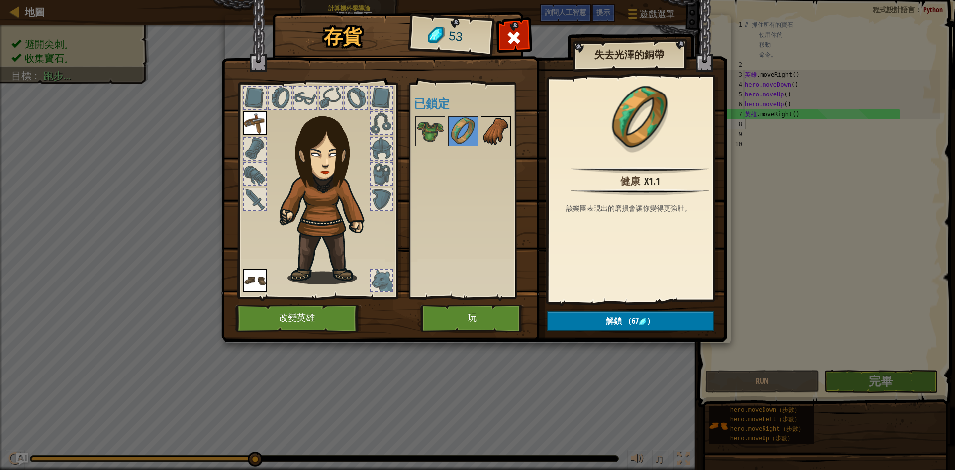
click at [482, 130] on img at bounding box center [496, 131] width 28 height 28
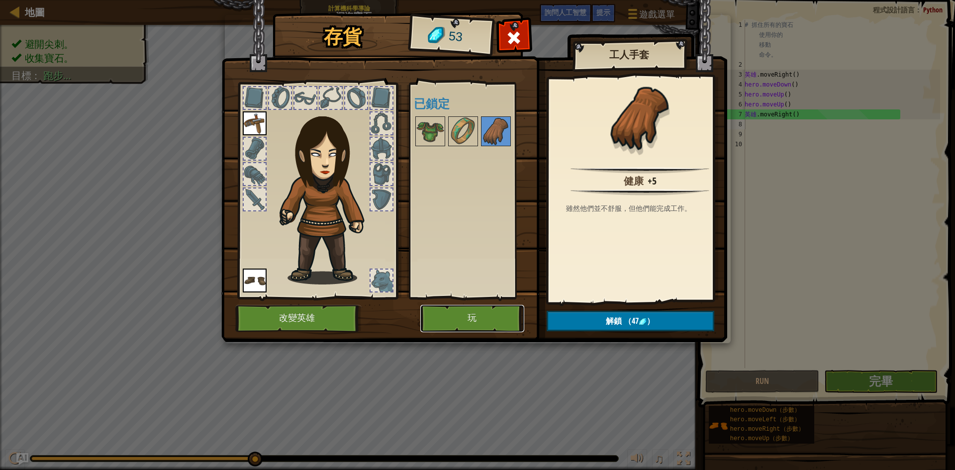
click at [477, 316] on button "玩" at bounding box center [472, 318] width 104 height 27
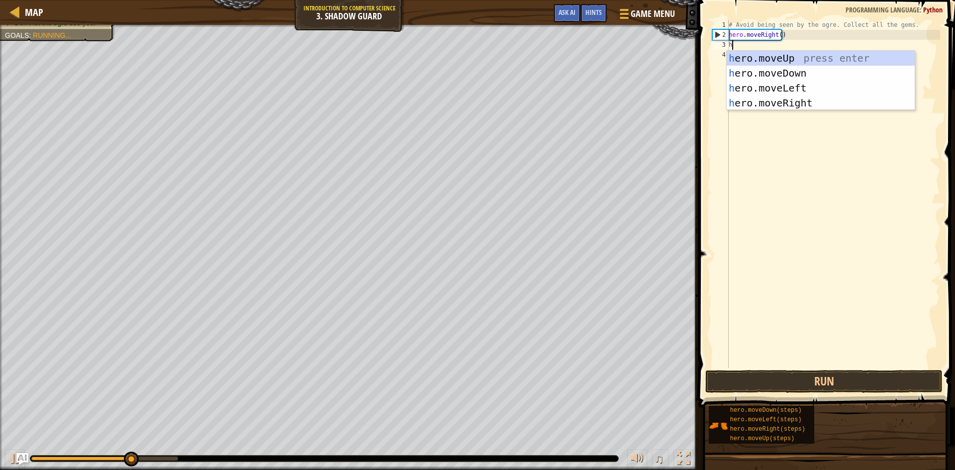
scroll to position [4, 0]
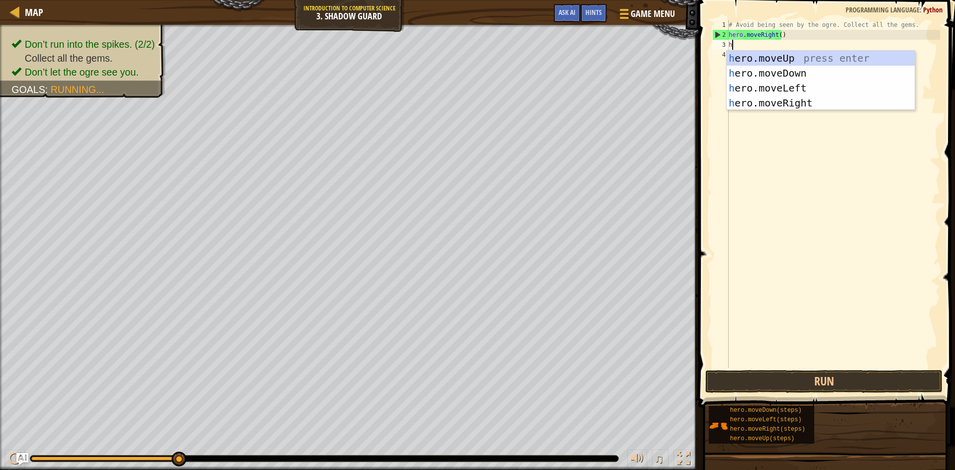
type textarea "h"
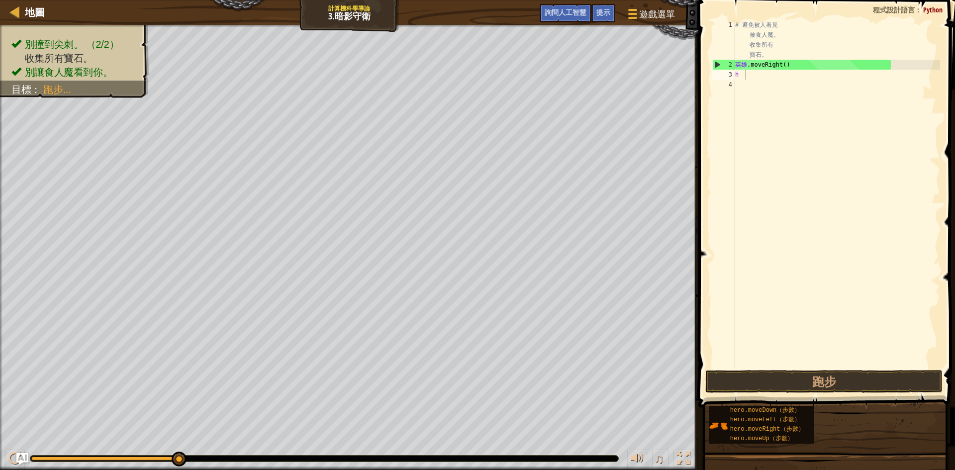
click at [802, 78] on div "# 避免被人看見 被食人魔。 收集所有 寶石。 英雄 .moveRight ( ) h" at bounding box center [836, 219] width 207 height 398
type textarea "h"
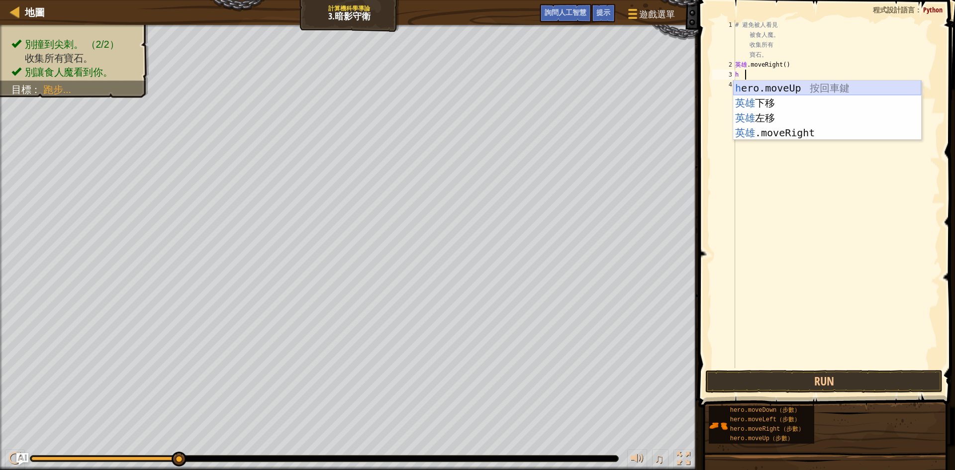
click at [812, 83] on div "h ero.moveUp 按回車鍵 英雄 下移 按 Enter 鍵 英雄 左移 按 Enter 鍵 英雄 .moveRight 按 Enter 鍵" at bounding box center [827, 126] width 188 height 90
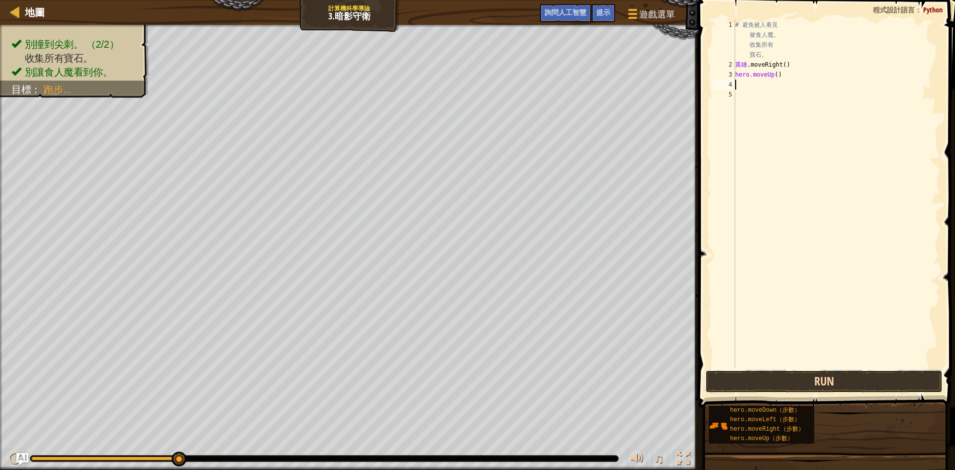
click at [786, 386] on button "Run" at bounding box center [823, 381] width 237 height 23
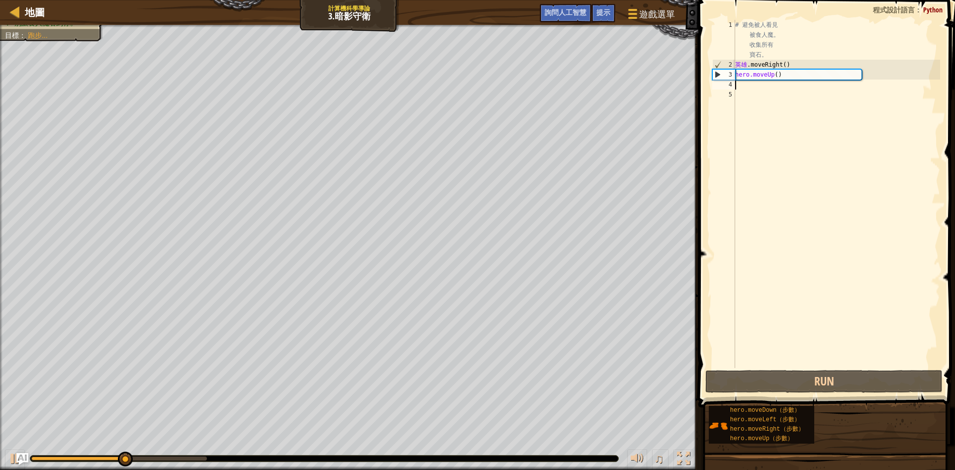
click at [754, 89] on div "# 避免被人看見 被食人魔。 收集所有 寶石。 英雄 .moveRight ( ) hero.moveUp ( )" at bounding box center [836, 219] width 207 height 398
type textarea "h"
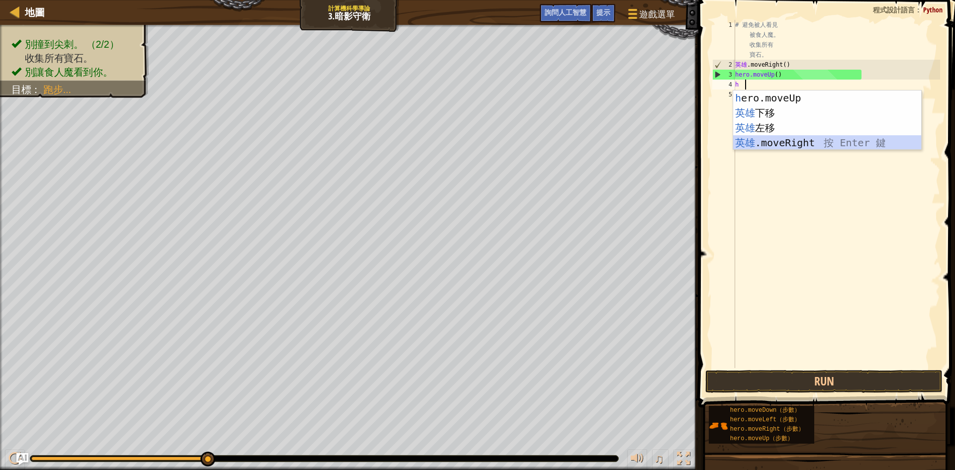
click at [778, 143] on div "h ero.moveUp 按回車鍵 英雄 下移 按 Enter 鍵 英雄 左移 按 Enter 鍵 英雄 .moveRight 按 Enter 鍵" at bounding box center [827, 136] width 188 height 90
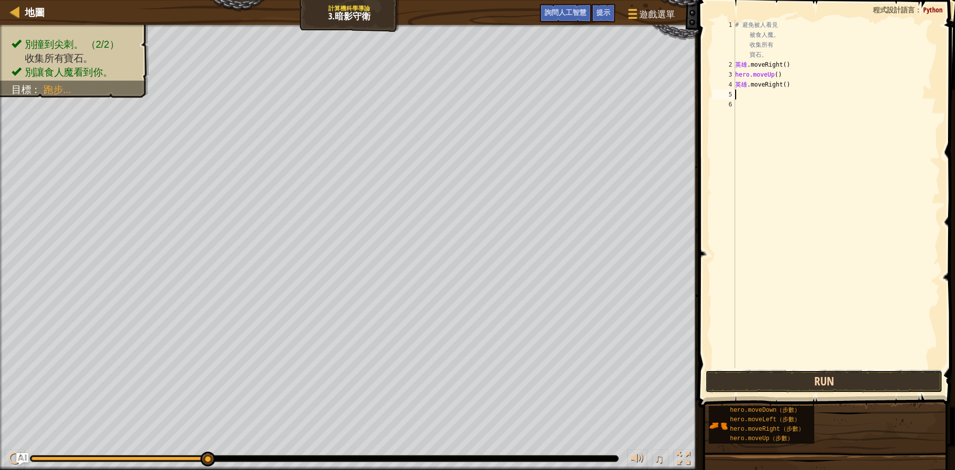
click at [789, 384] on button "Run" at bounding box center [823, 381] width 237 height 23
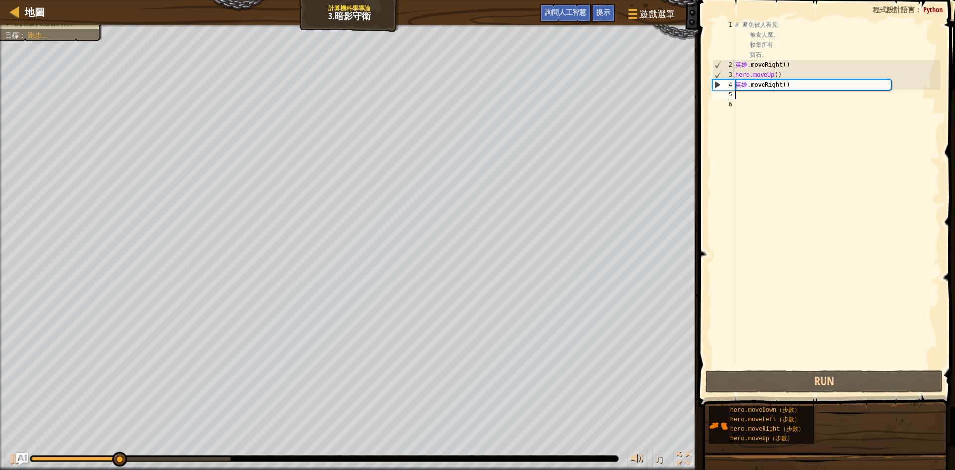
click at [770, 93] on div "# 避免被人看見 被食人魔。 收集所有 寶石。 英雄 .moveRight ( ) hero.moveUp ( ) 英雄 .moveRight ( )" at bounding box center [836, 219] width 207 height 398
type textarea "h"
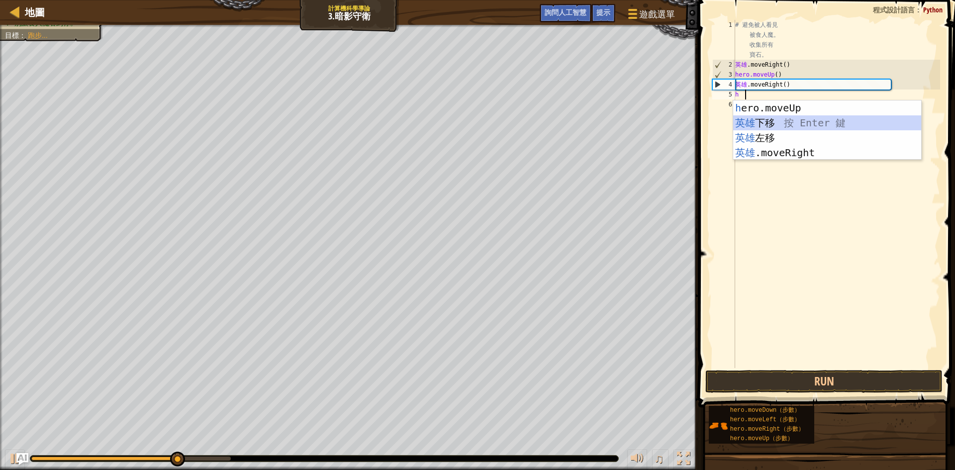
click at [773, 122] on div "h ero.moveUp 按回車鍵 英雄 下移 按 Enter 鍵 英雄 左移 按 Enter 鍵 英雄 .moveRight 按 Enter 鍵" at bounding box center [827, 145] width 188 height 90
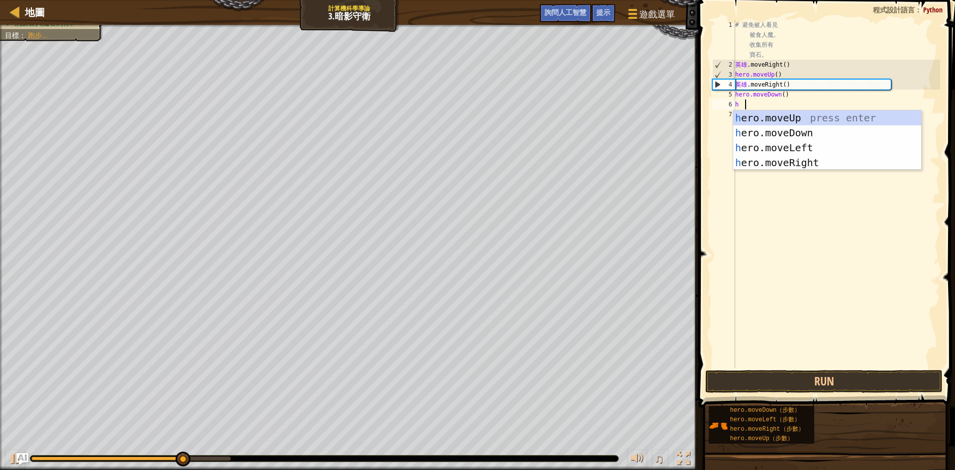
type textarea "h"
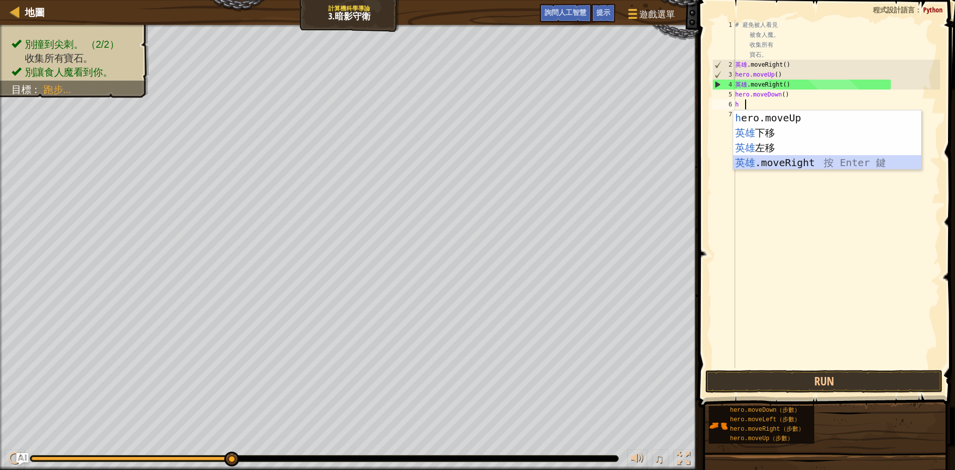
click at [785, 157] on div "h ero.moveUp 按回車鍵 英雄 下移 按 Enter 鍵 英雄 左移 按 Enter 鍵 英雄 .moveRight 按 Enter 鍵" at bounding box center [827, 155] width 188 height 90
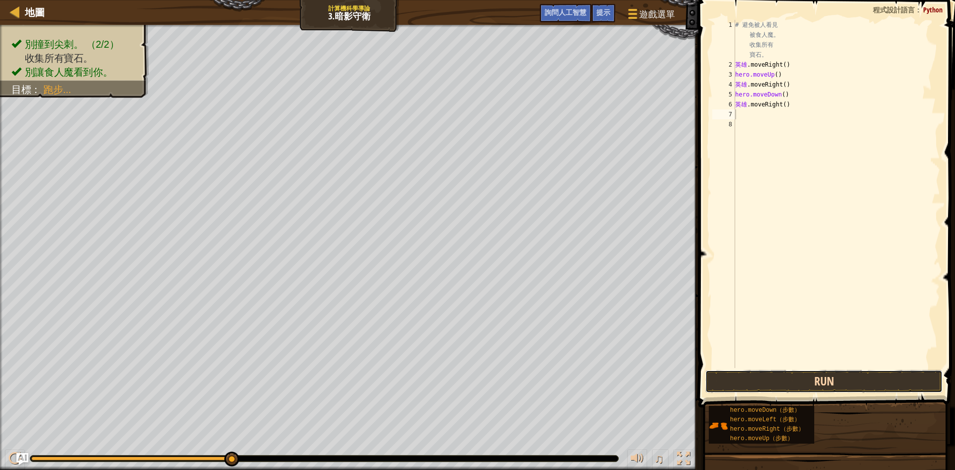
click at [815, 378] on button "Run" at bounding box center [823, 381] width 237 height 23
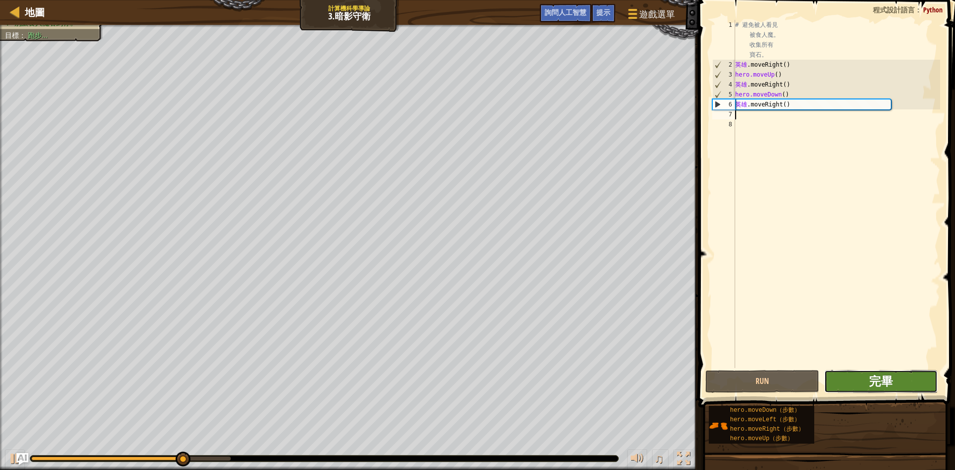
click at [875, 387] on font "完畢" at bounding box center [881, 381] width 24 height 16
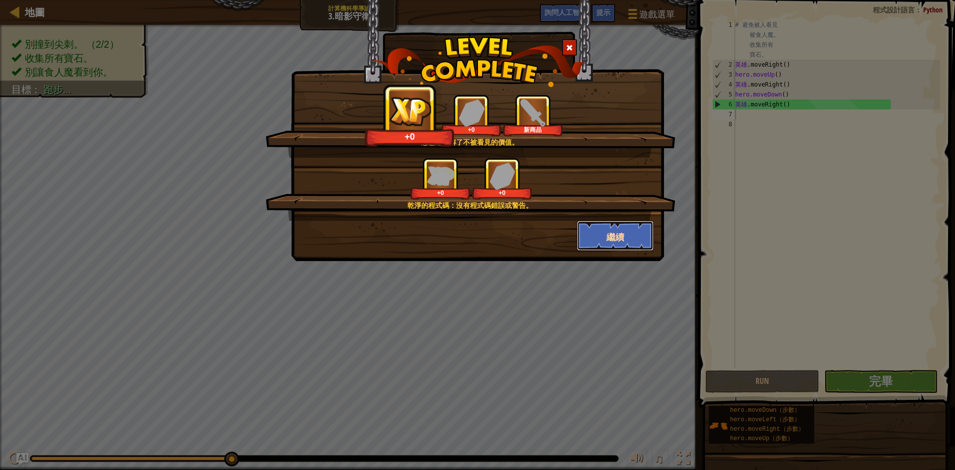
click at [617, 238] on font "繼續" at bounding box center [615, 237] width 18 height 12
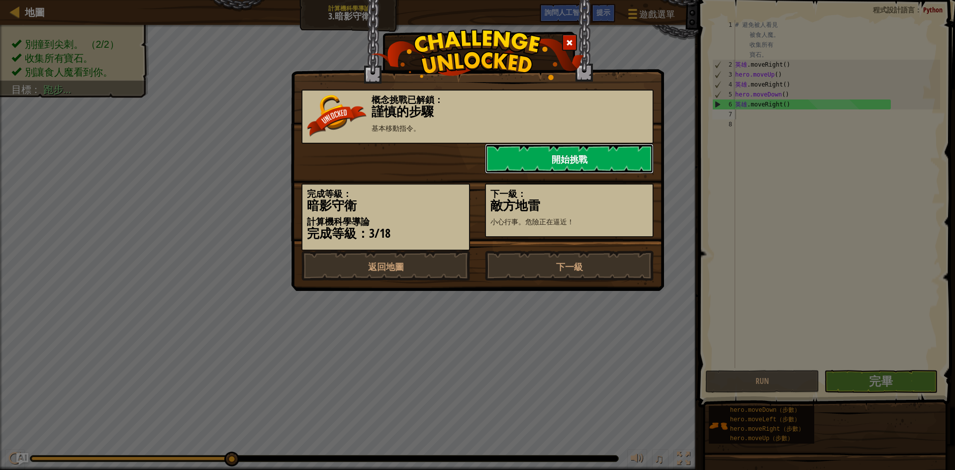
click at [604, 160] on link "開始挑戰" at bounding box center [569, 159] width 169 height 30
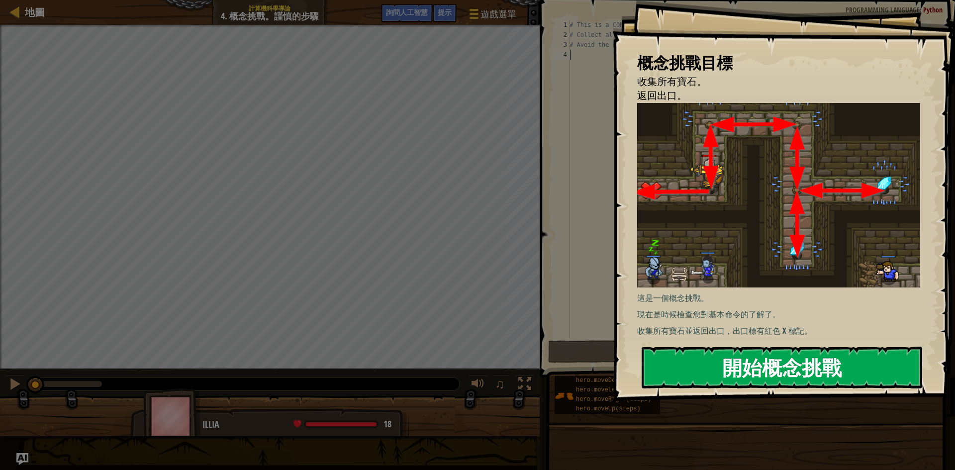
click at [761, 368] on font "開始概念挑戰" at bounding box center [781, 367] width 119 height 27
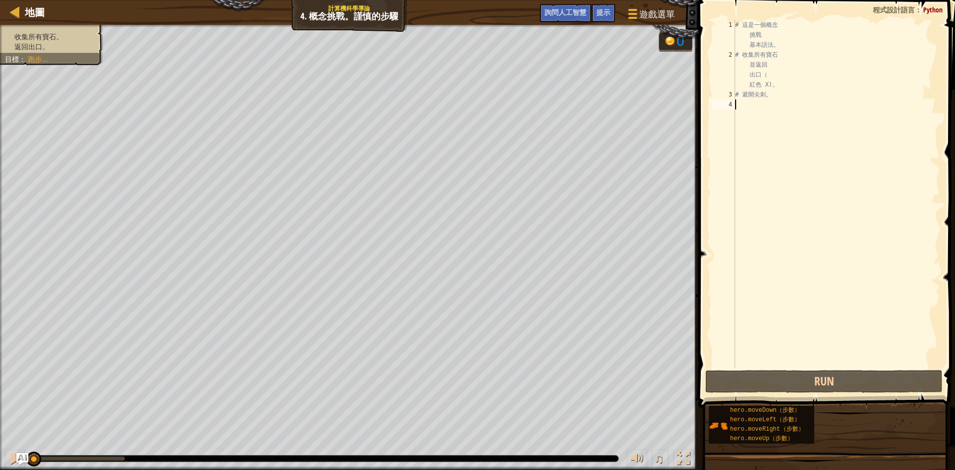
click at [756, 104] on div "# 這是一個概念 挑戰 基本語法。 # 收集所有寶石 並返回 出口（ 紅色 X)。 # 避開尖刺。" at bounding box center [836, 214] width 207 height 388
type textarea "h"
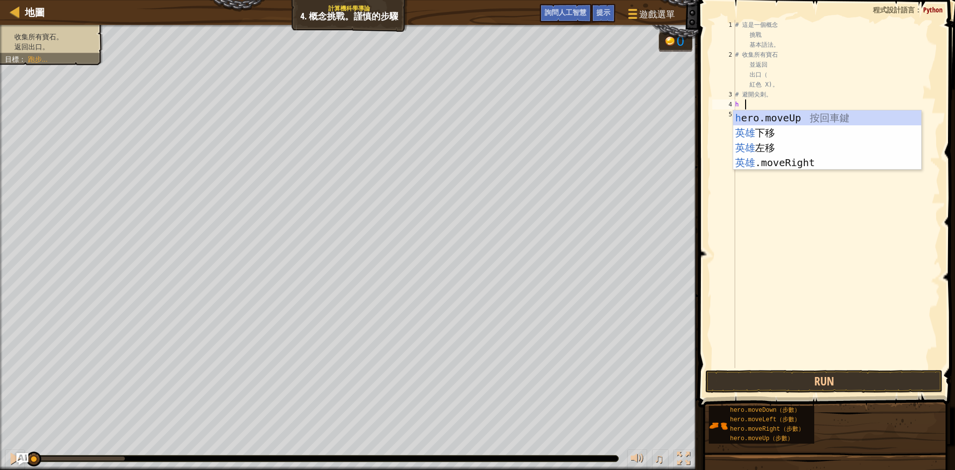
scroll to position [4, 0]
click at [777, 115] on div "h ero.moveUp 按回車鍵 英雄 下移 按 Enter 鍵 英雄 左移 按 Enter 鍵 英雄 .moveRight 按 Enter 鍵" at bounding box center [827, 155] width 188 height 90
